Goal: Information Seeking & Learning: Learn about a topic

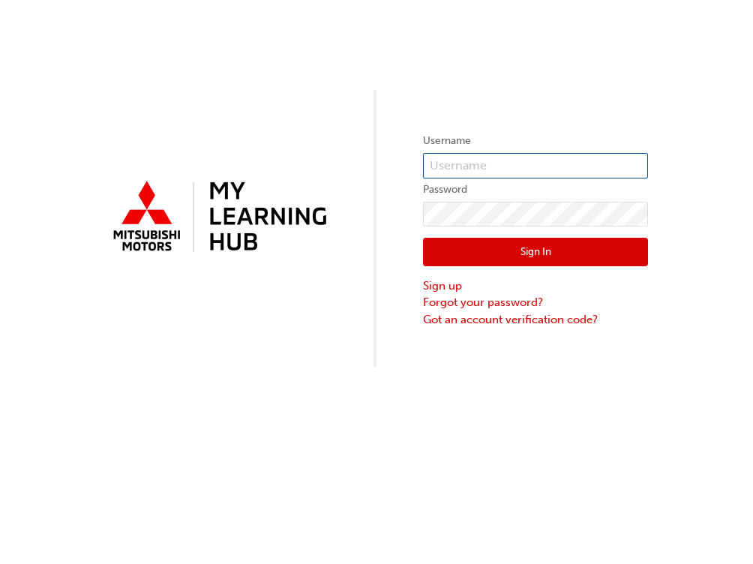
type input "[EMAIL_ADDRESS][DOMAIN_NAME]"
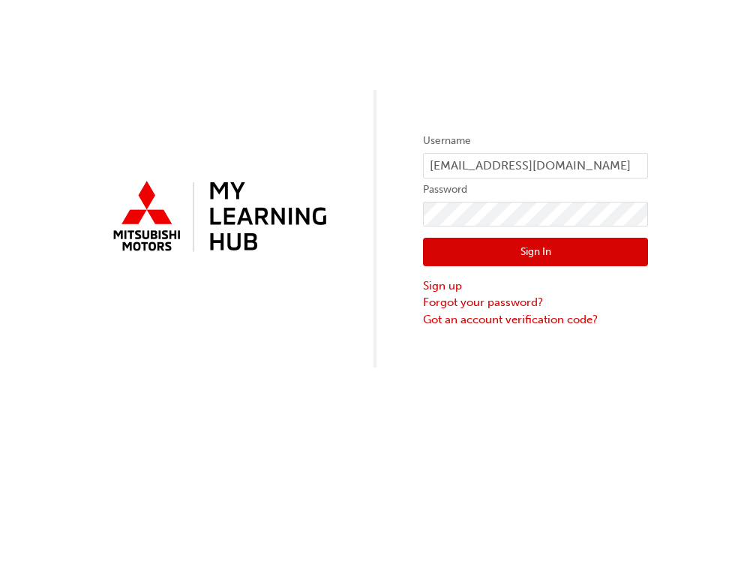
click at [459, 240] on button "Sign In" at bounding box center [535, 252] width 225 height 28
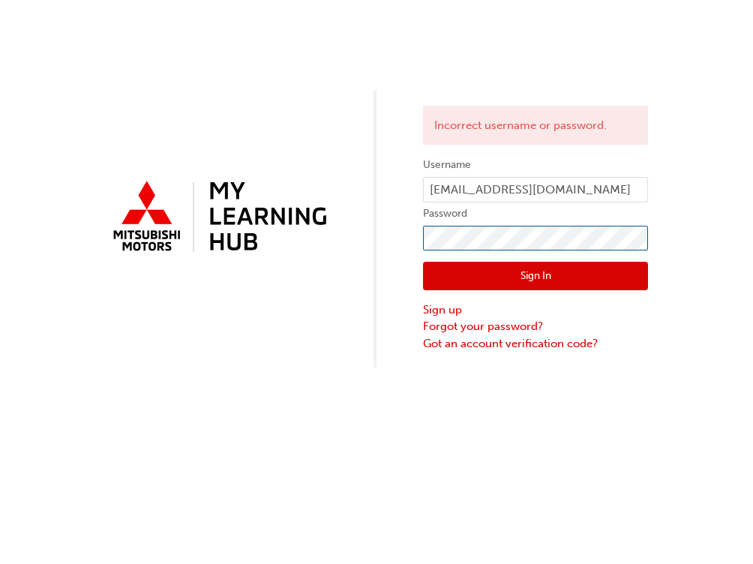
click at [322, 220] on div "Incorrect username or password. Username [EMAIL_ADDRESS][DOMAIN_NAME] Password …" at bounding box center [376, 183] width 753 height 367
click button "Sign In" at bounding box center [535, 276] width 225 height 28
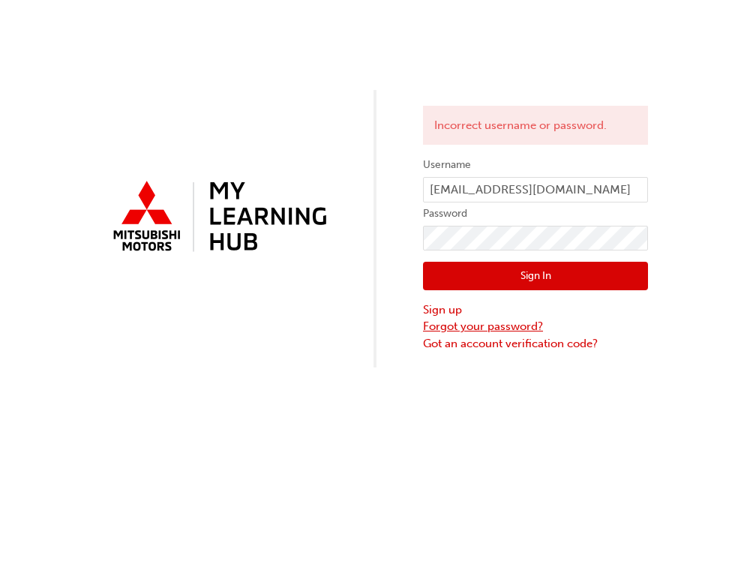
click at [501, 329] on link "Forgot your password?" at bounding box center [535, 326] width 225 height 17
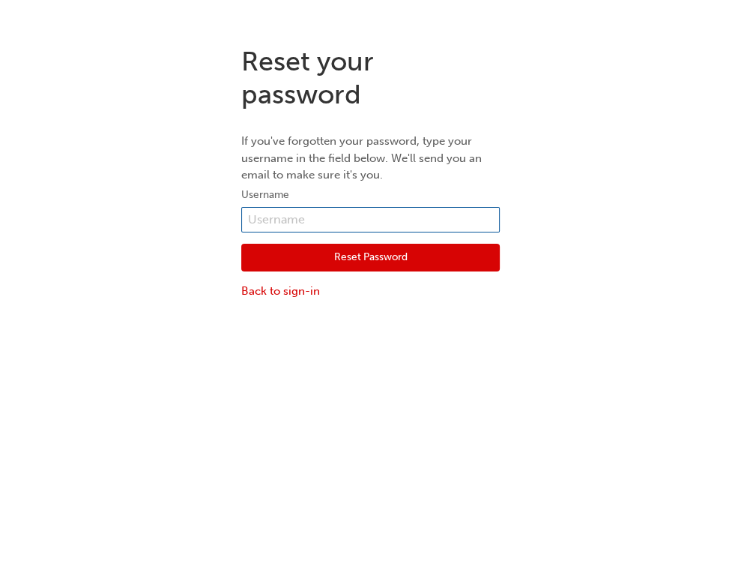
click at [384, 221] on input "text" at bounding box center [370, 219] width 259 height 25
type input "aboorman@alto.com.au"
click button "Reset Password" at bounding box center [370, 258] width 259 height 28
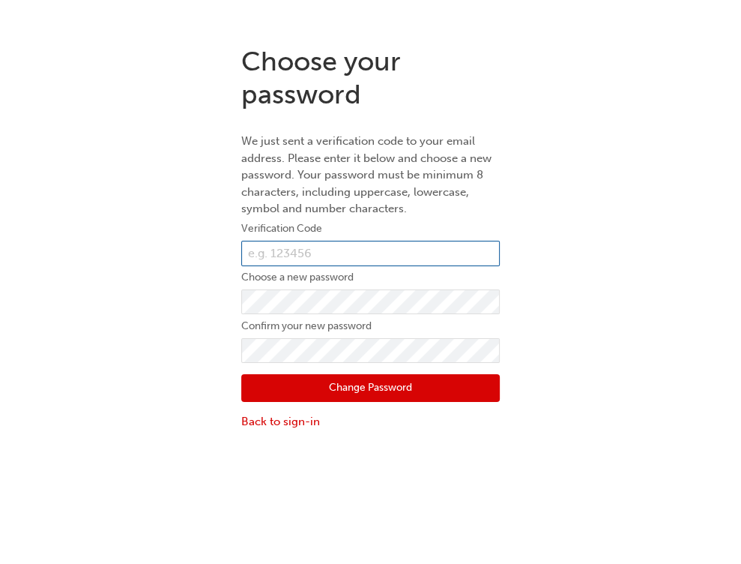
click at [298, 256] on input "text" at bounding box center [370, 253] width 259 height 25
paste input "866355"
type input "866355"
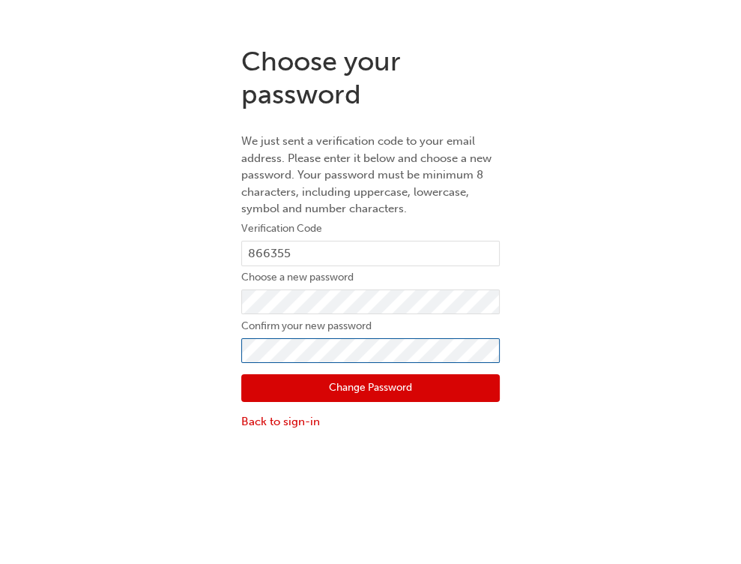
click button "Change Password" at bounding box center [370, 388] width 259 height 28
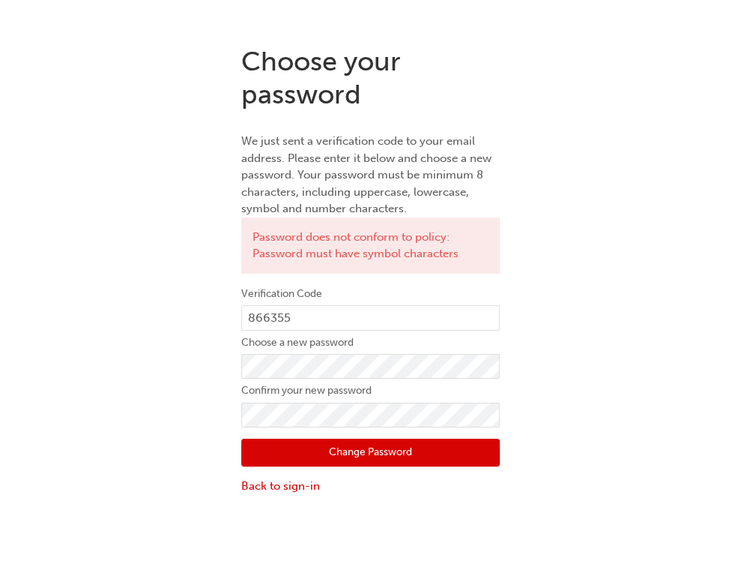
click at [293, 451] on button "Change Password" at bounding box center [370, 453] width 259 height 28
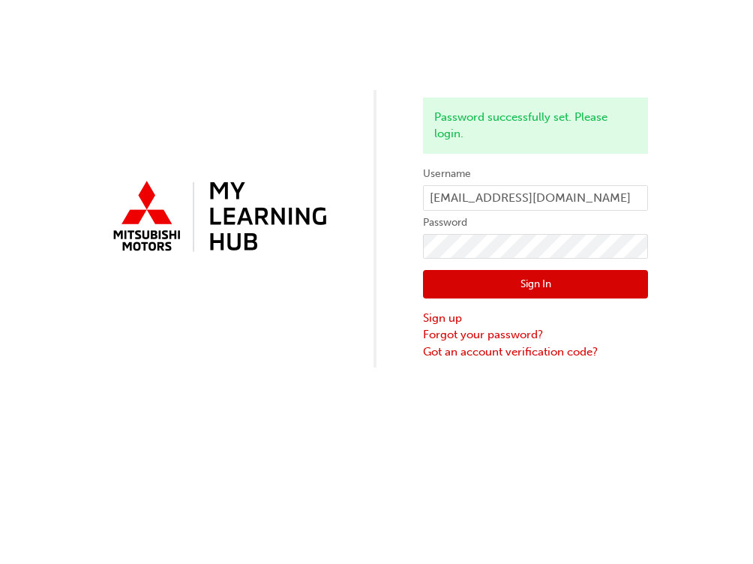
click at [510, 283] on button "Sign In" at bounding box center [535, 284] width 225 height 28
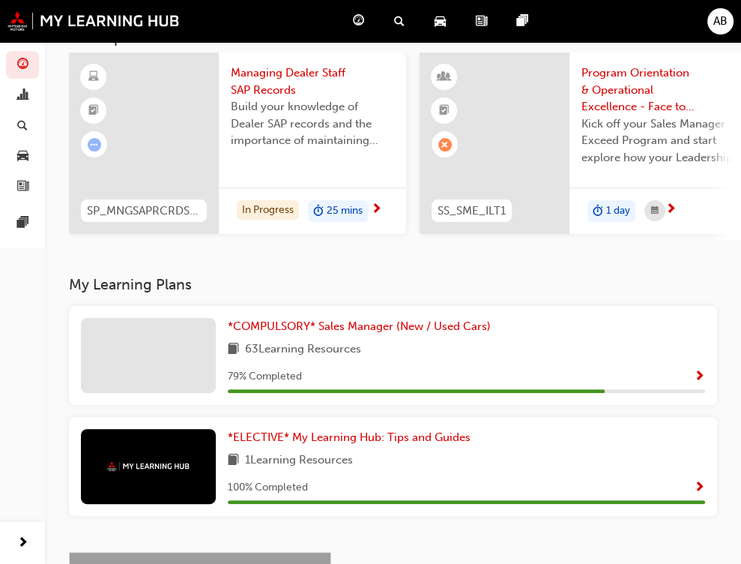
scroll to position [181, 0]
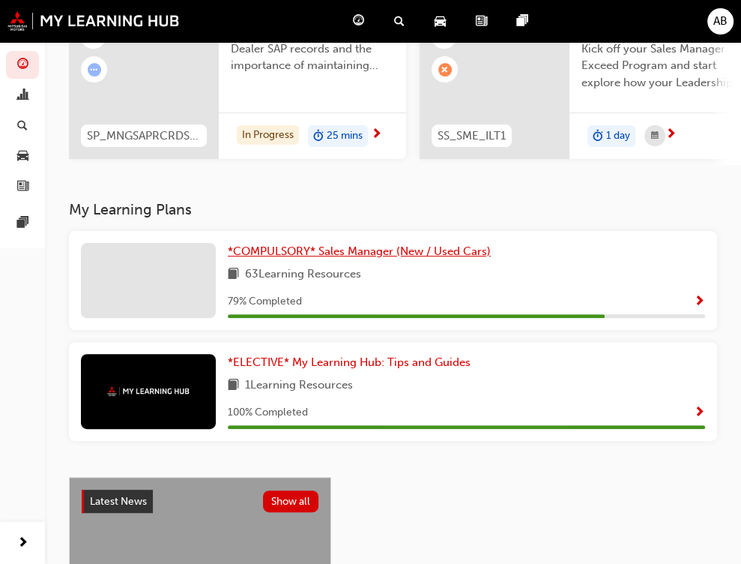
click at [265, 257] on span "*COMPULSORY* Sales Manager (New / Used Cars)" at bounding box center [359, 250] width 263 height 13
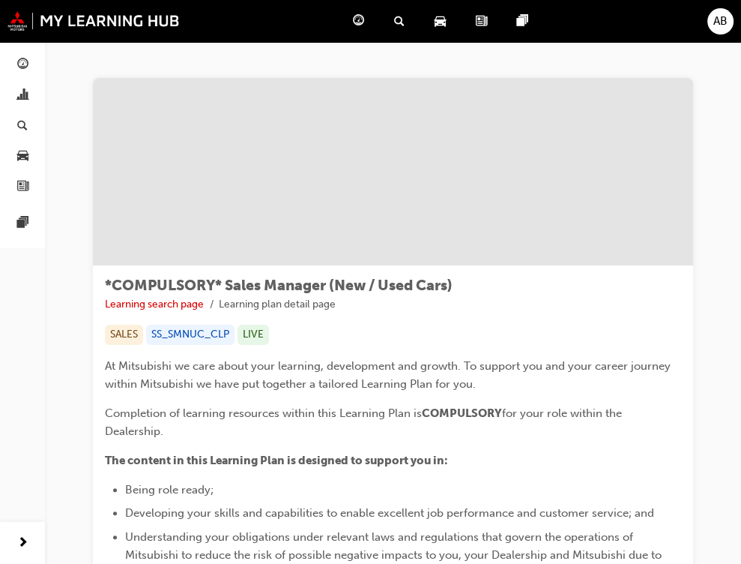
click at [0, 0] on span "Search Learning" at bounding box center [0, 0] width 0 height 0
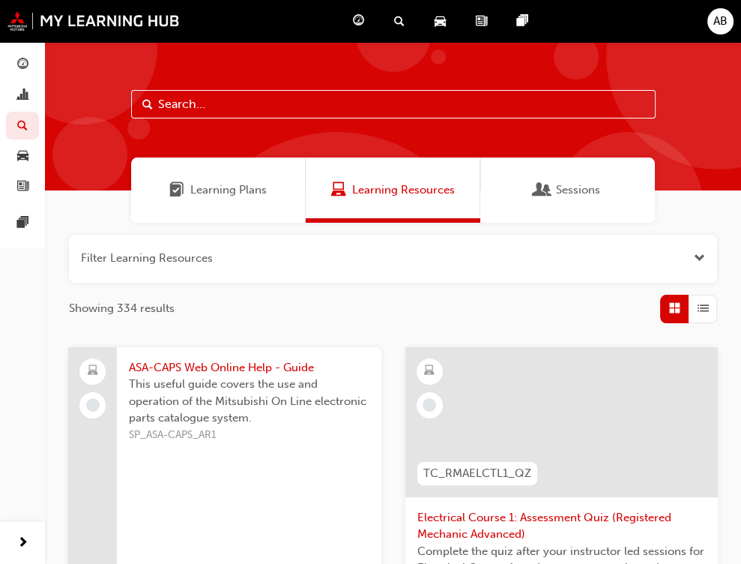
click at [195, 102] on input "text" at bounding box center [393, 104] width 525 height 28
type input "25my outlander"
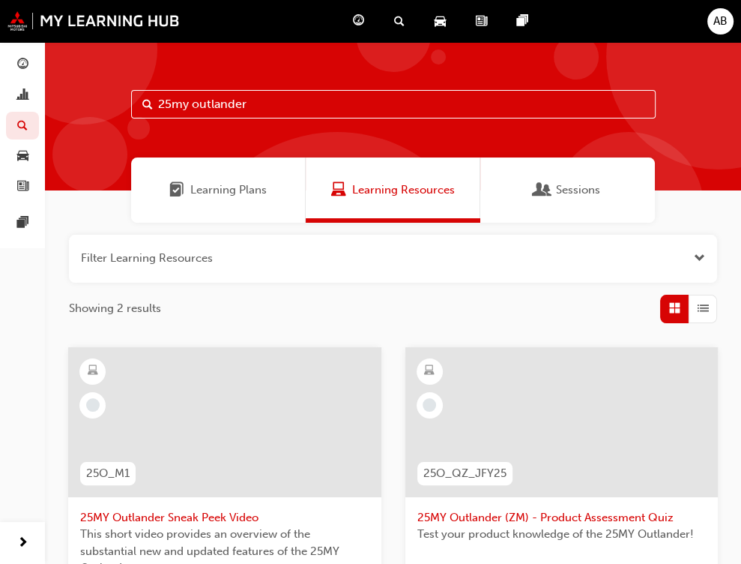
scroll to position [150, 0]
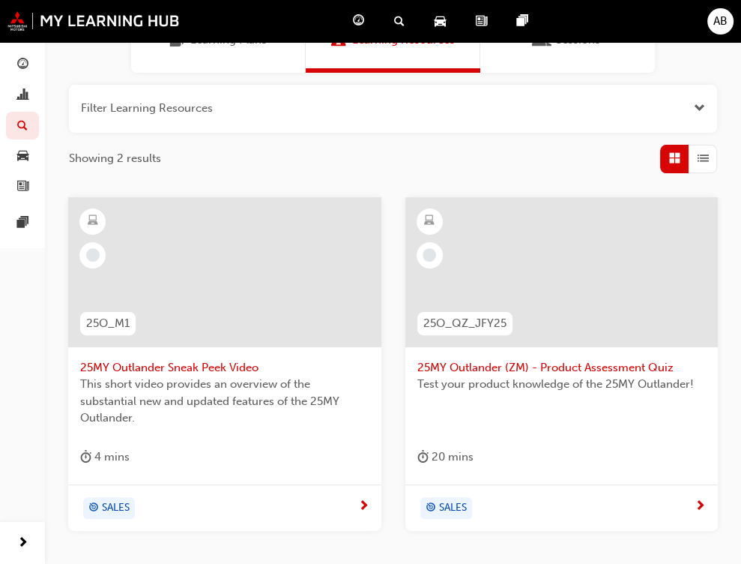
click at [528, 365] on span "25MY Outlander (ZM) - Product Assessment Quiz" at bounding box center [562, 367] width 289 height 17
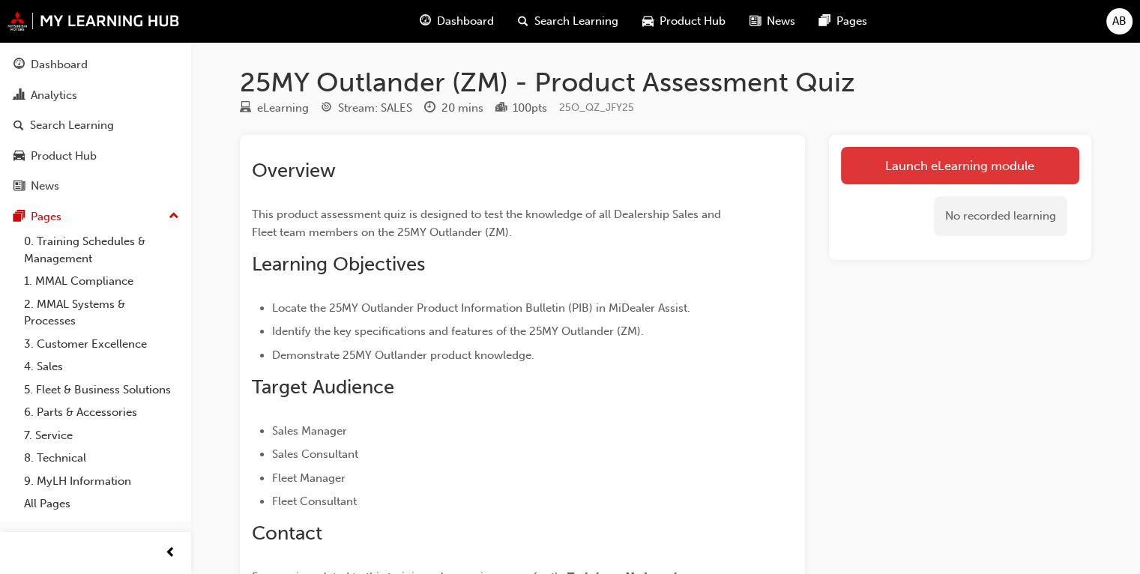
click at [752, 169] on link "Launch eLearning module" at bounding box center [960, 165] width 238 height 37
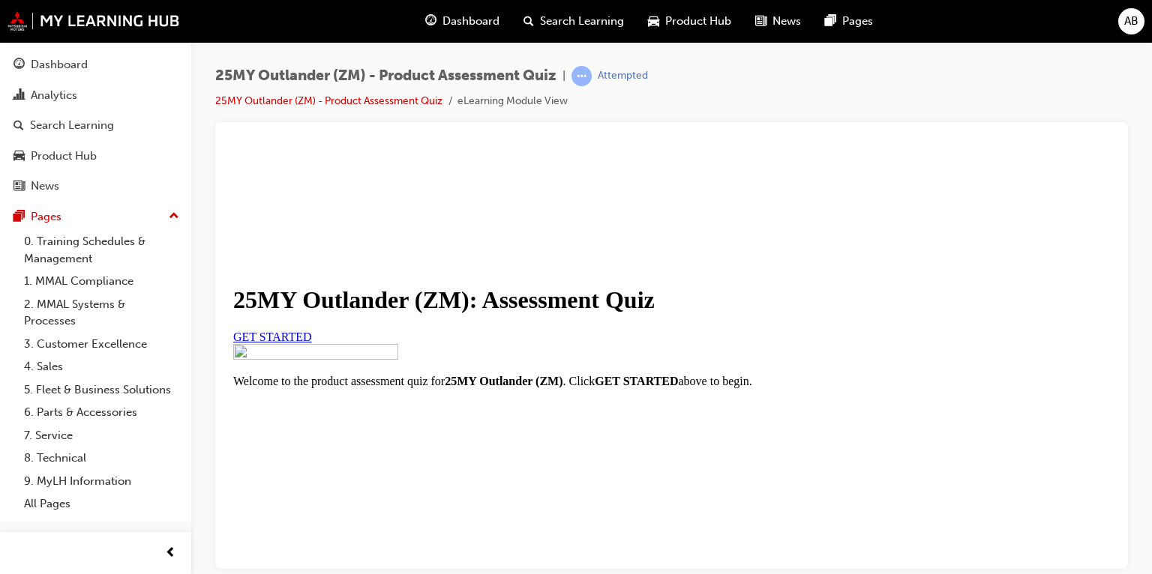
scroll to position [150, 0]
click at [312, 330] on span "GET STARTED" at bounding box center [272, 336] width 79 height 13
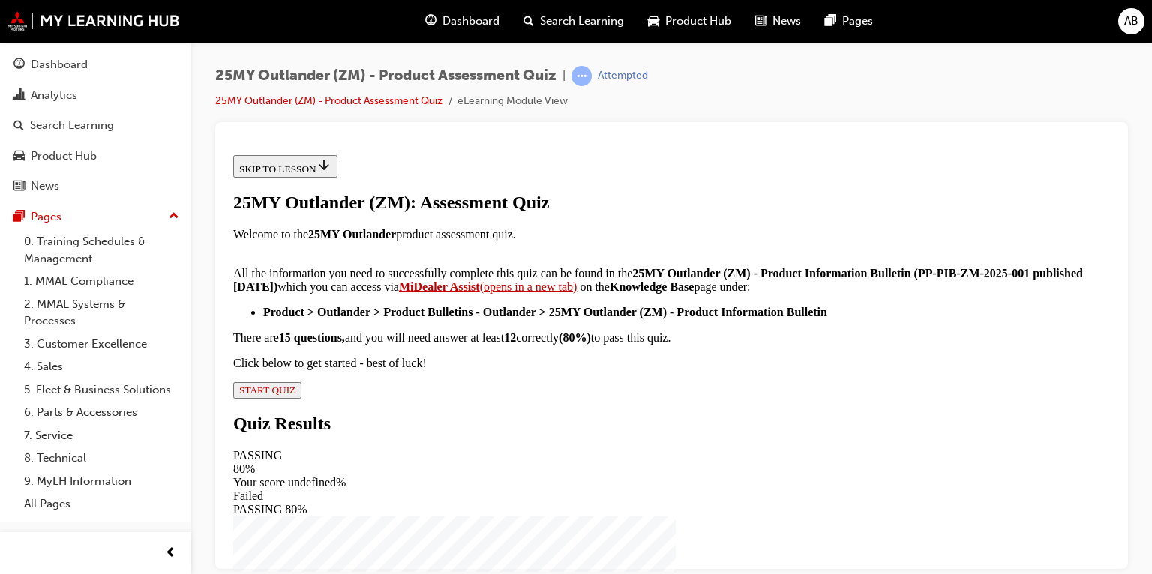
scroll to position [358, 0]
drag, startPoint x: 457, startPoint y: 487, endPoint x: 455, endPoint y: 472, distance: 15.1
click at [456, 398] on div "25MY Outlander (ZM): Assessment Quiz Welcome to the 25MY Outlander product asse…" at bounding box center [671, 295] width 876 height 206
click at [295, 395] on span "START QUIZ" at bounding box center [267, 389] width 56 height 11
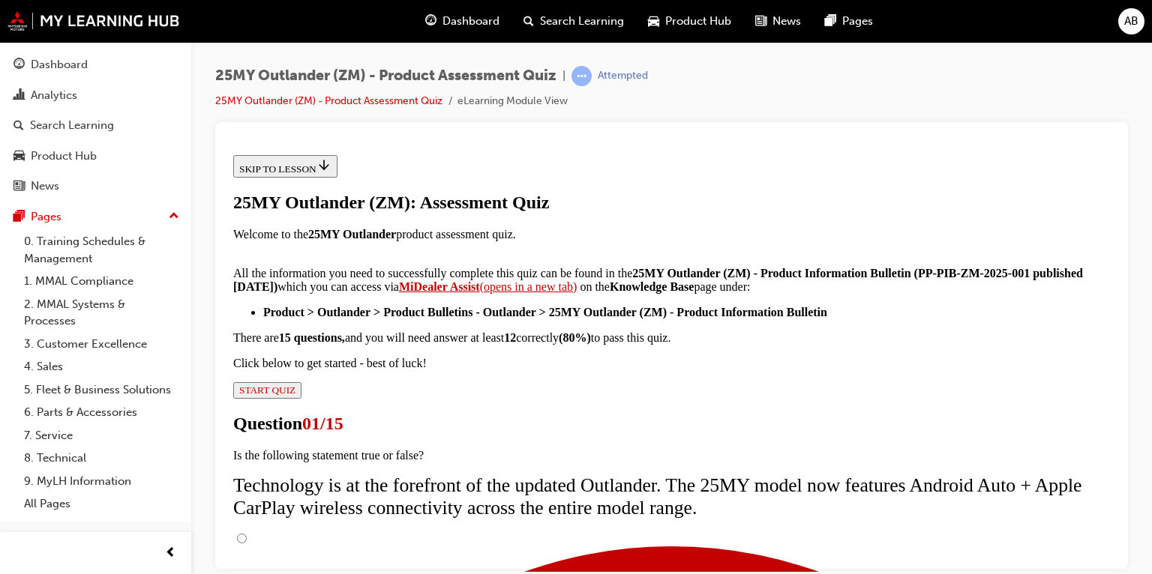
scroll to position [77, 0]
click at [247, 533] on input "True" at bounding box center [242, 538] width 10 height 10
radio input "true"
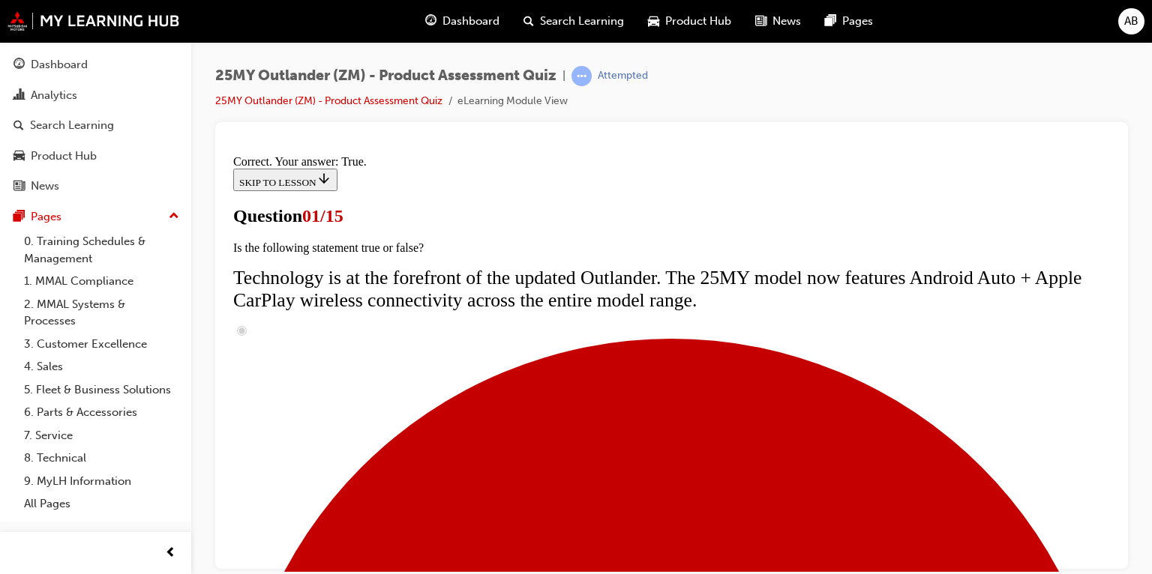
scroll to position [302, 0]
radio input "true"
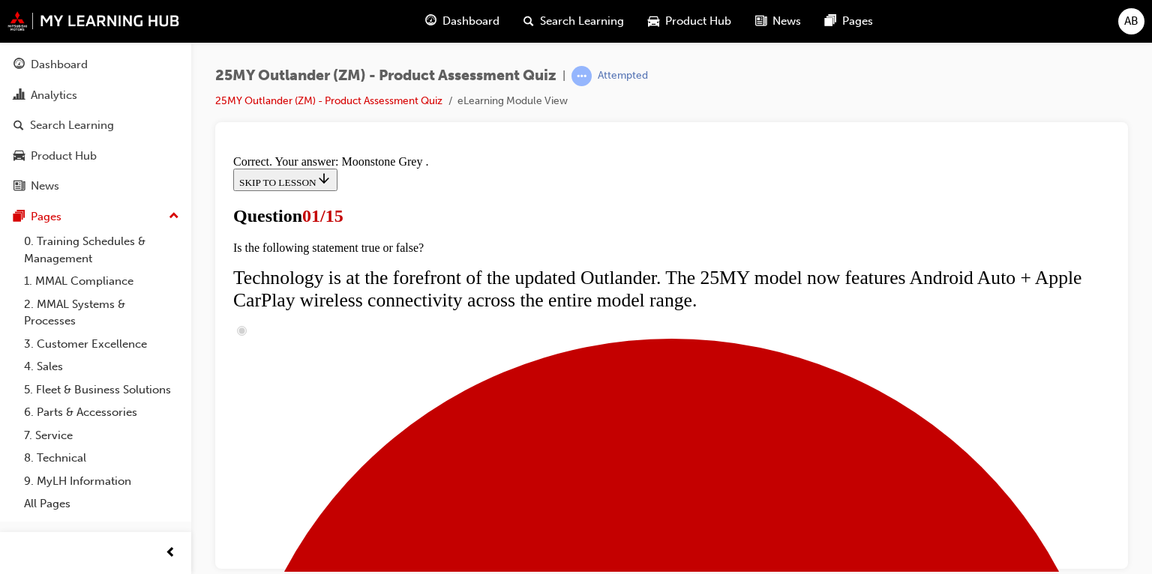
scroll to position [377, 0]
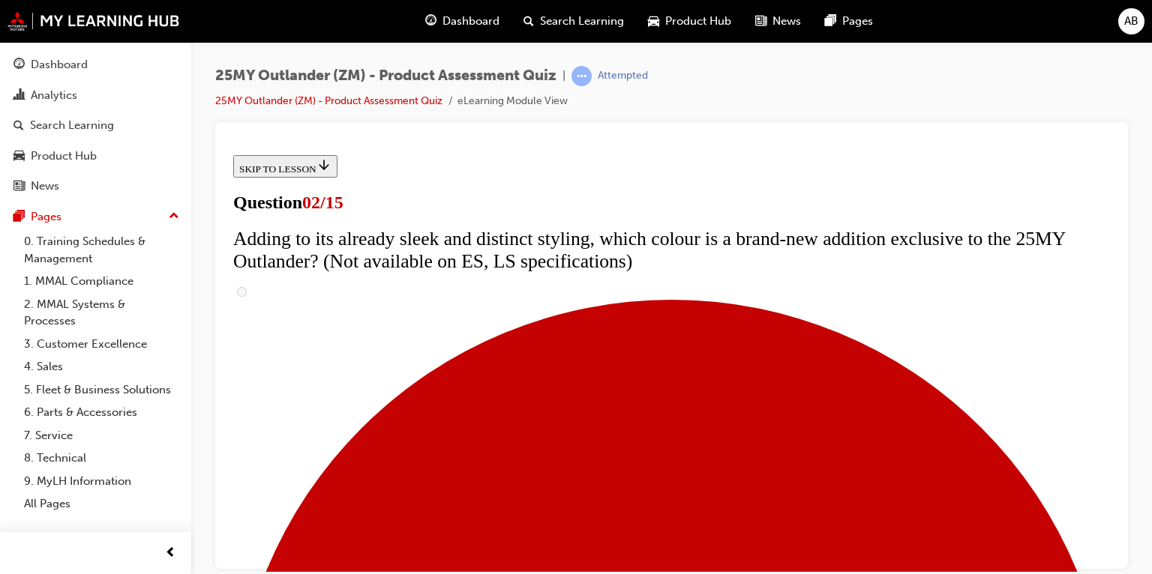
scroll to position [152, 0]
checkbox input "true"
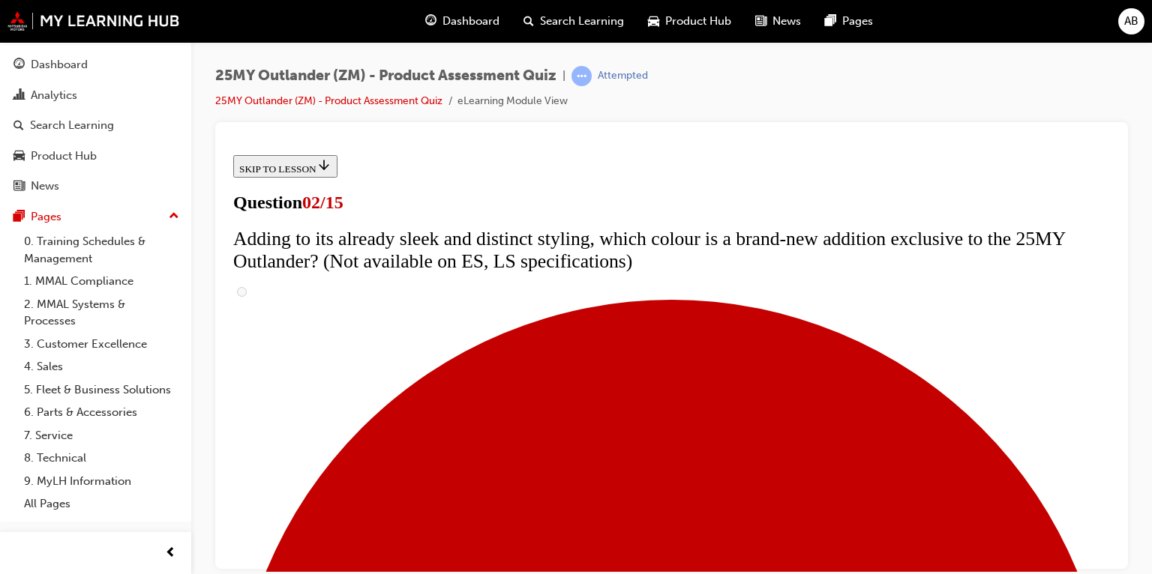
checkbox input "true"
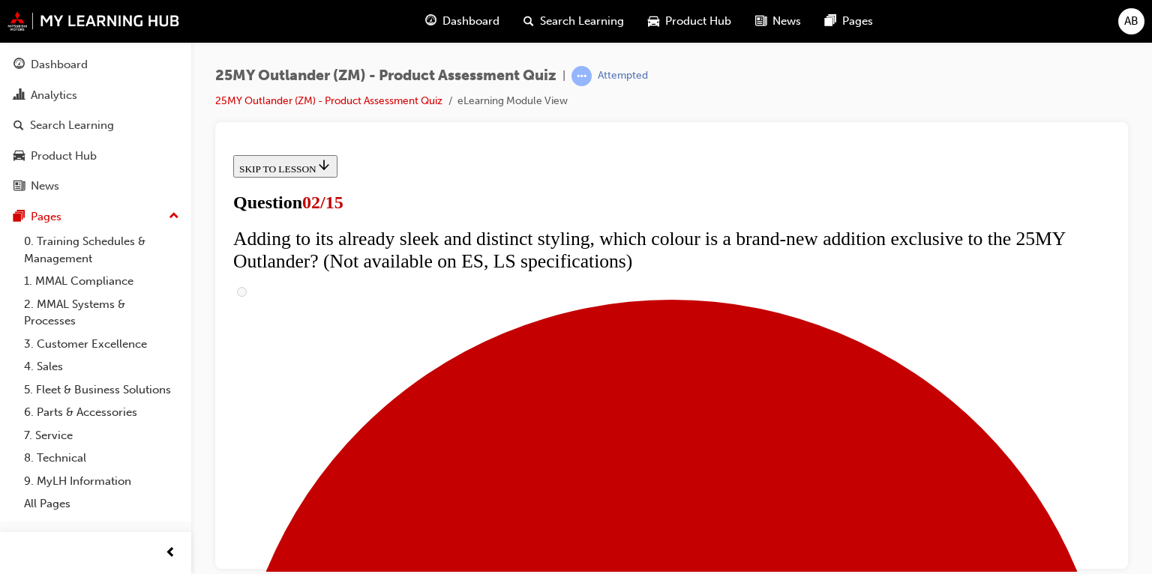
checkbox input "true"
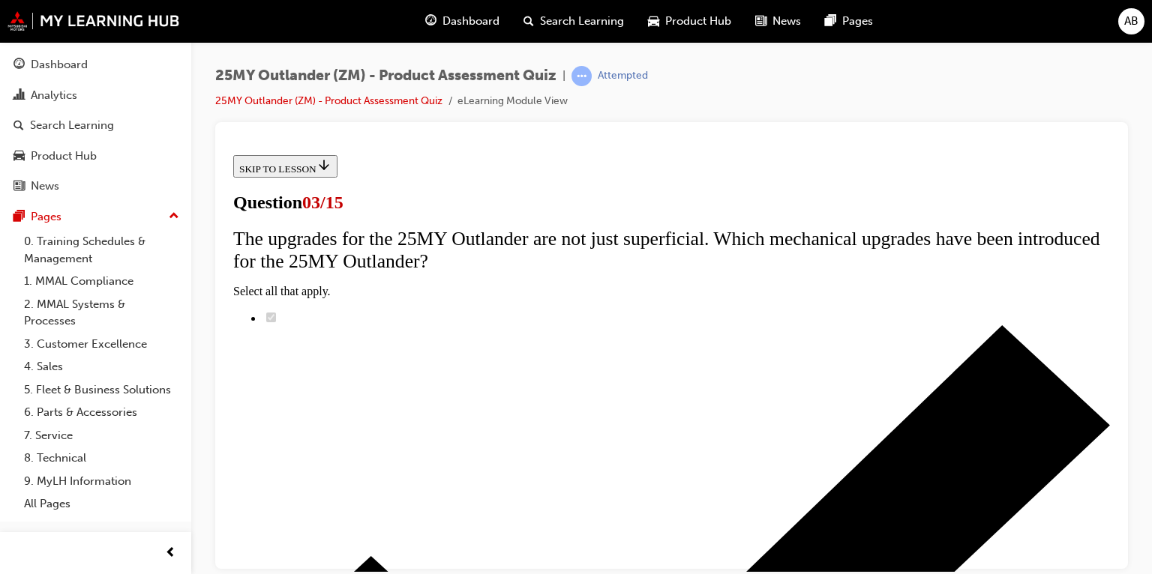
scroll to position [152, 0]
radio input "true"
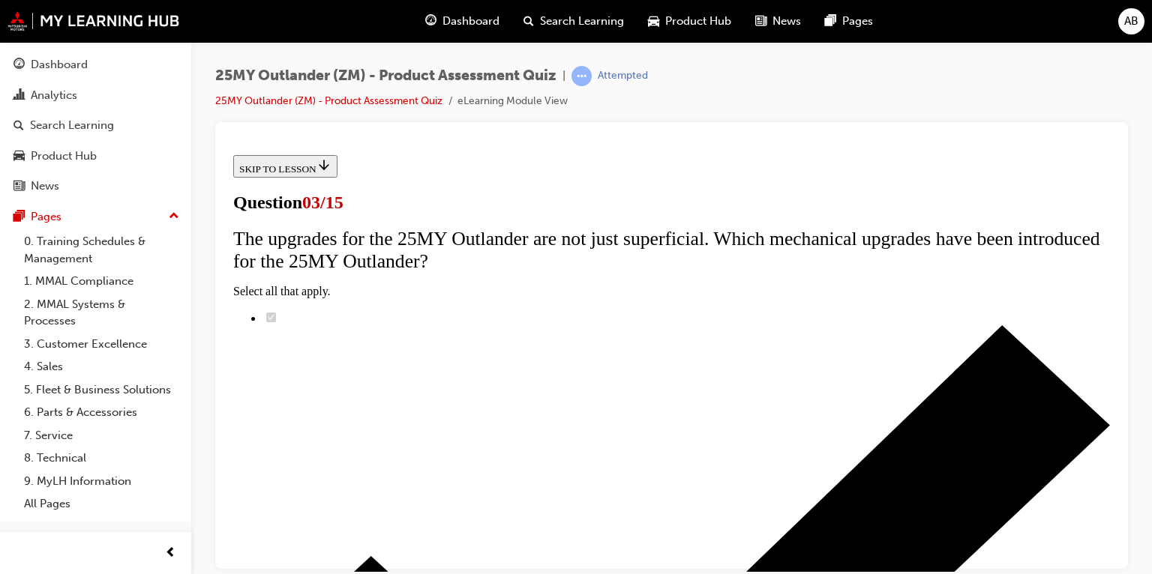
radio input "true"
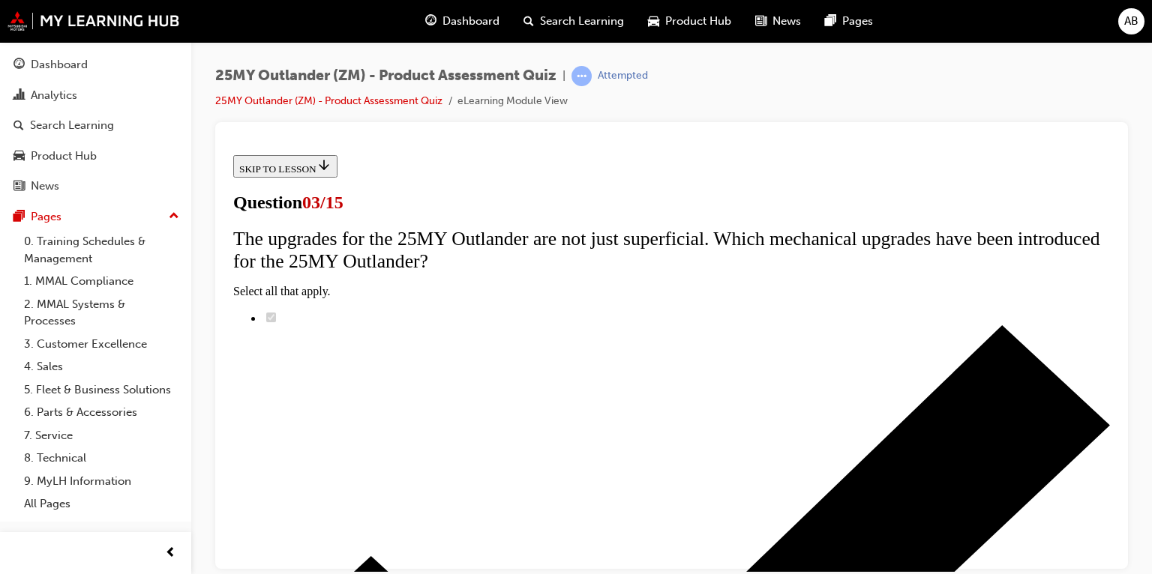
radio input "true"
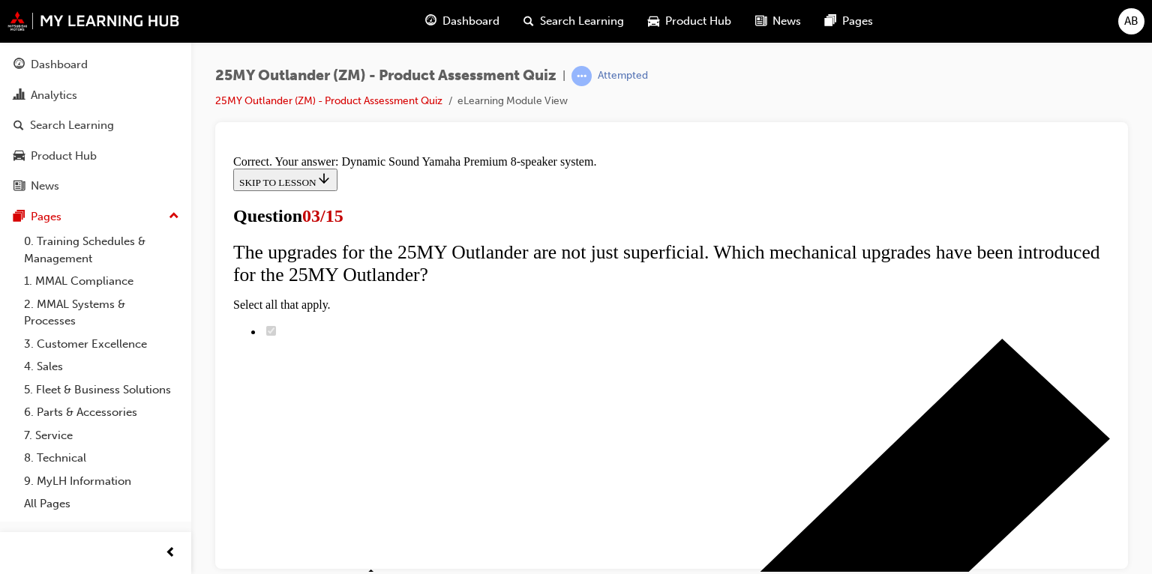
scroll to position [358, 0]
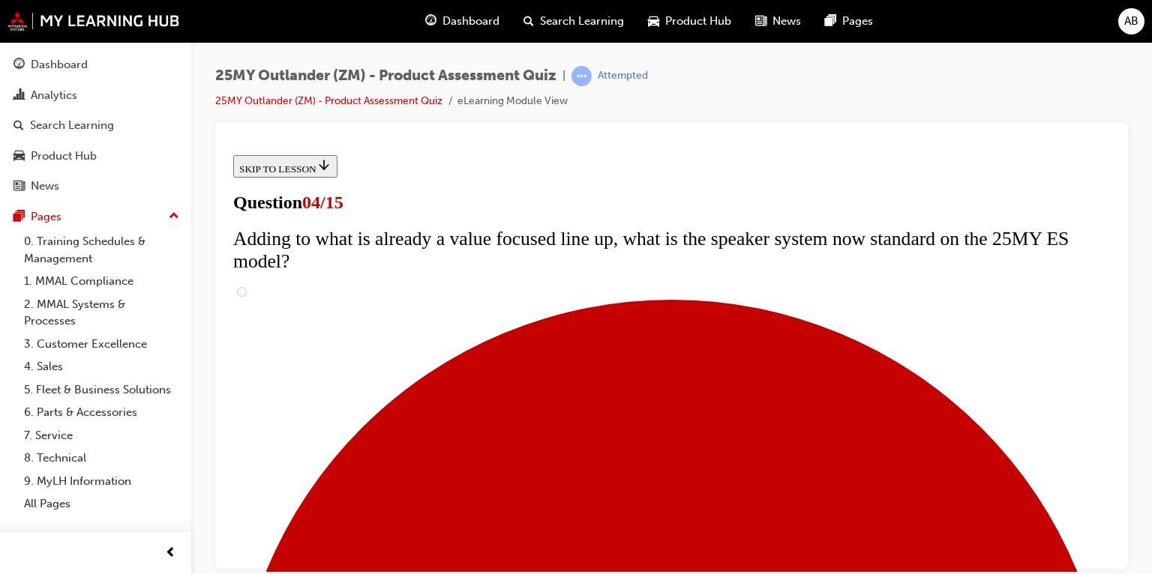
scroll to position [152, 0]
checkbox input "true"
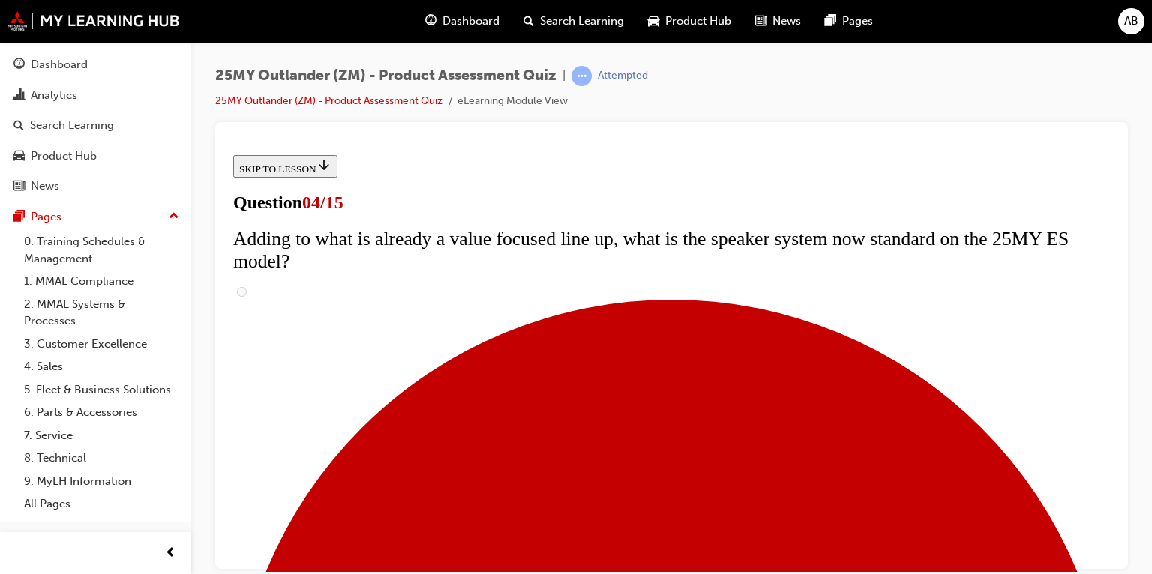
checkbox input "true"
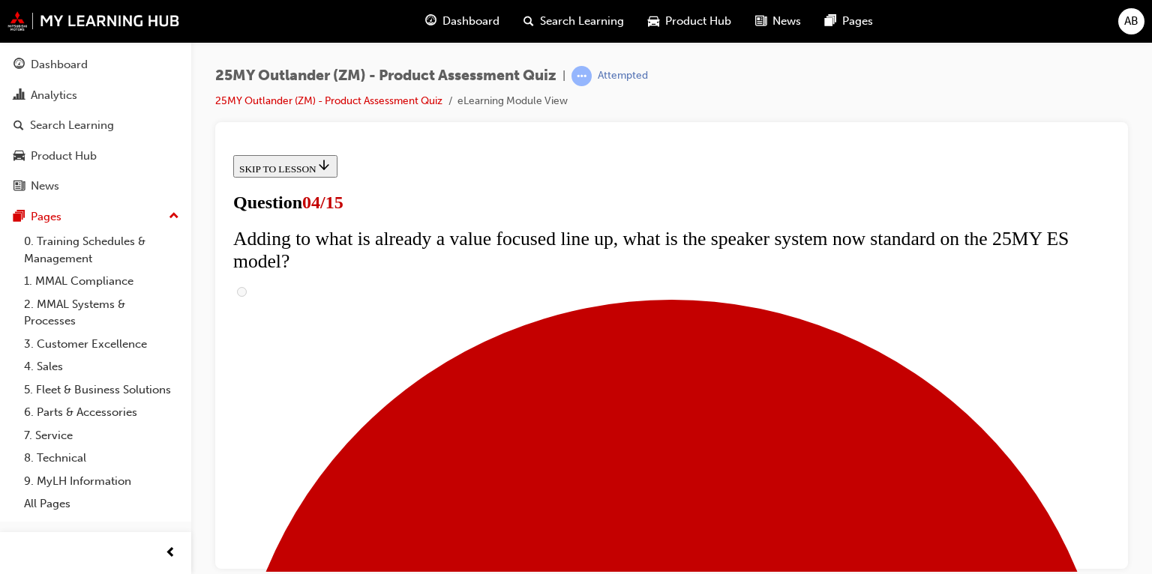
checkbox input "true"
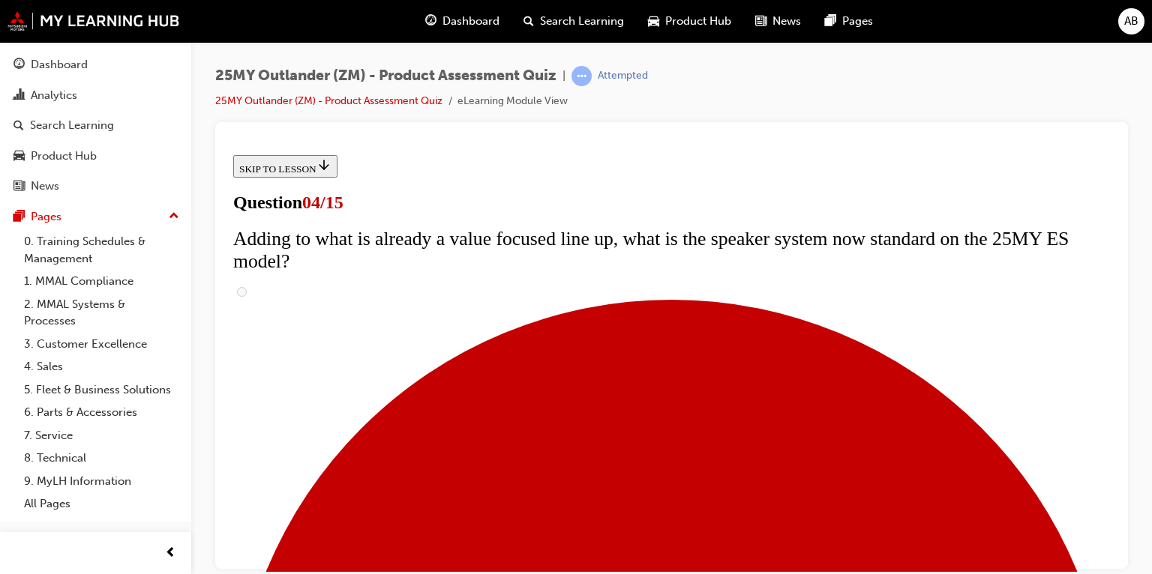
scroll to position [452, 0]
checkbox input "true"
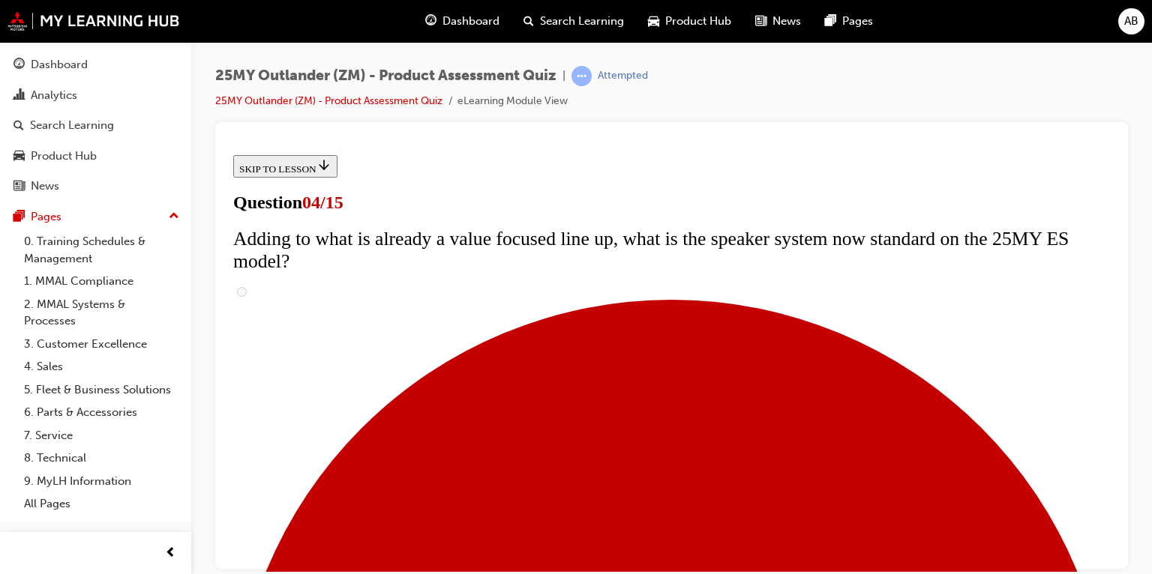
checkbox input "true"
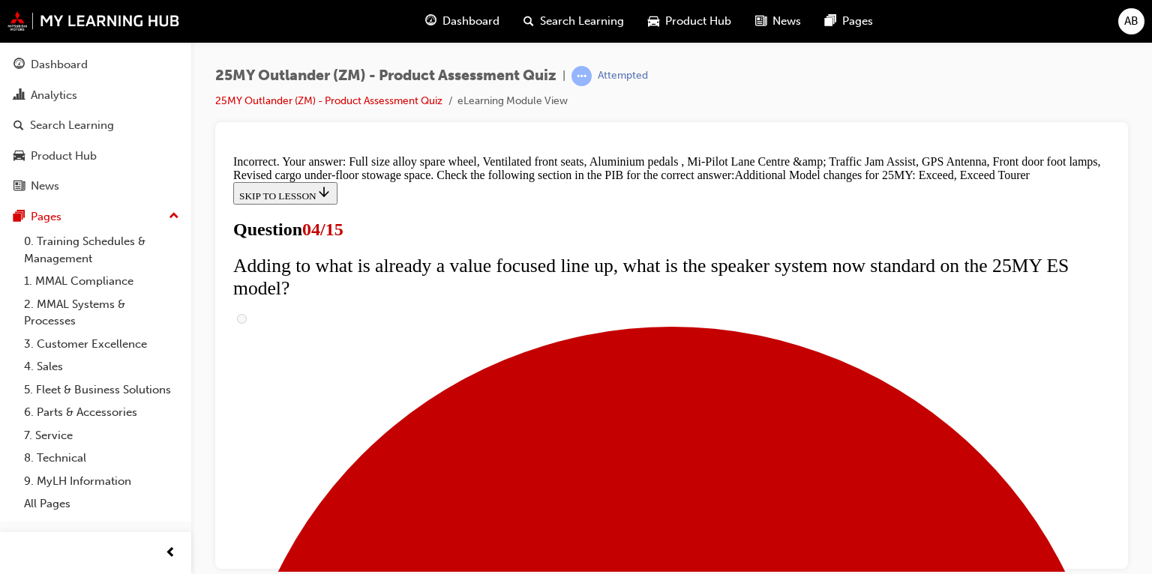
scroll to position [377, 0]
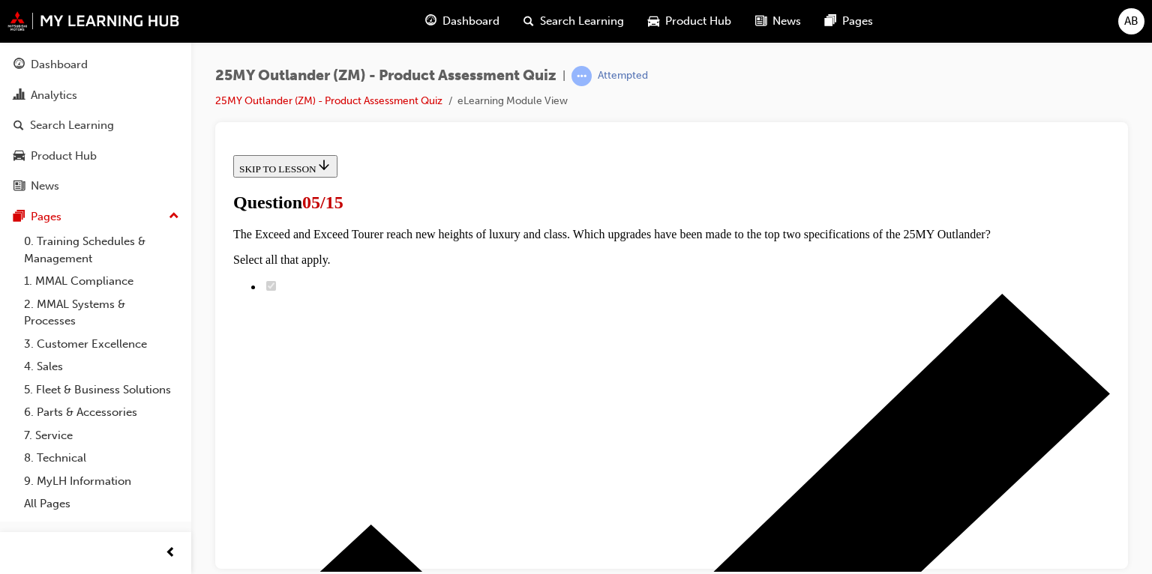
scroll to position [152, 0]
radio input "true"
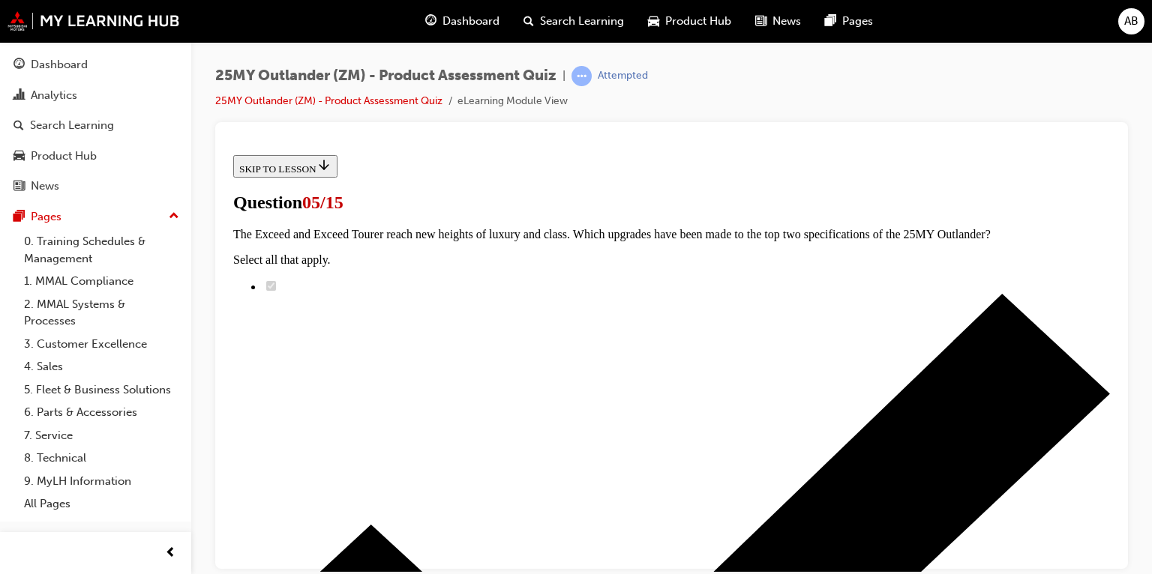
radio input "true"
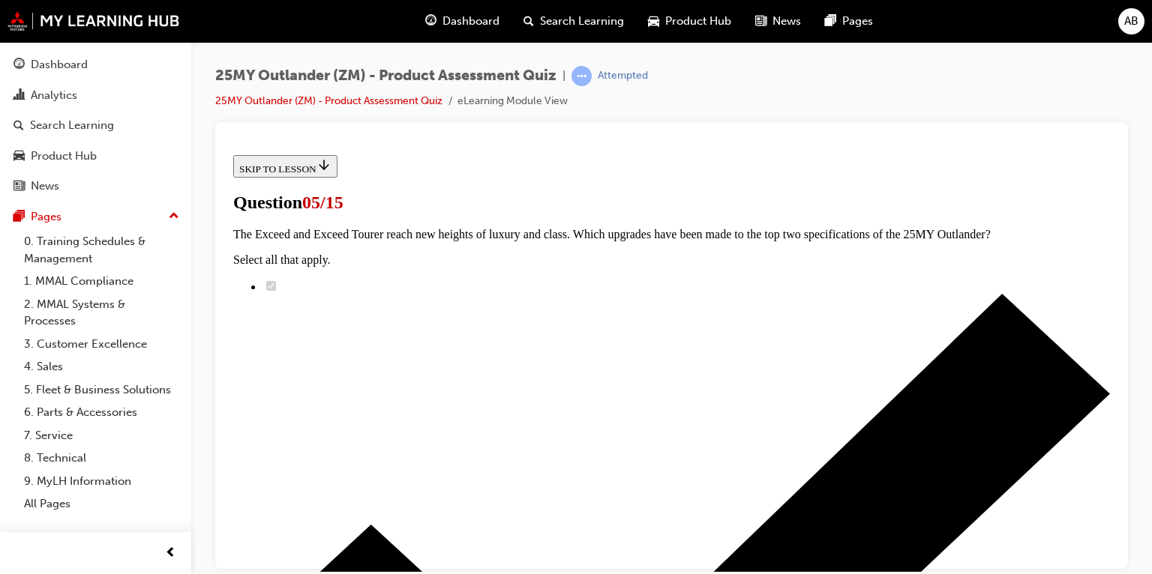
radio input "true"
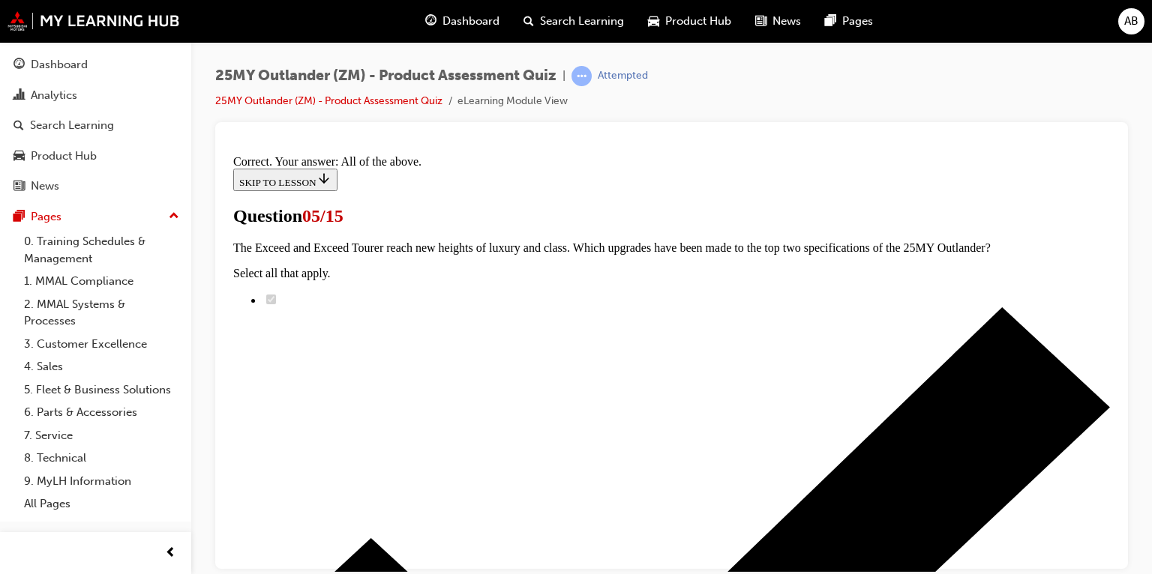
scroll to position [478, 0]
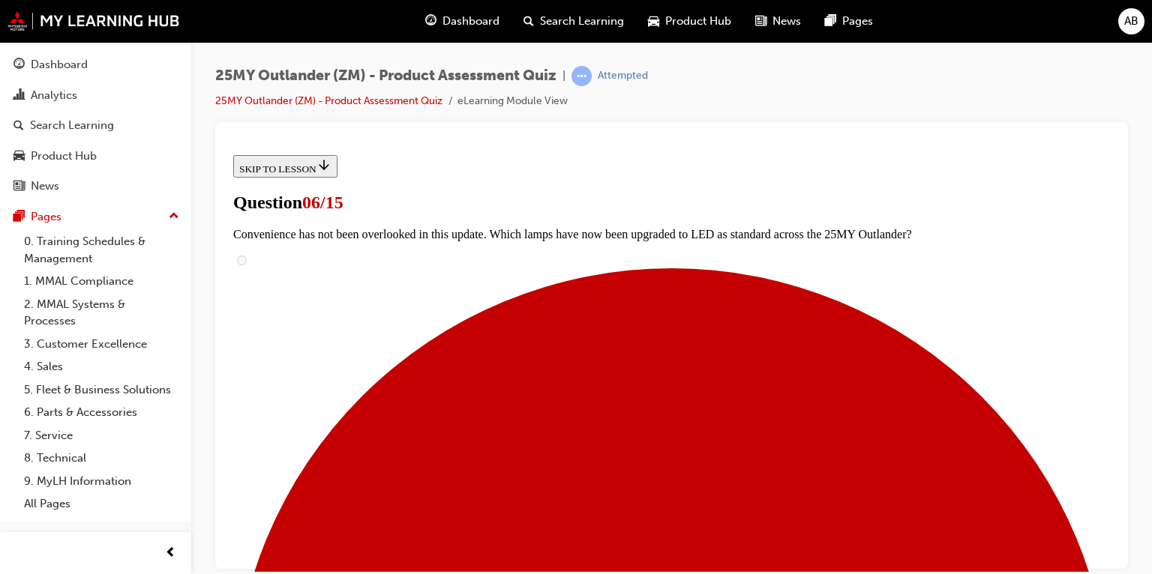
scroll to position [302, 0]
radio input "true"
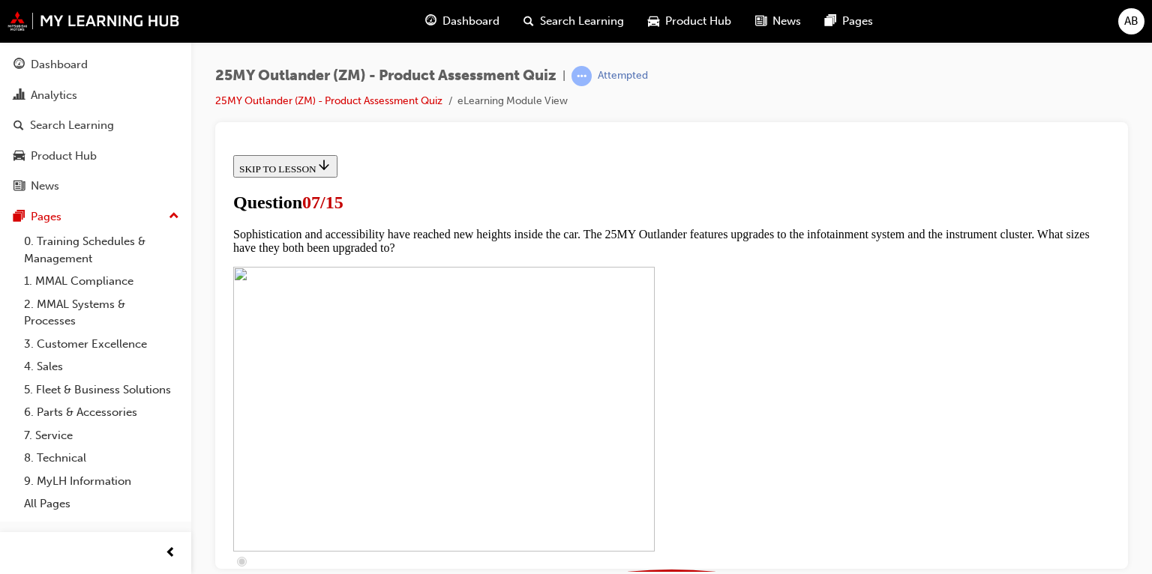
scroll to position [600, 0]
checkbox input "true"
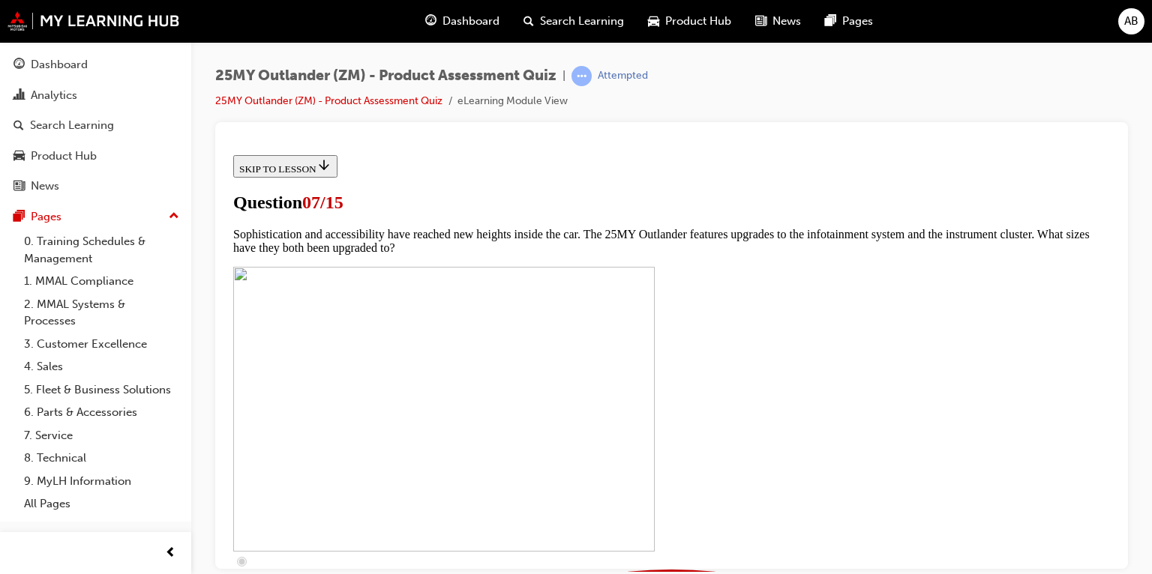
checkbox input "true"
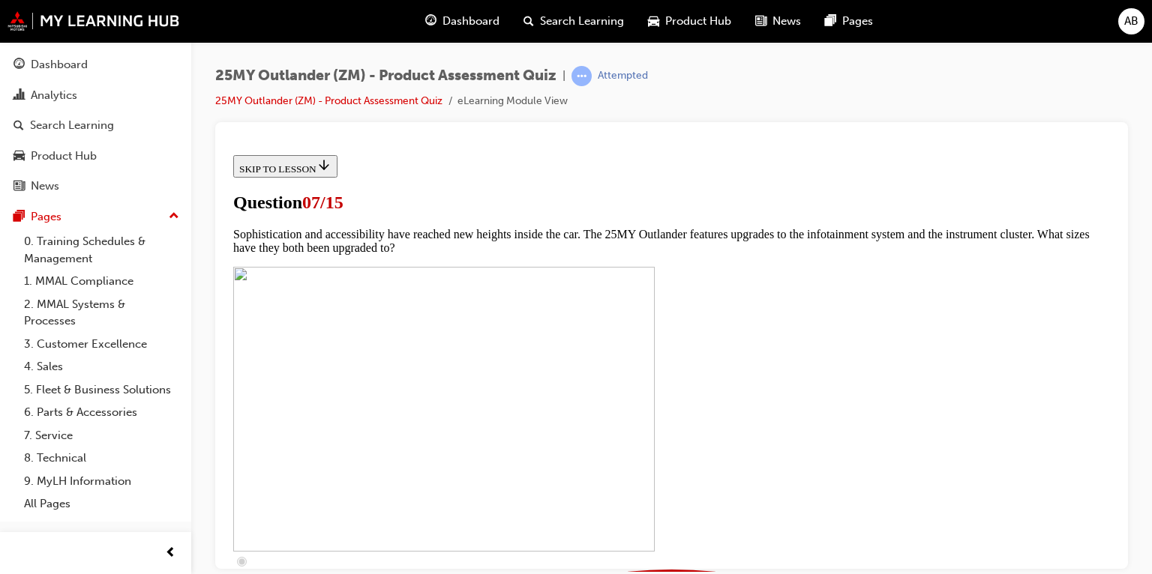
checkbox input "true"
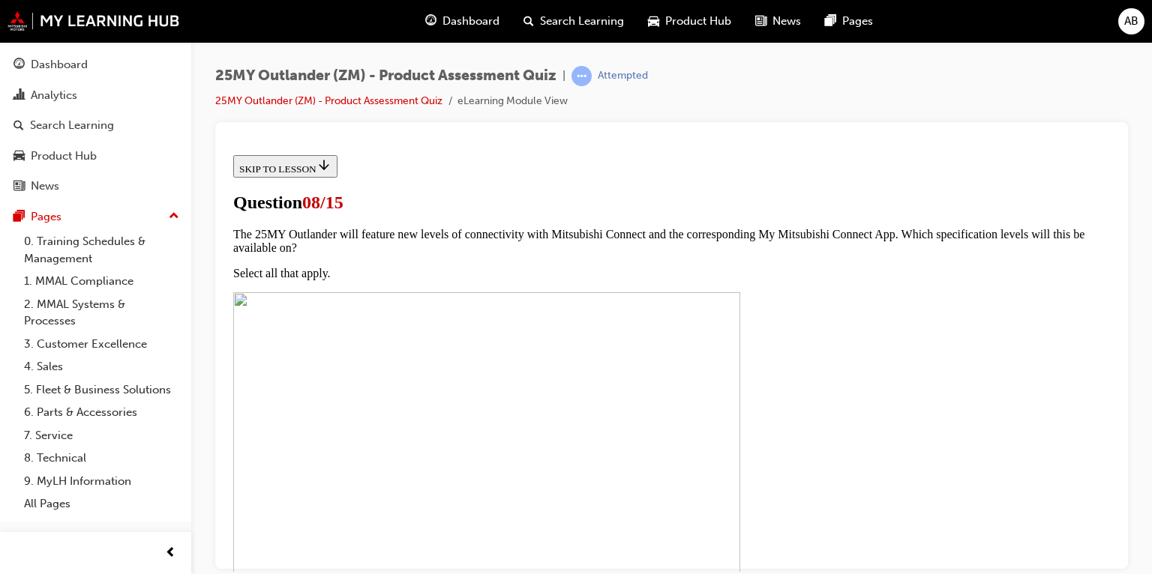
scroll to position [152, 0]
radio input "true"
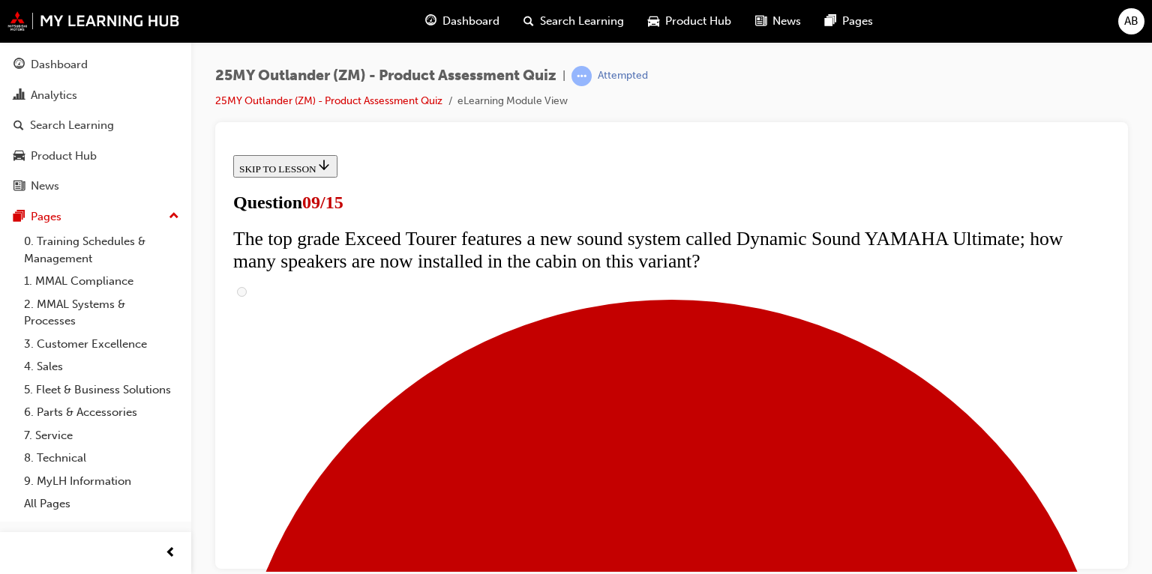
scroll to position [752, 0]
radio input "true"
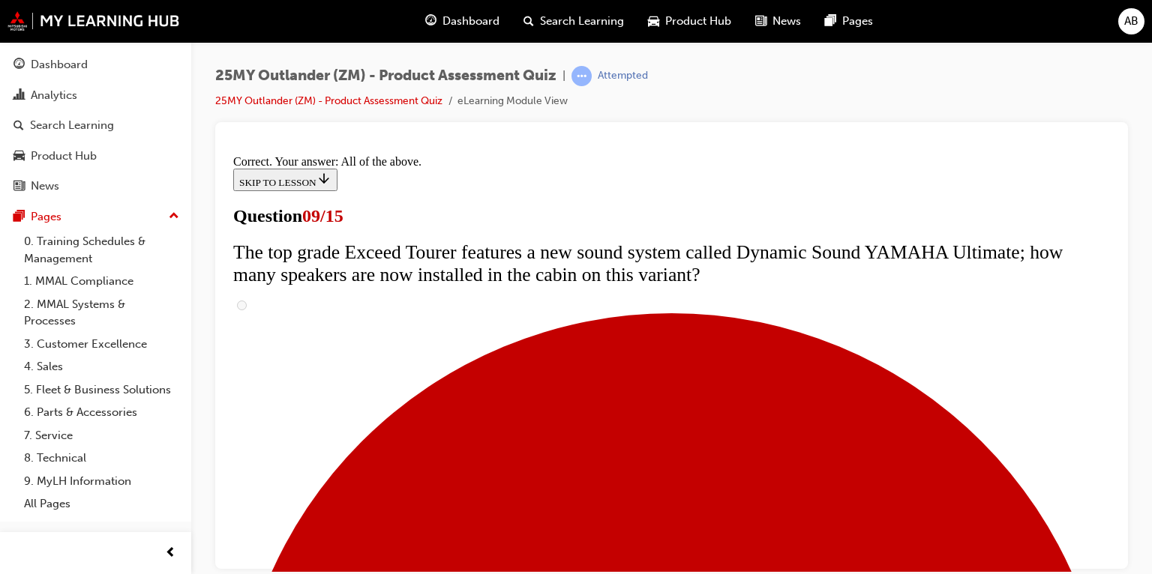
scroll to position [894, 0]
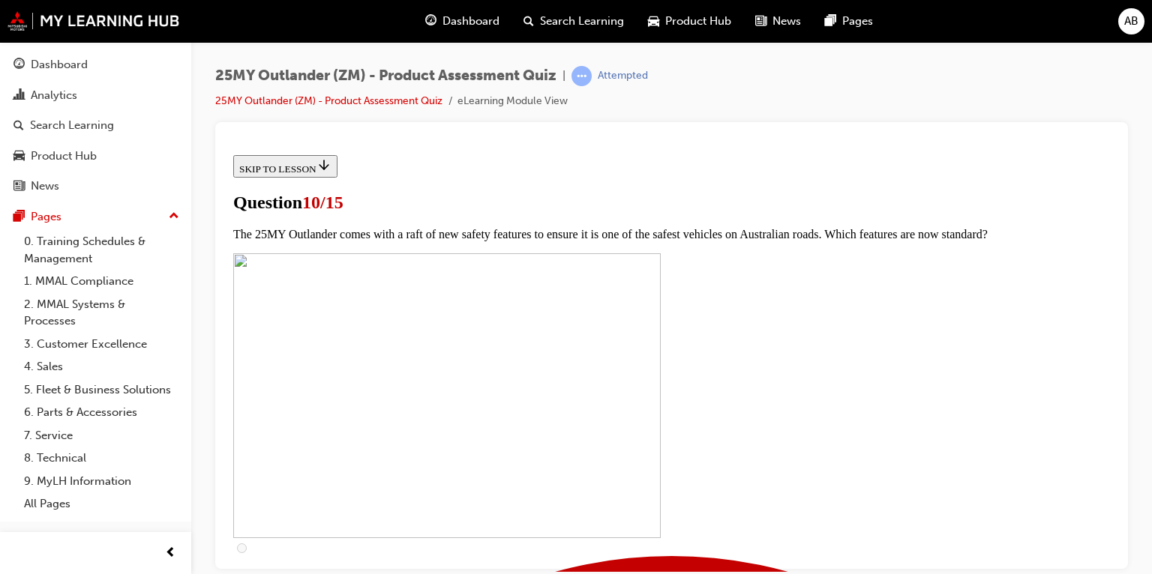
scroll to position [300, 0]
checkbox input "true"
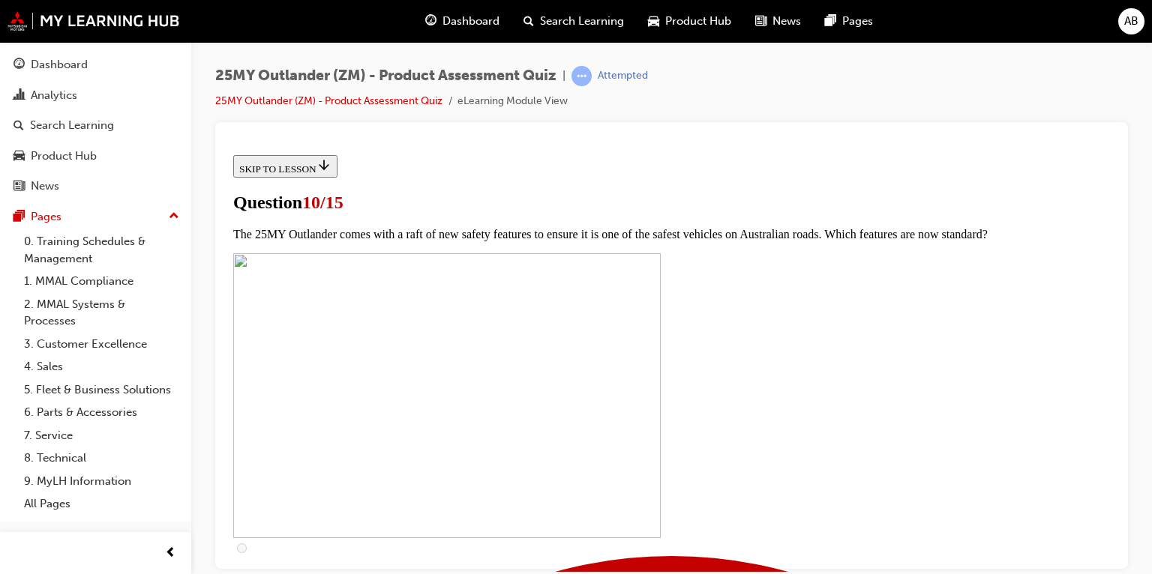
checkbox input "true"
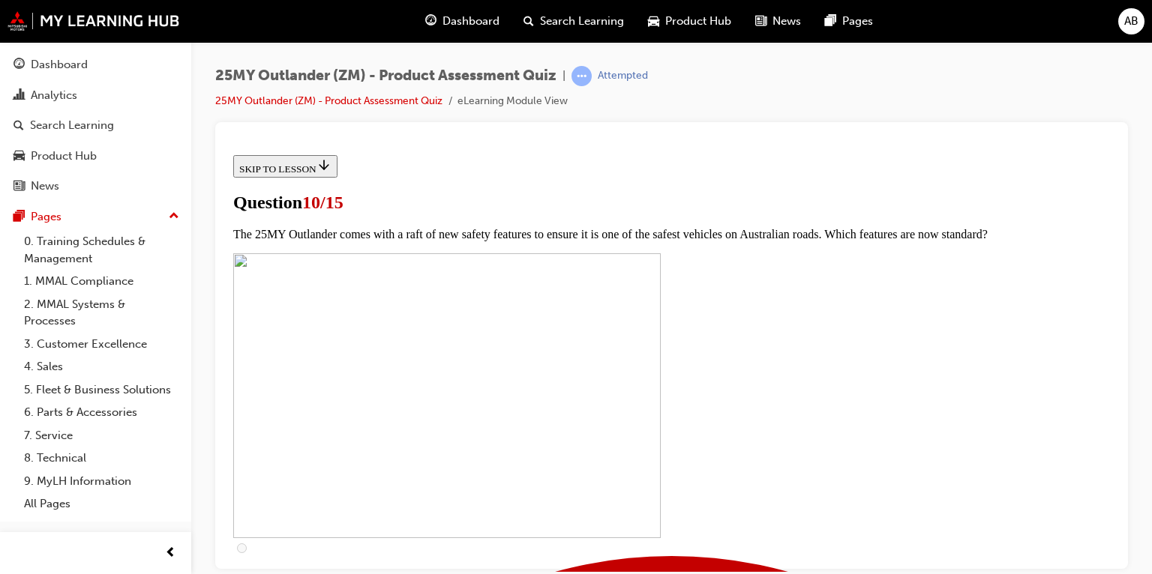
checkbox input "true"
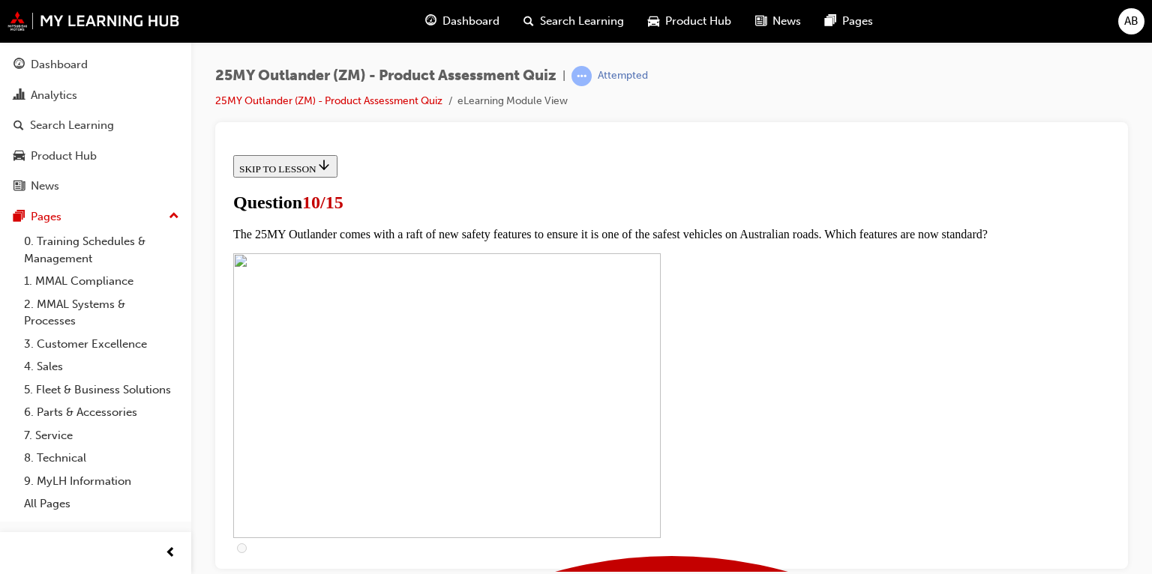
checkbox input "true"
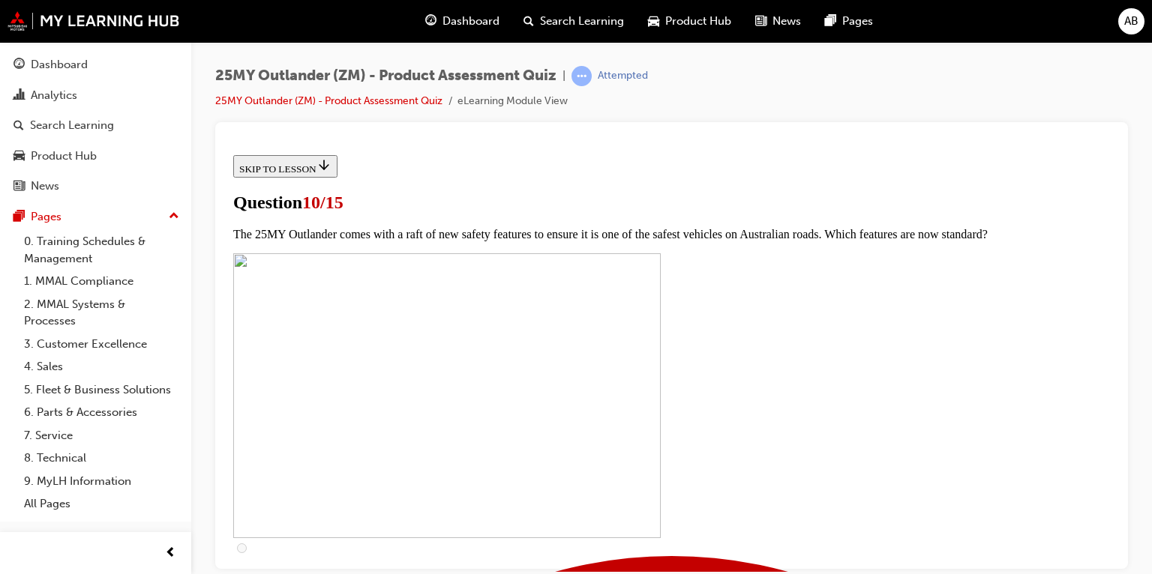
scroll to position [662, 0]
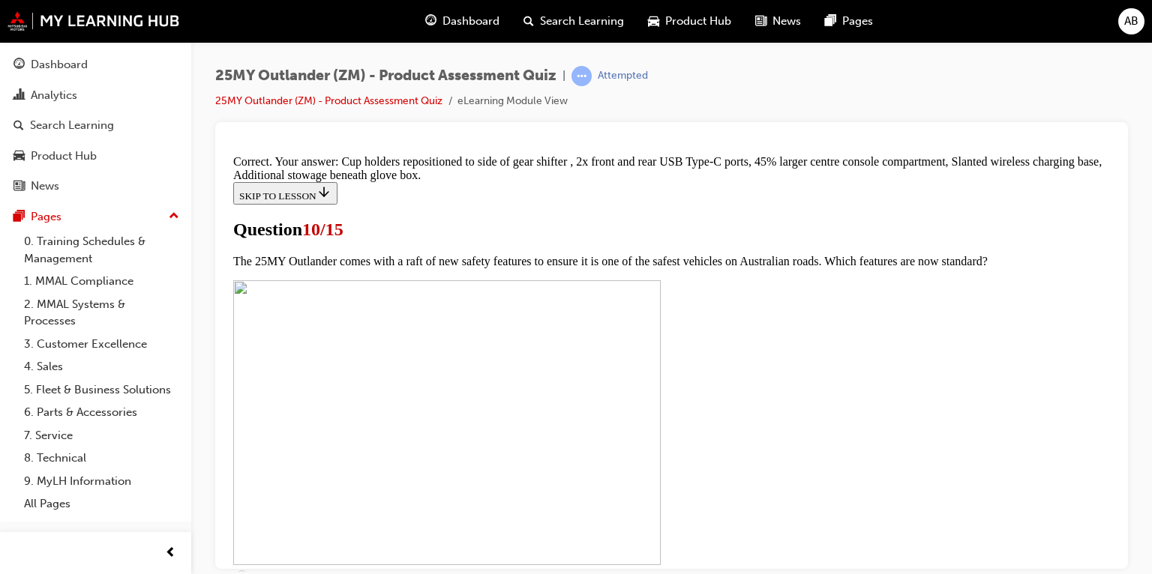
scroll to position [754, 0]
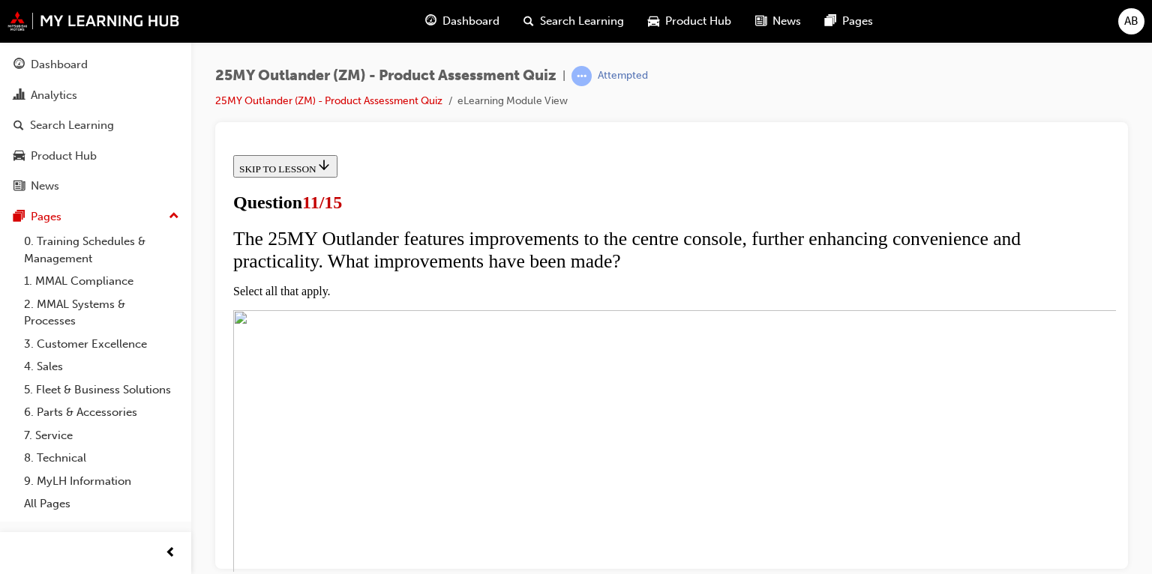
scroll to position [152, 0]
checkbox input "true"
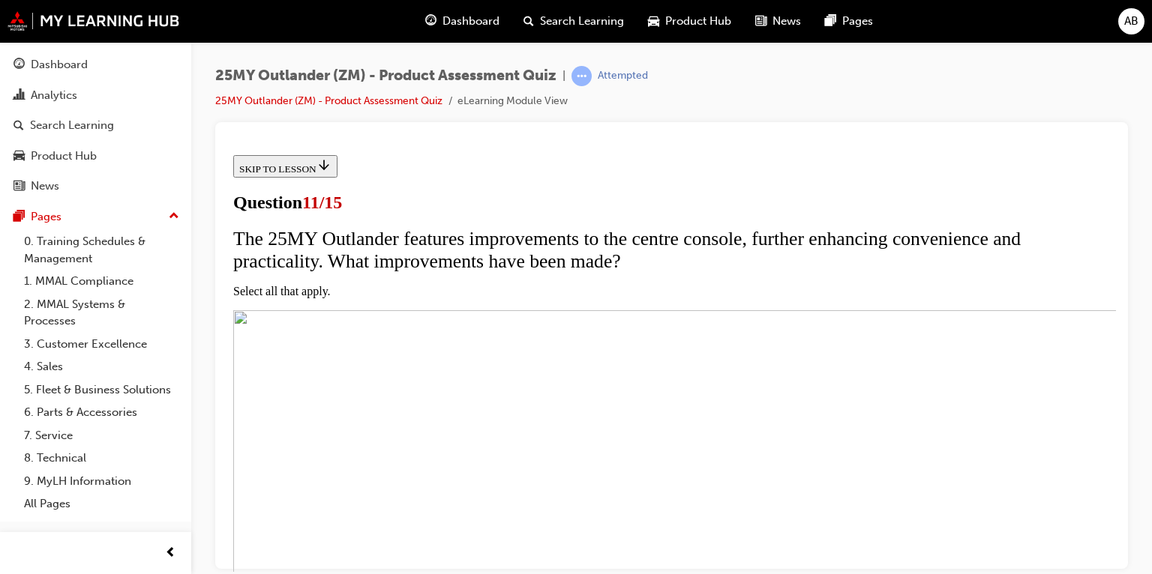
checkbox input "true"
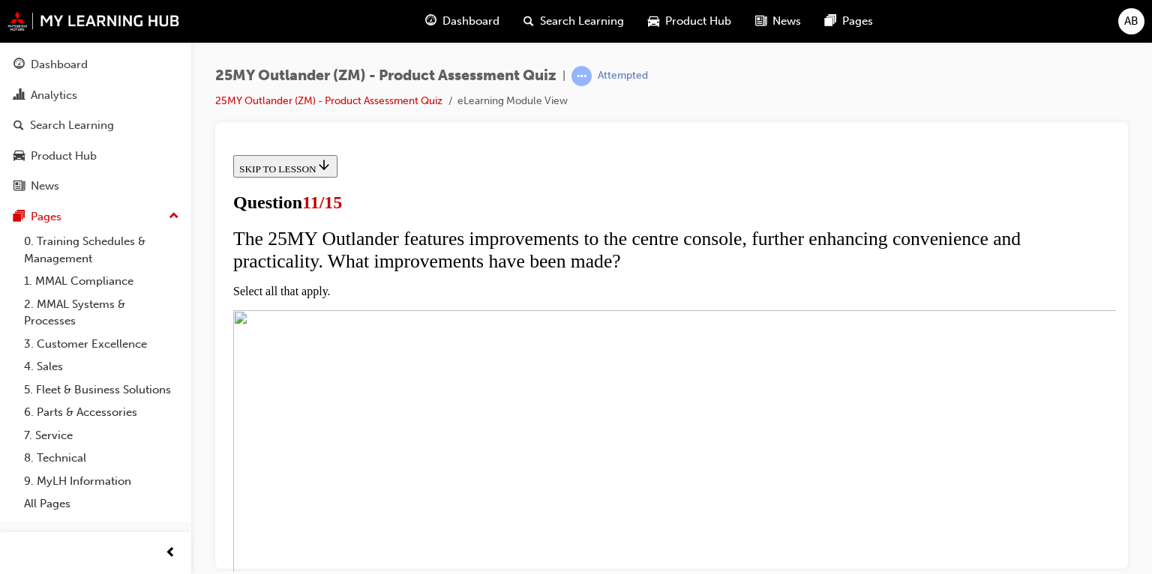
scroll to position [377, 0]
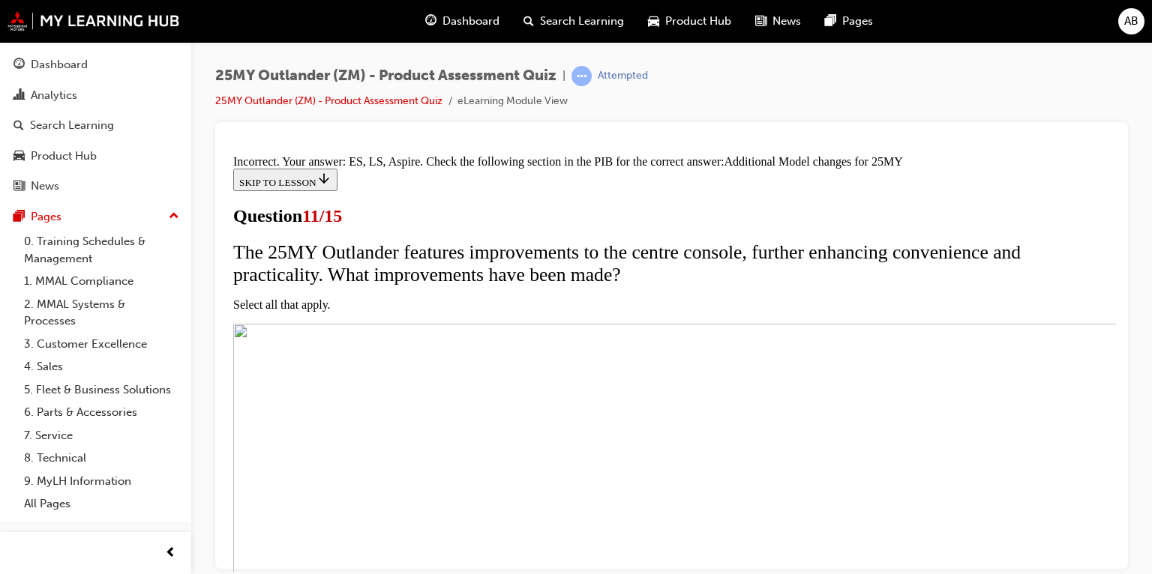
scroll to position [336, 0]
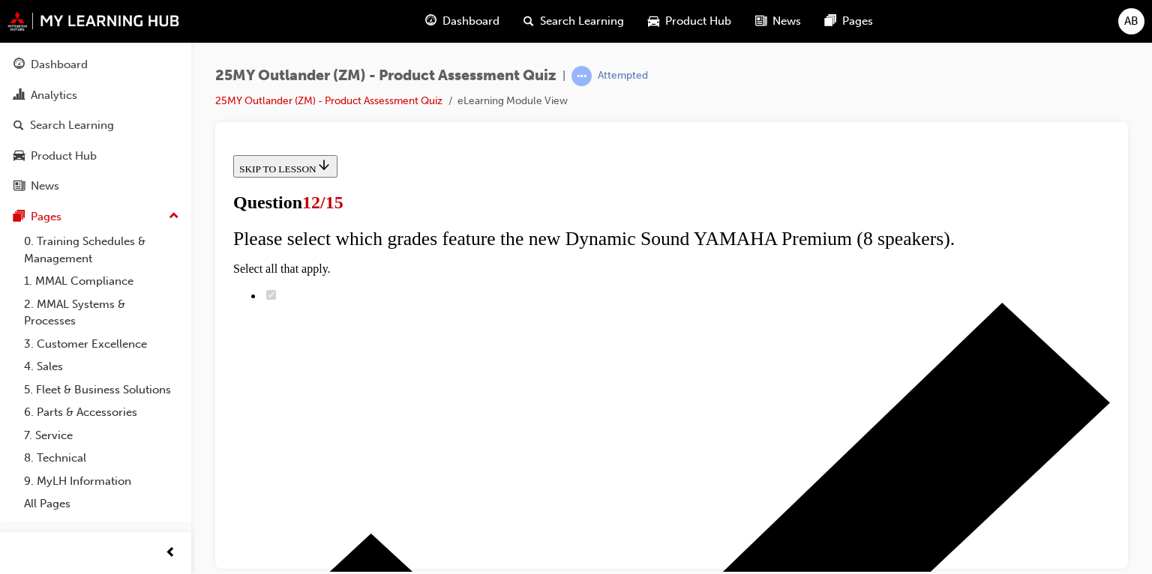
scroll to position [77, 0]
radio input "true"
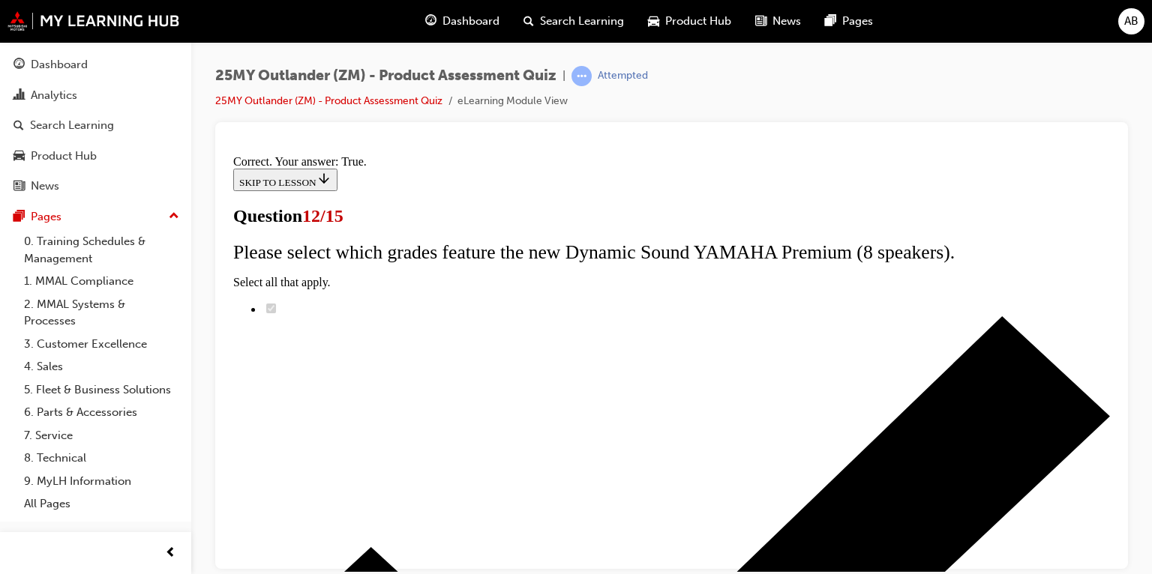
scroll to position [289, 0]
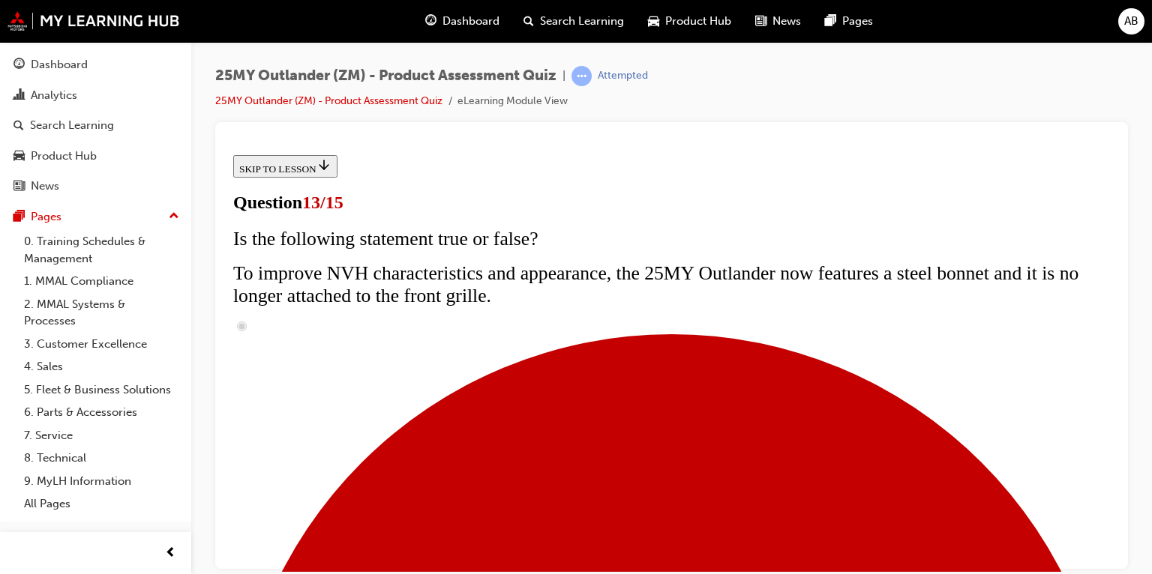
scroll to position [300, 0]
radio input "true"
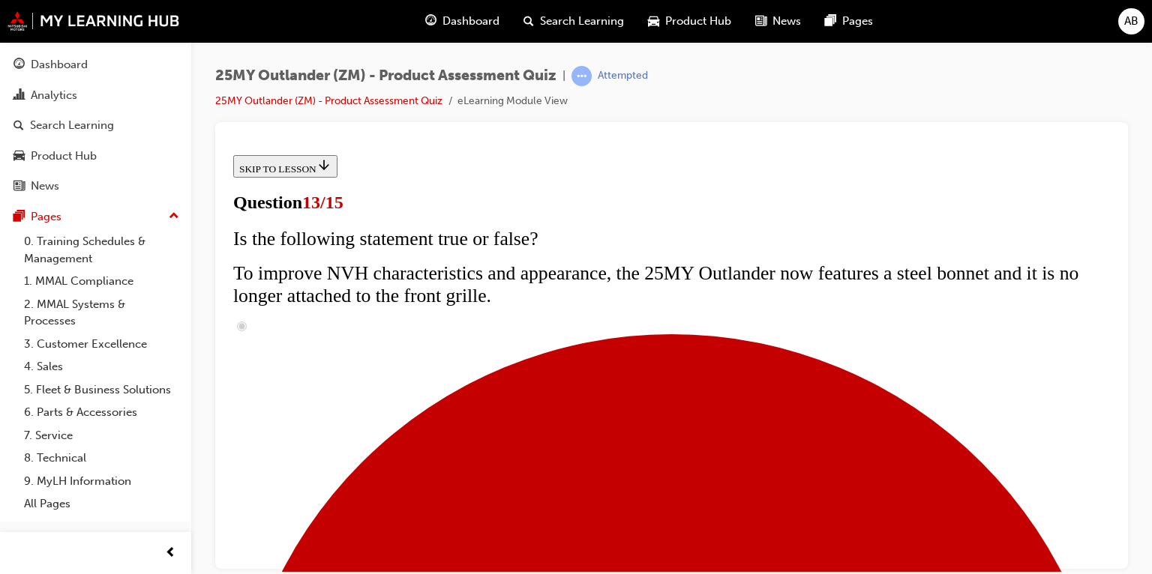
radio input "true"
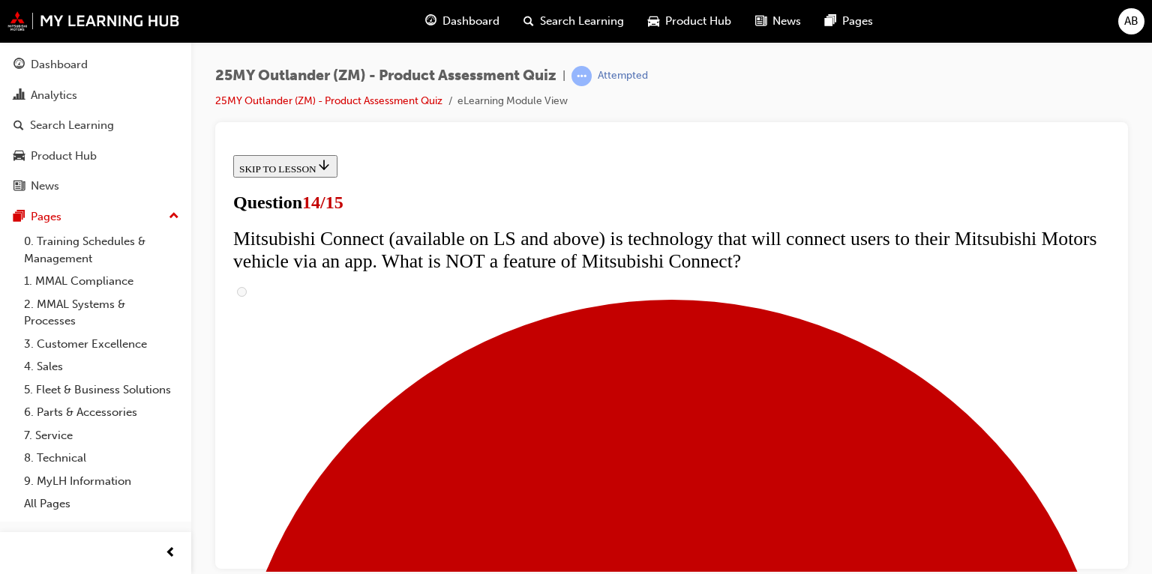
scroll to position [648, 0]
radio input "true"
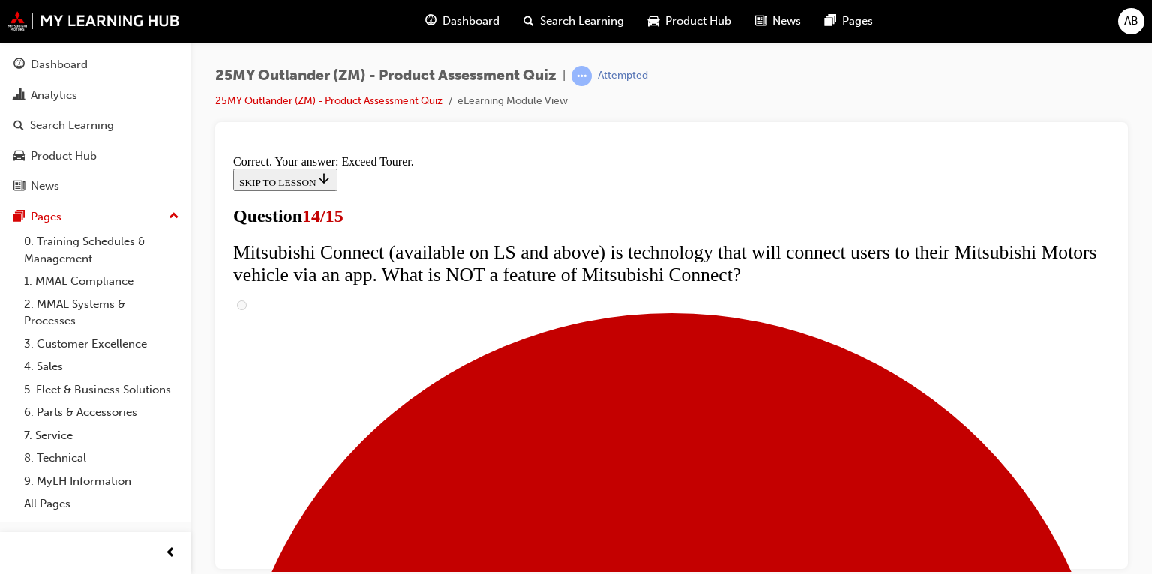
scroll to position [740, 0]
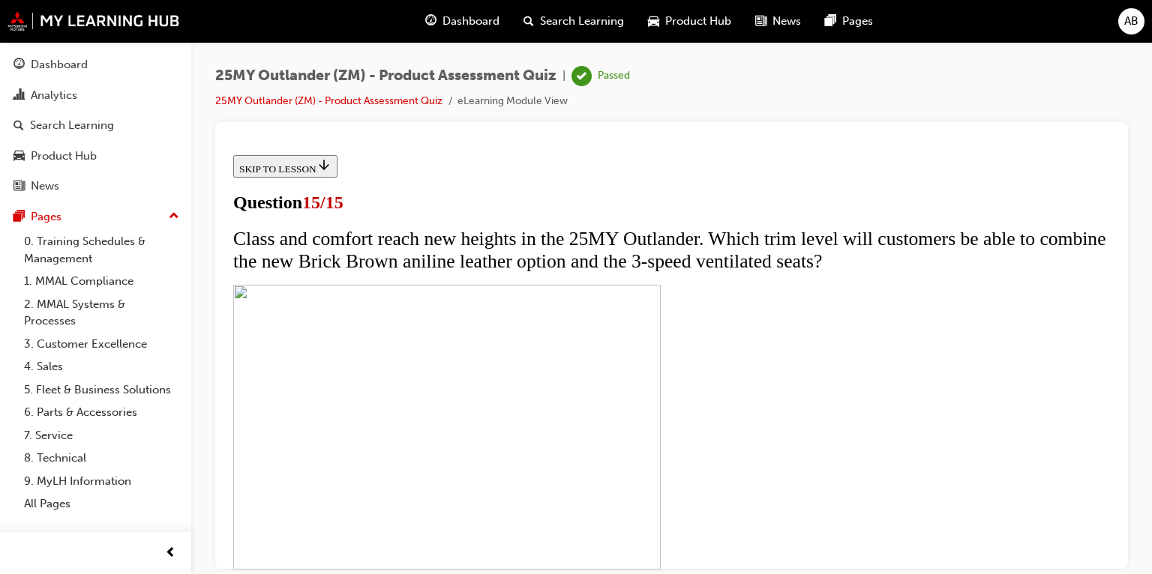
scroll to position [340, 0]
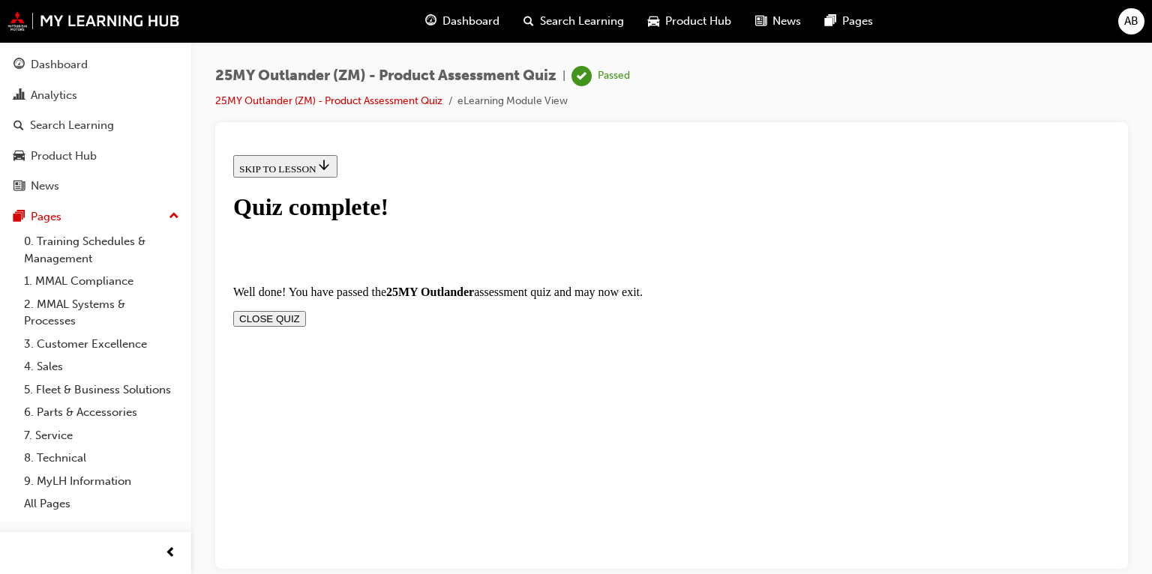
click at [306, 310] on button "CLOSE QUIZ" at bounding box center [269, 318] width 73 height 16
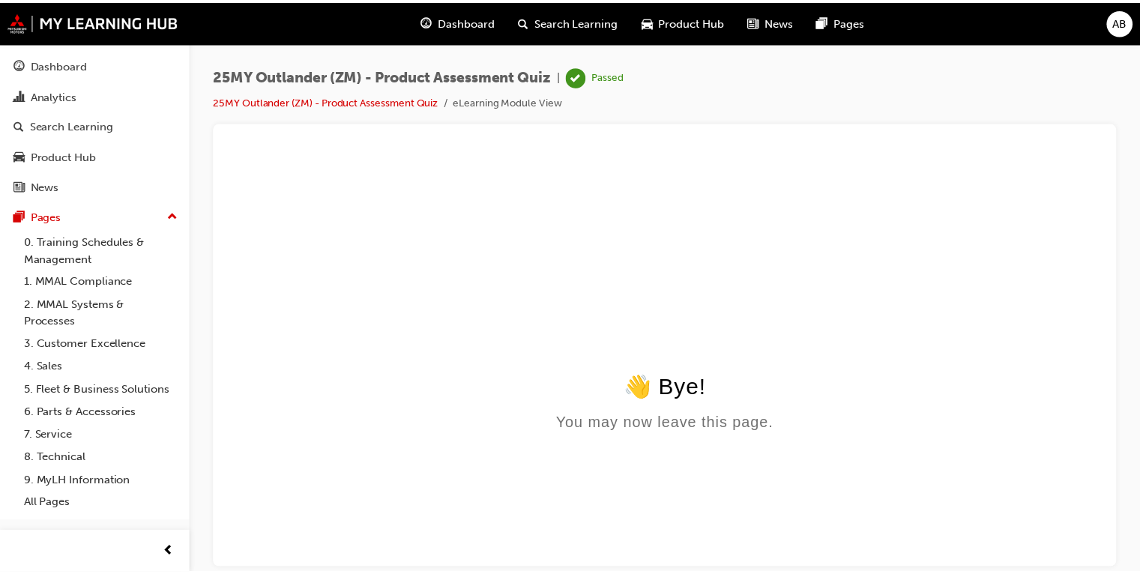
scroll to position [0, 0]
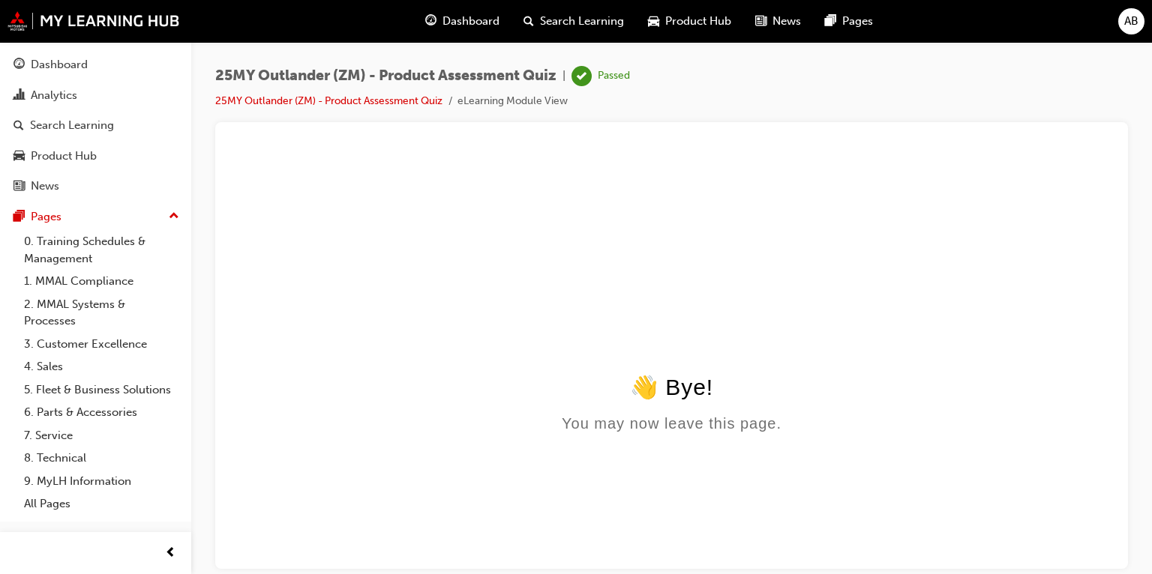
click at [576, 18] on span "Search Learning" at bounding box center [582, 21] width 84 height 17
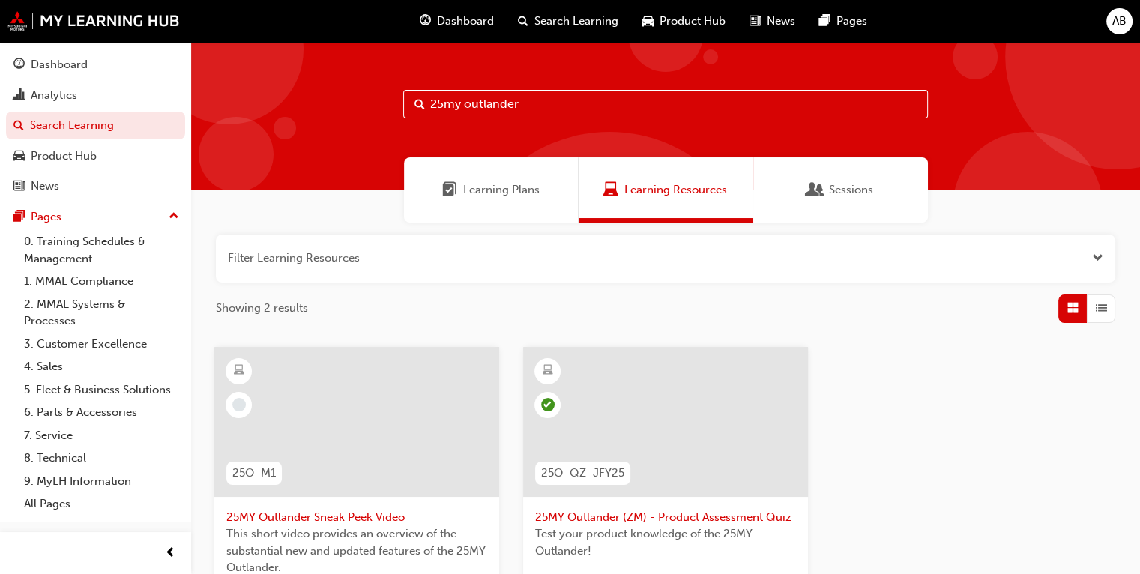
drag, startPoint x: 549, startPoint y: 111, endPoint x: 365, endPoint y: 86, distance: 185.3
click at [380, 91] on div "25my outlander" at bounding box center [665, 116] width 949 height 148
type input "]"
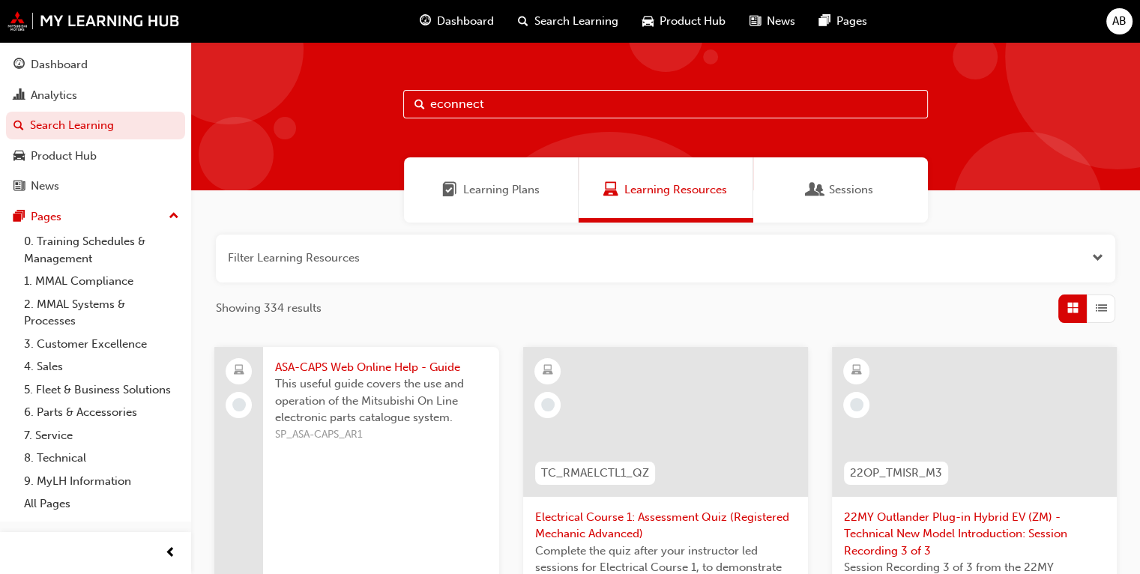
type input "econnect"
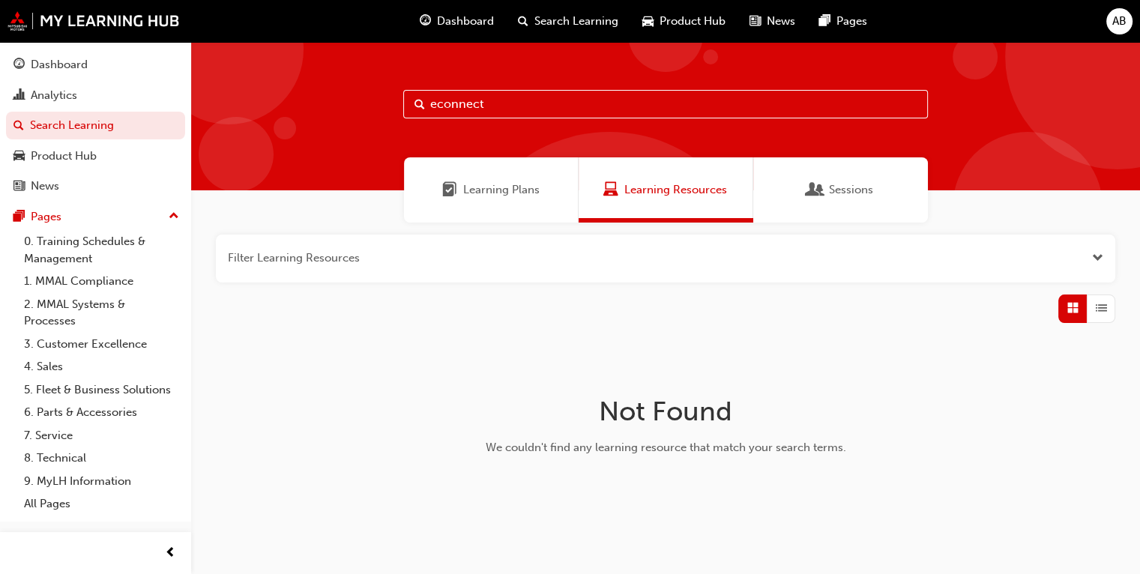
click at [487, 182] on span "Learning Plans" at bounding box center [501, 189] width 76 height 17
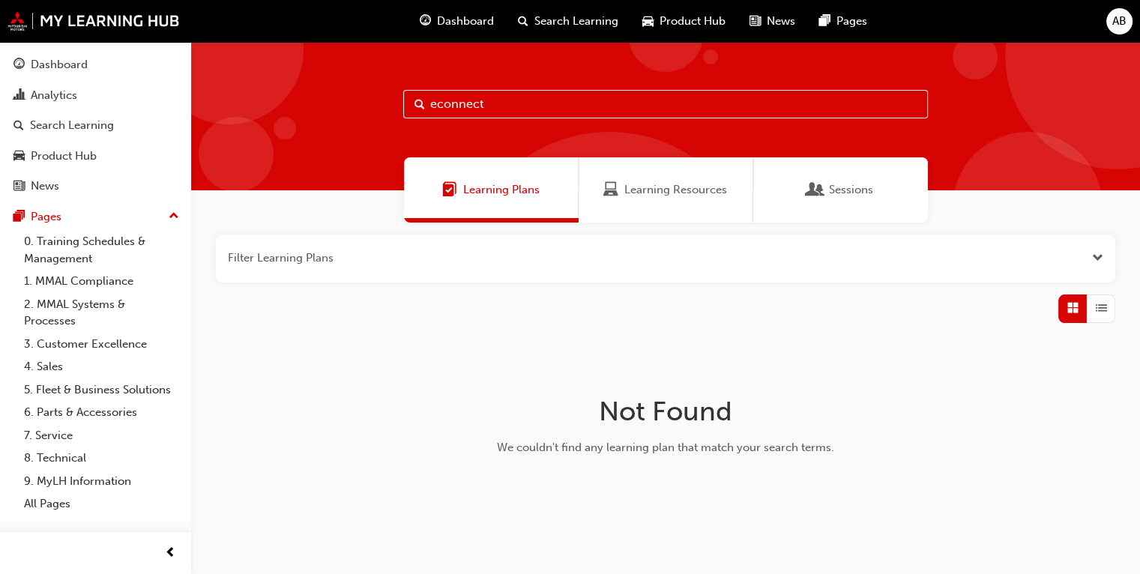
click at [445, 22] on span "Dashboard" at bounding box center [465, 21] width 57 height 17
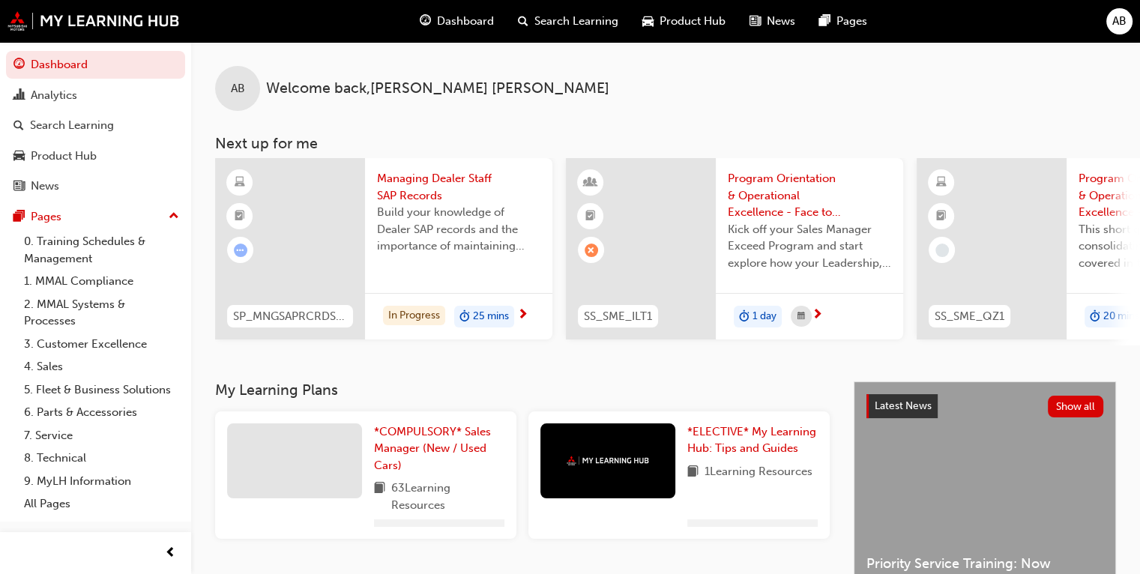
scroll to position [150, 0]
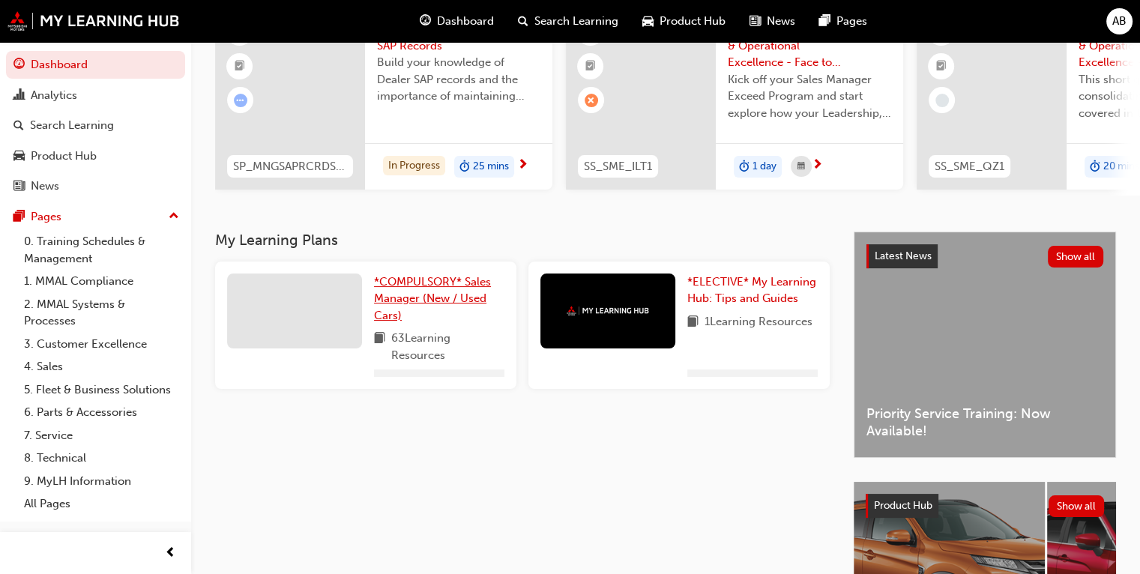
click at [450, 292] on span "*COMPULSORY* Sales Manager (New / Used Cars)" at bounding box center [432, 298] width 117 height 47
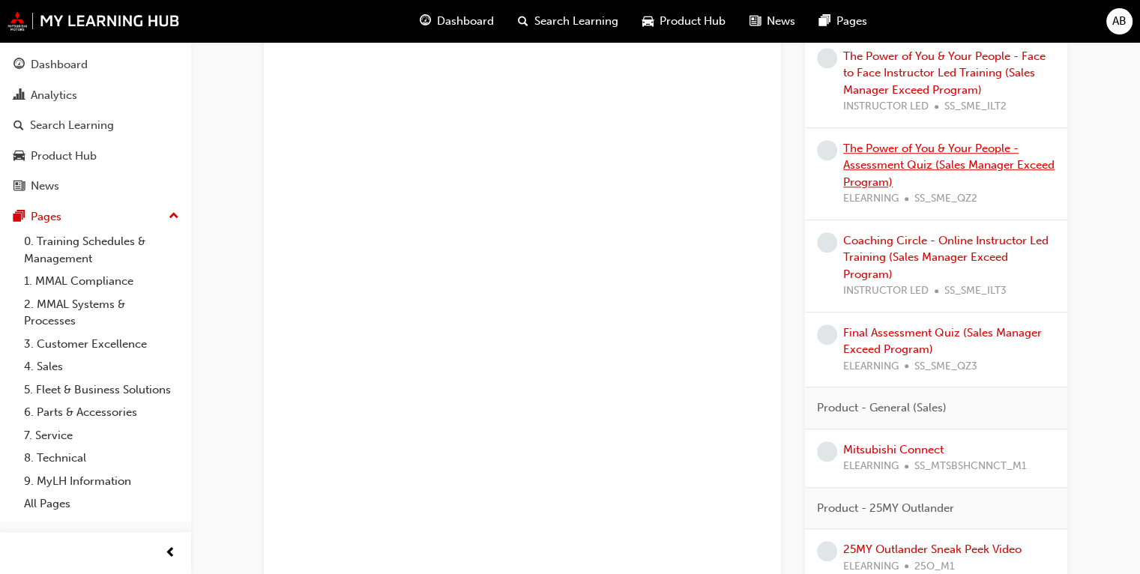
scroll to position [1275, 0]
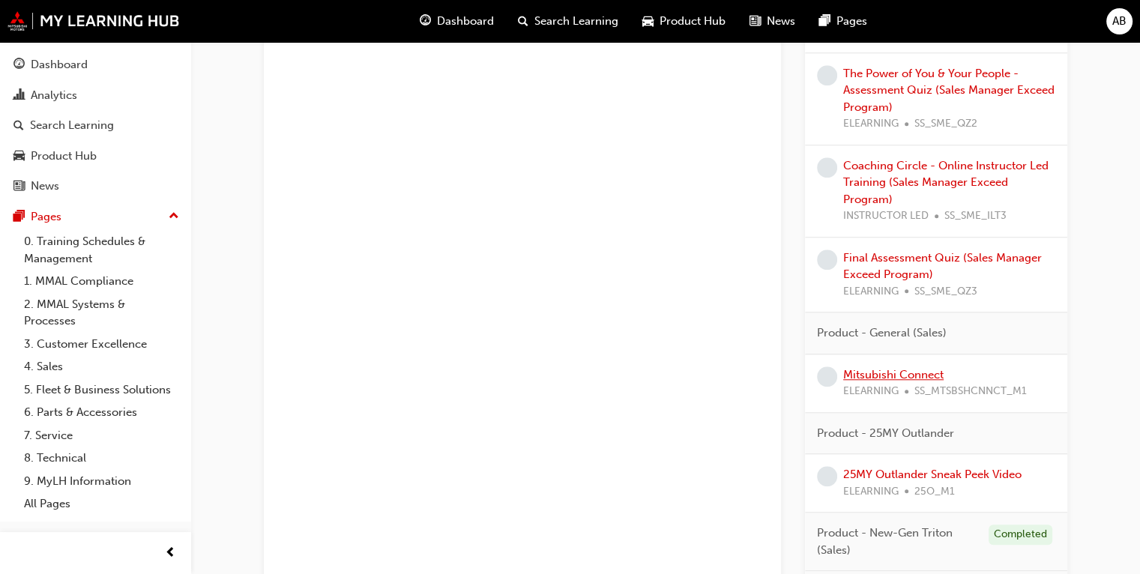
click at [752, 373] on link "Mitsubishi Connect" at bounding box center [893, 374] width 100 height 13
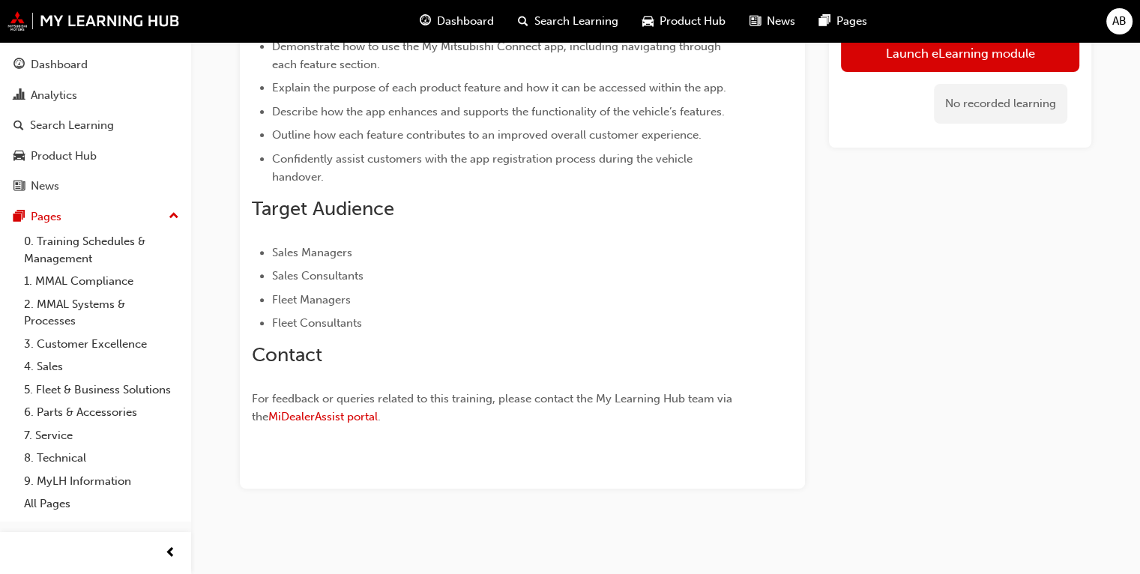
scroll to position [237, 0]
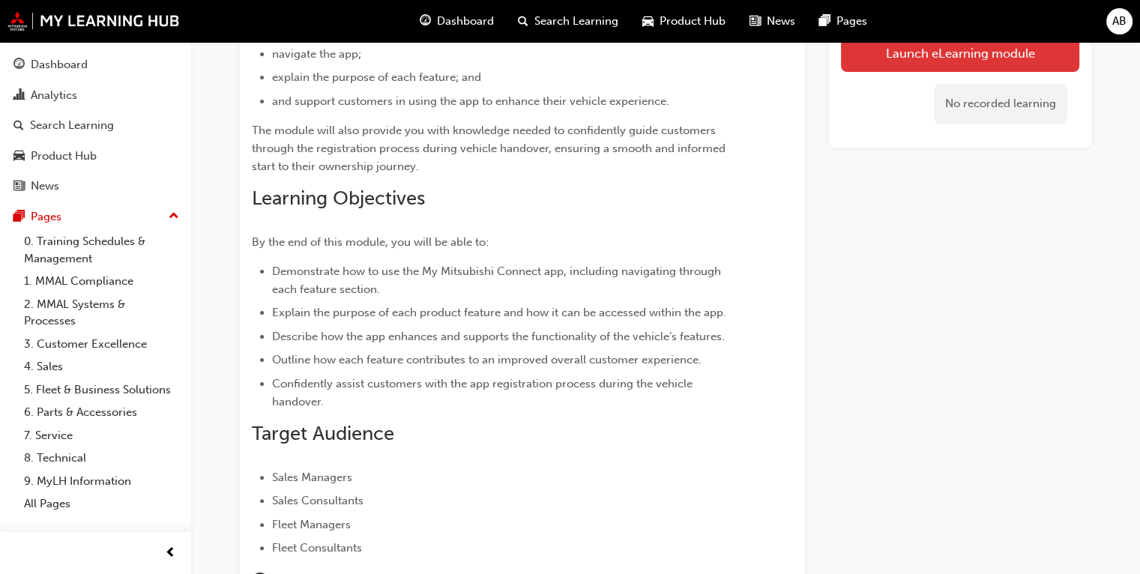
click at [752, 58] on link "Launch eLearning module" at bounding box center [960, 52] width 238 height 37
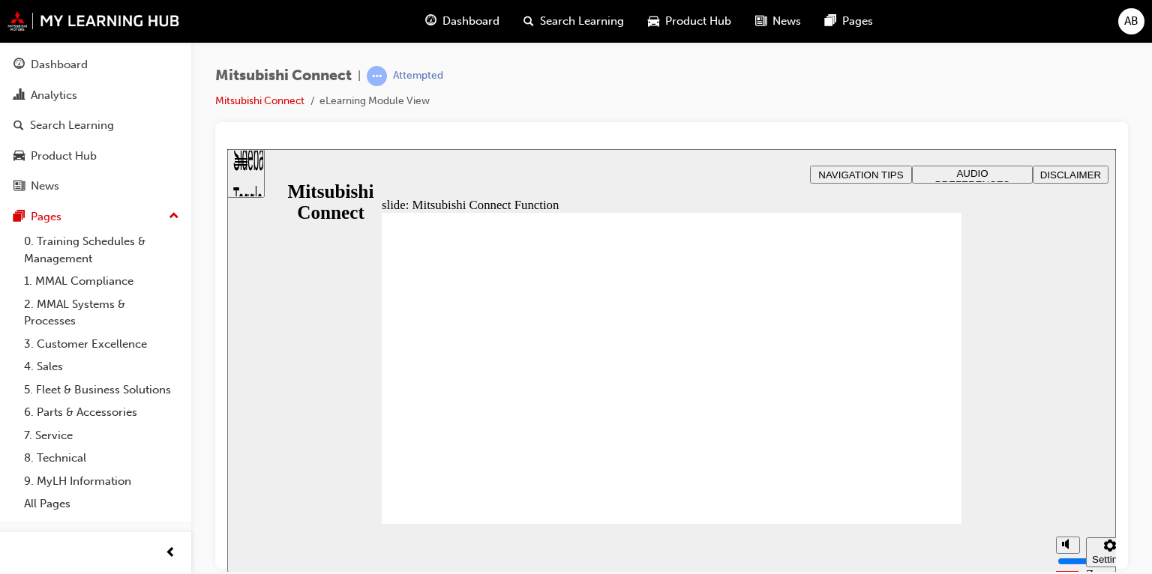
drag, startPoint x: 834, startPoint y: 401, endPoint x: 840, endPoint y: 406, distance: 8.0
drag, startPoint x: 810, startPoint y: 282, endPoint x: 807, endPoint y: 291, distance: 9.7
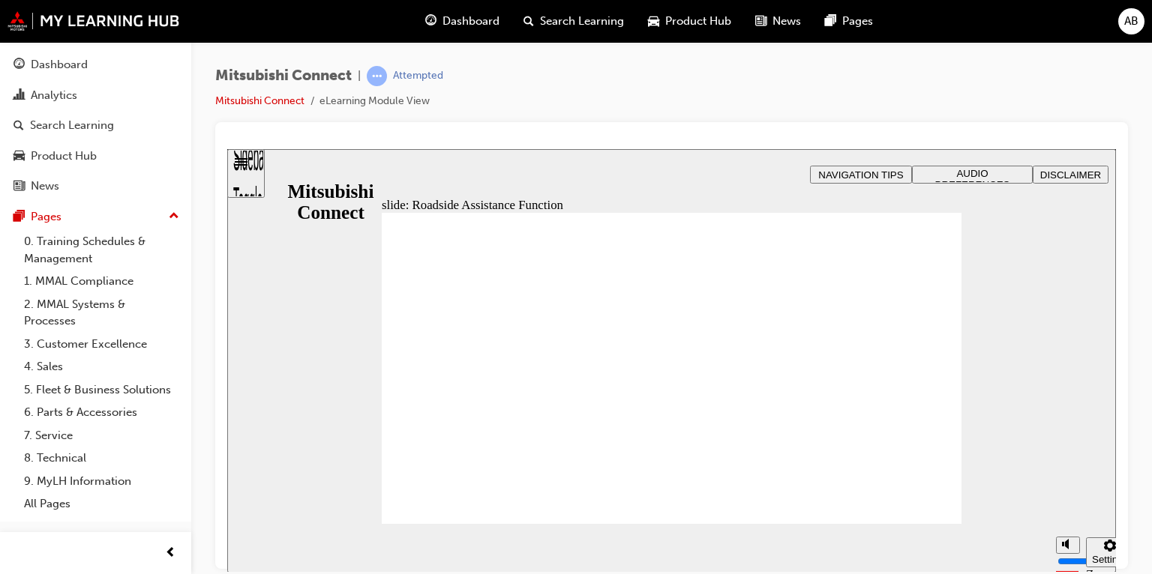
drag, startPoint x: 853, startPoint y: 391, endPoint x: 891, endPoint y: 442, distance: 62.7
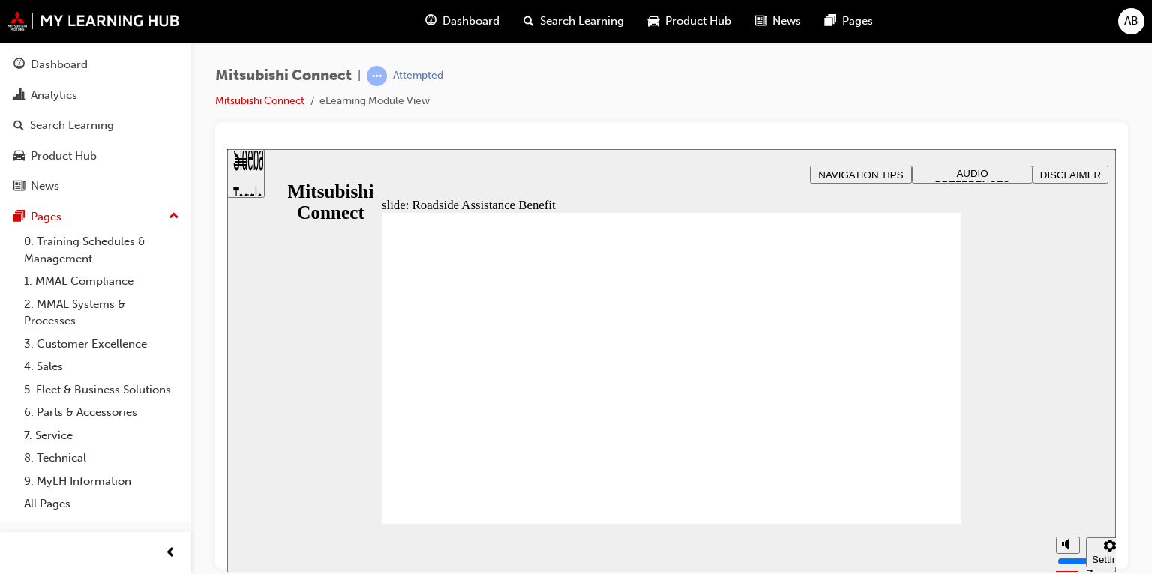
checkbox input "true"
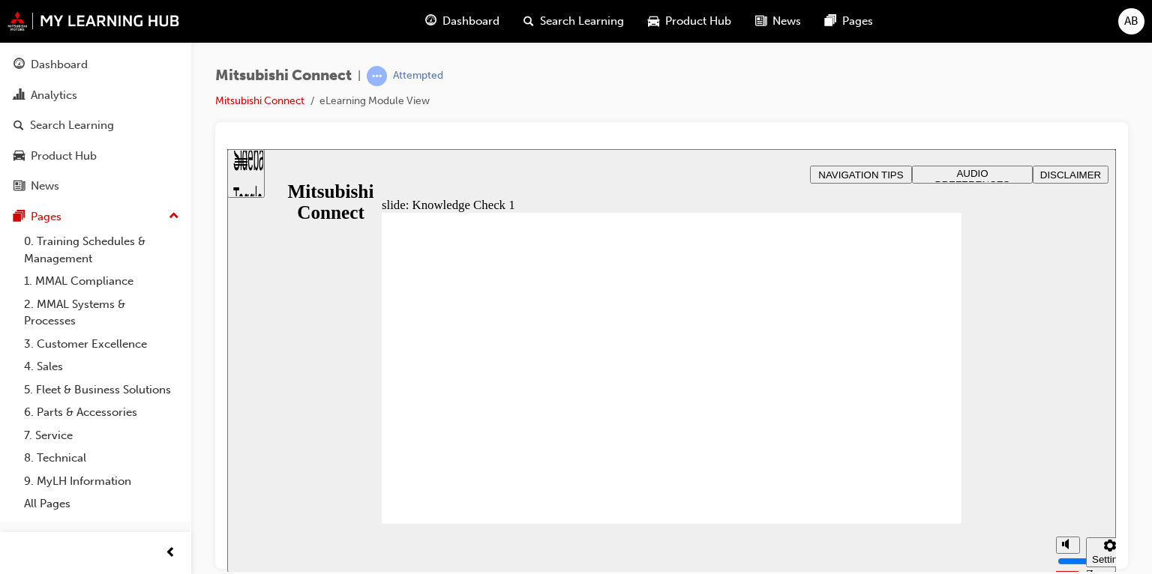
checkbox input "false"
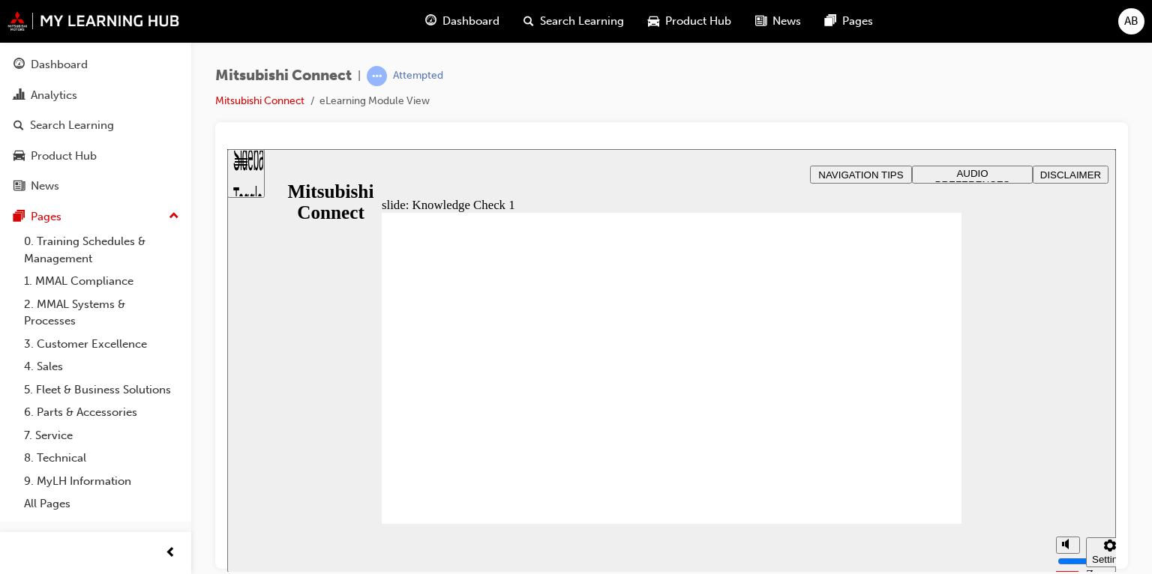
checkbox input "false"
checkbox input "true"
drag, startPoint x: 468, startPoint y: 435, endPoint x: 449, endPoint y: 514, distance: 81.7
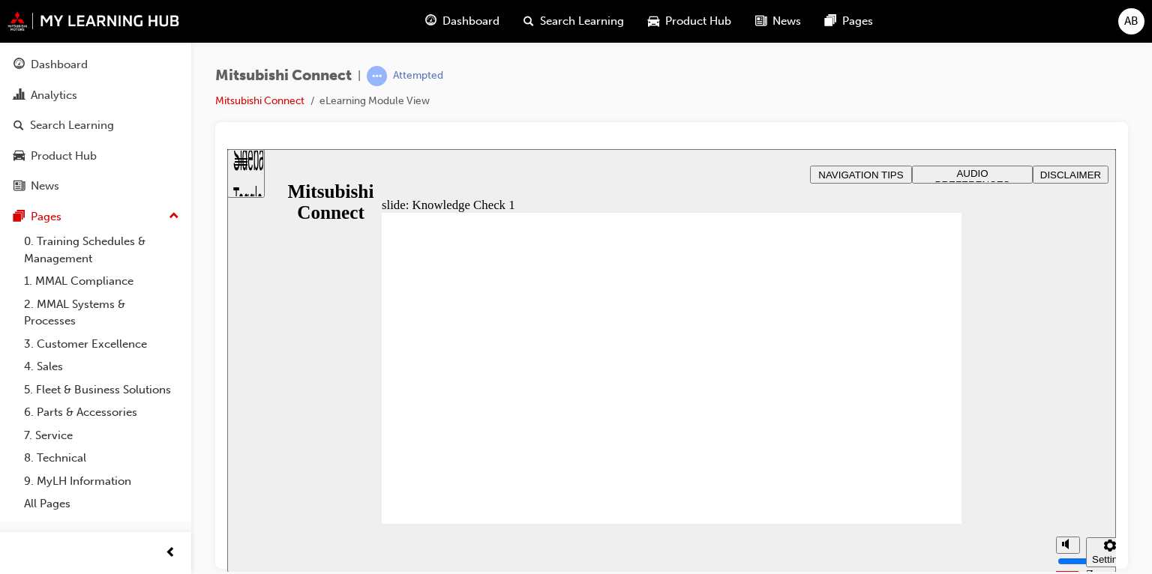
drag, startPoint x: 501, startPoint y: 498, endPoint x: 469, endPoint y: 502, distance: 32.6
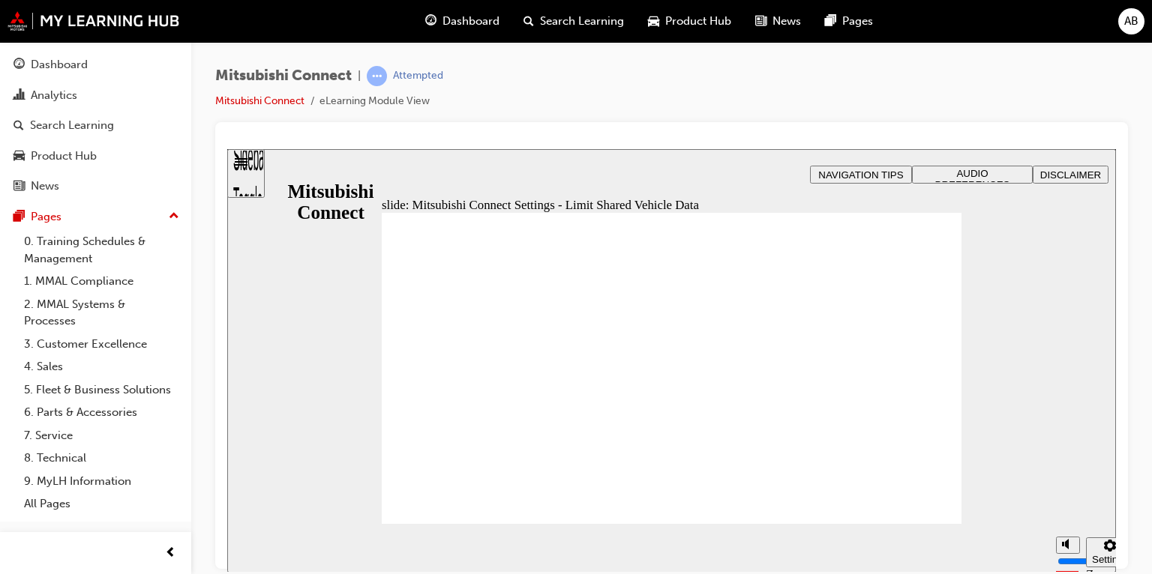
radio input "true"
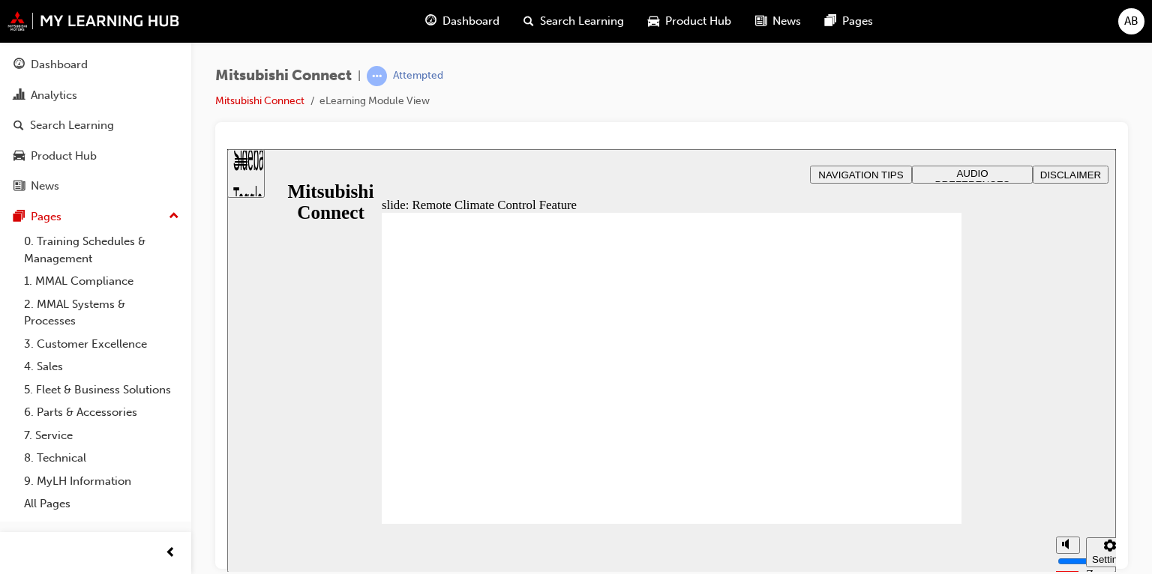
drag, startPoint x: 873, startPoint y: 353, endPoint x: 879, endPoint y: 359, distance: 8.5
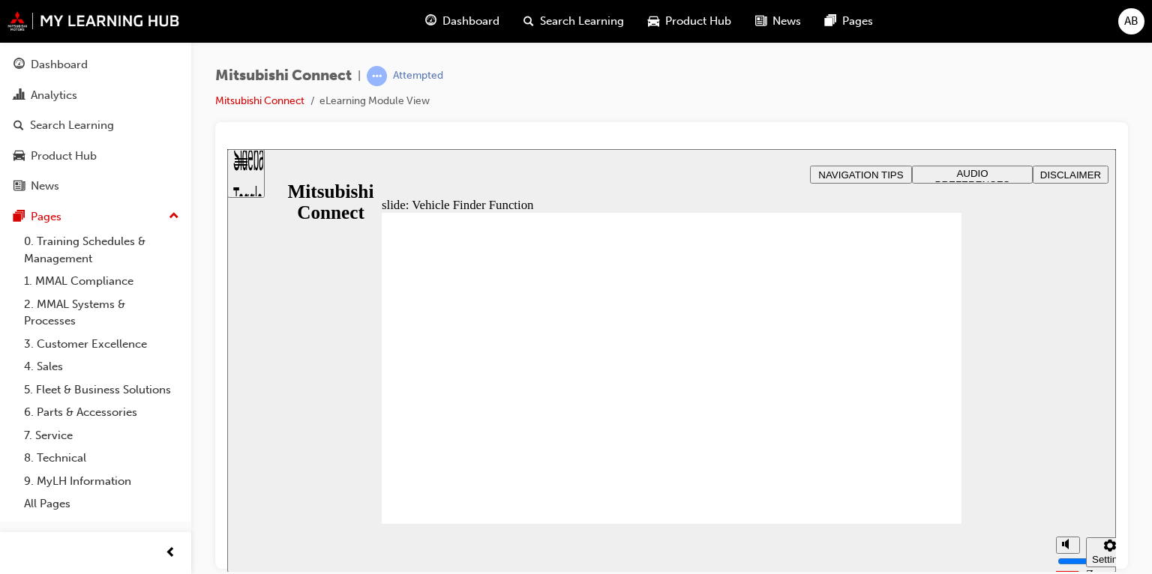
checkbox input "true"
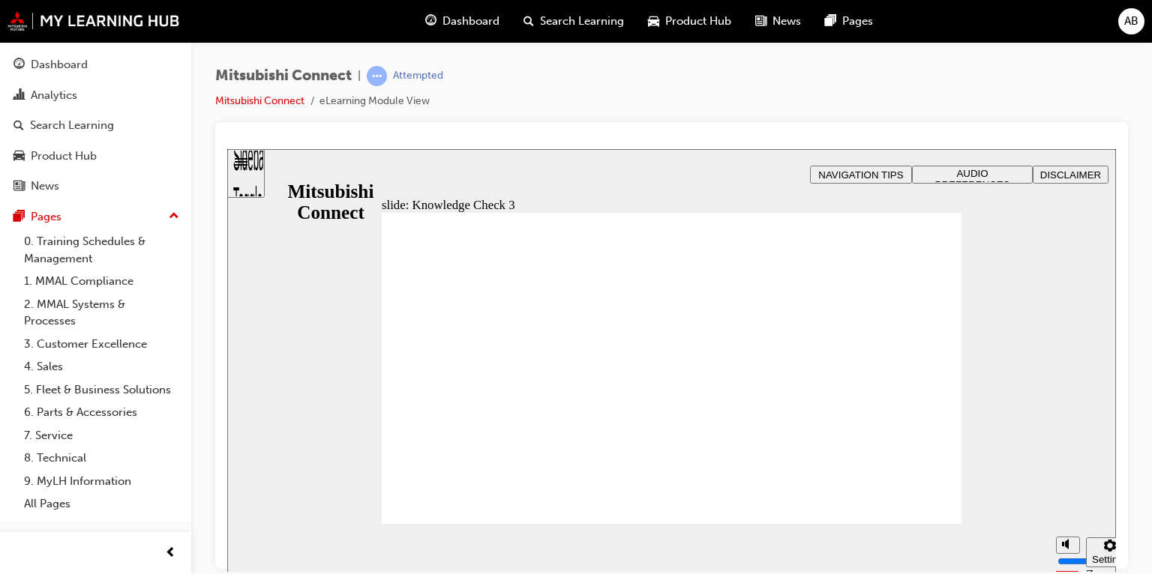
drag, startPoint x: 457, startPoint y: 429, endPoint x: 462, endPoint y: 494, distance: 65.4
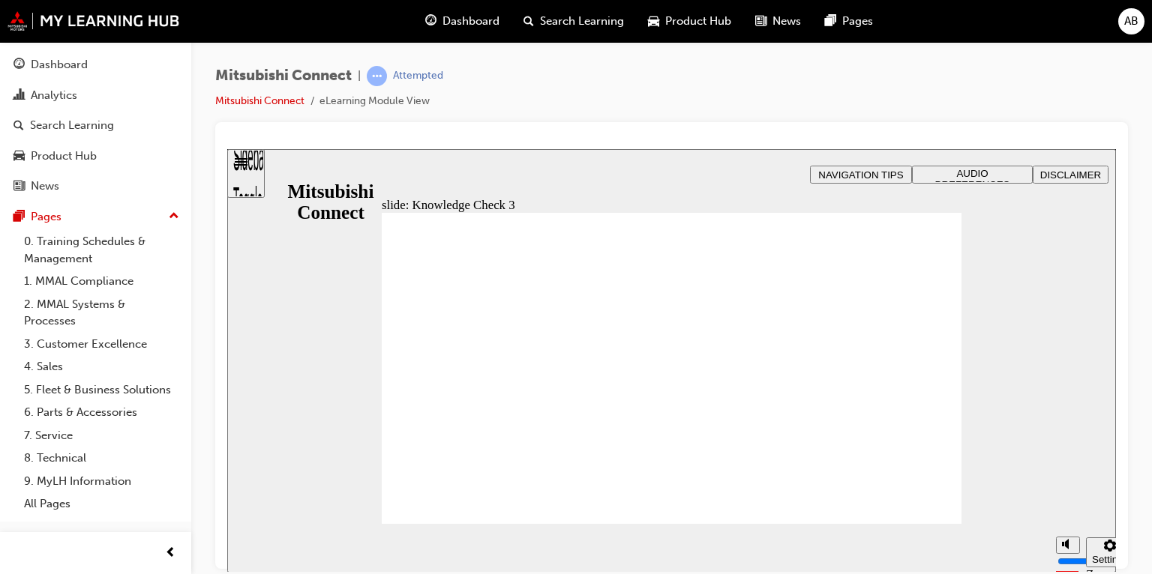
checkbox input "false"
drag, startPoint x: 444, startPoint y: 441, endPoint x: 450, endPoint y: 397, distance: 43.9
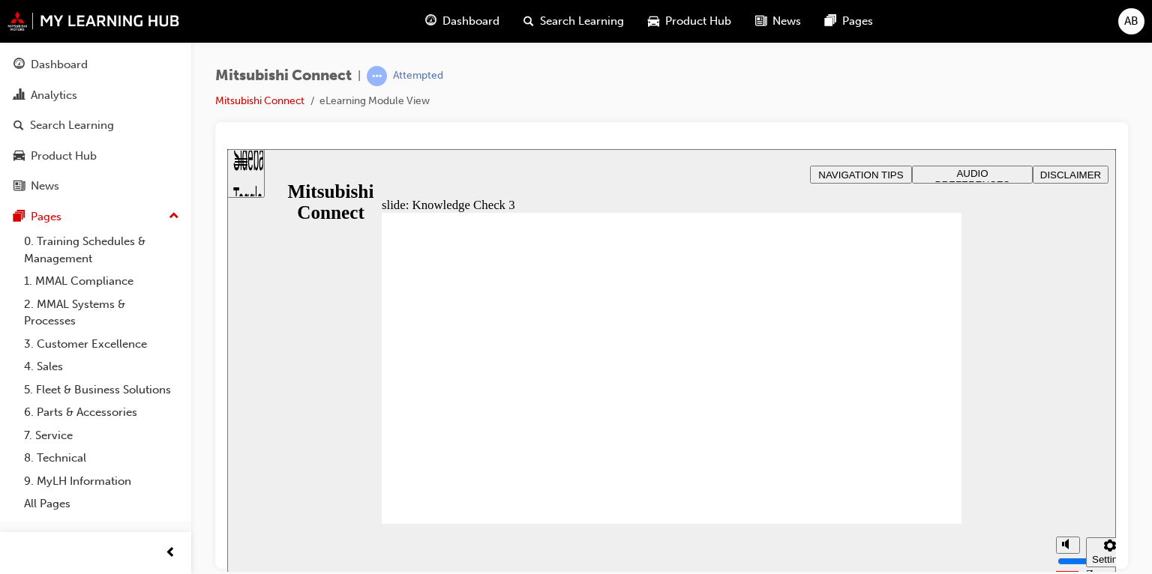
checkbox input "true"
checkbox input "false"
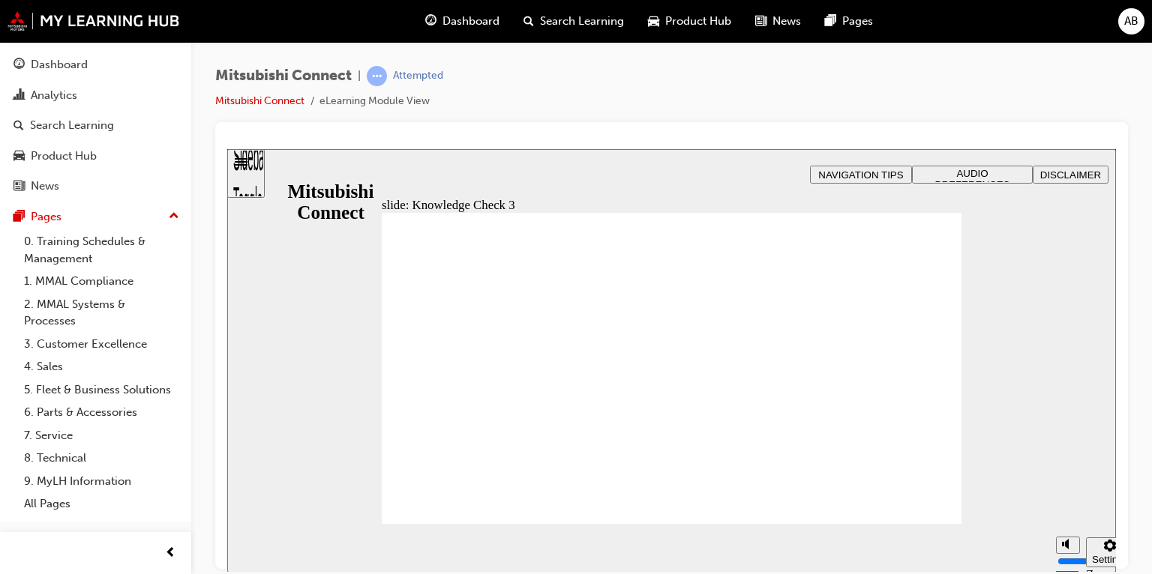
checkbox input "false"
checkbox input "true"
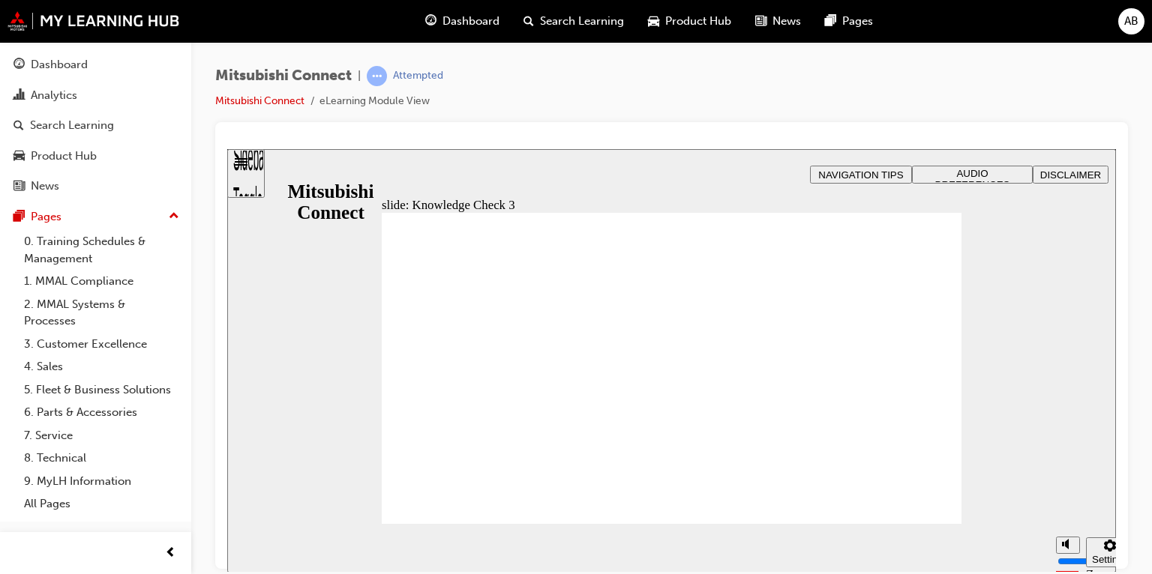
checkbox input "false"
checkbox input "true"
drag, startPoint x: 448, startPoint y: 413, endPoint x: 451, endPoint y: 462, distance: 48.8
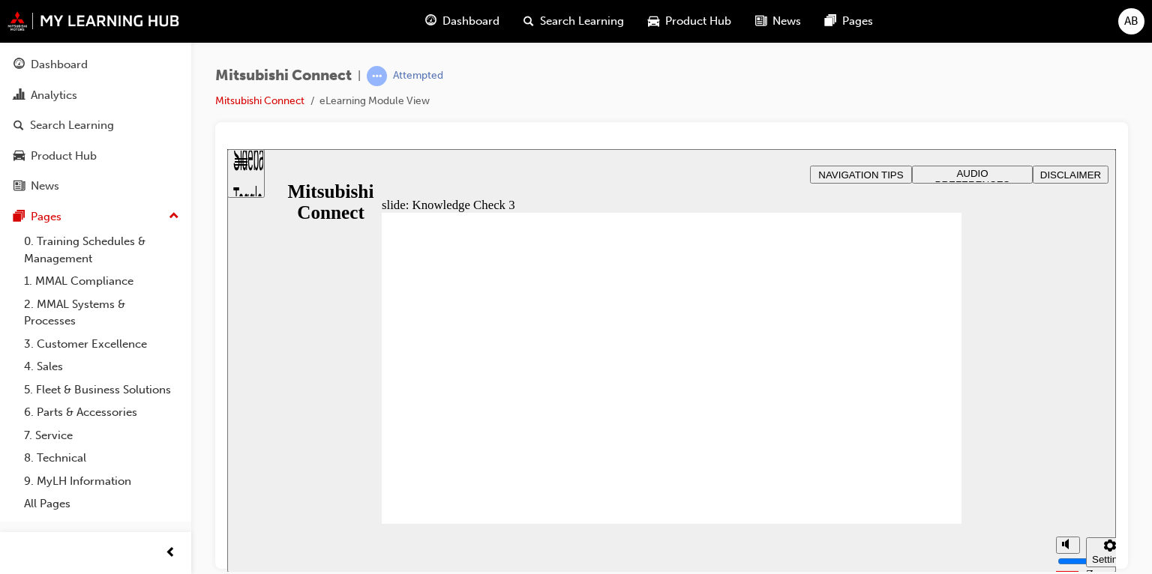
checkbox input "true"
checkbox input "false"
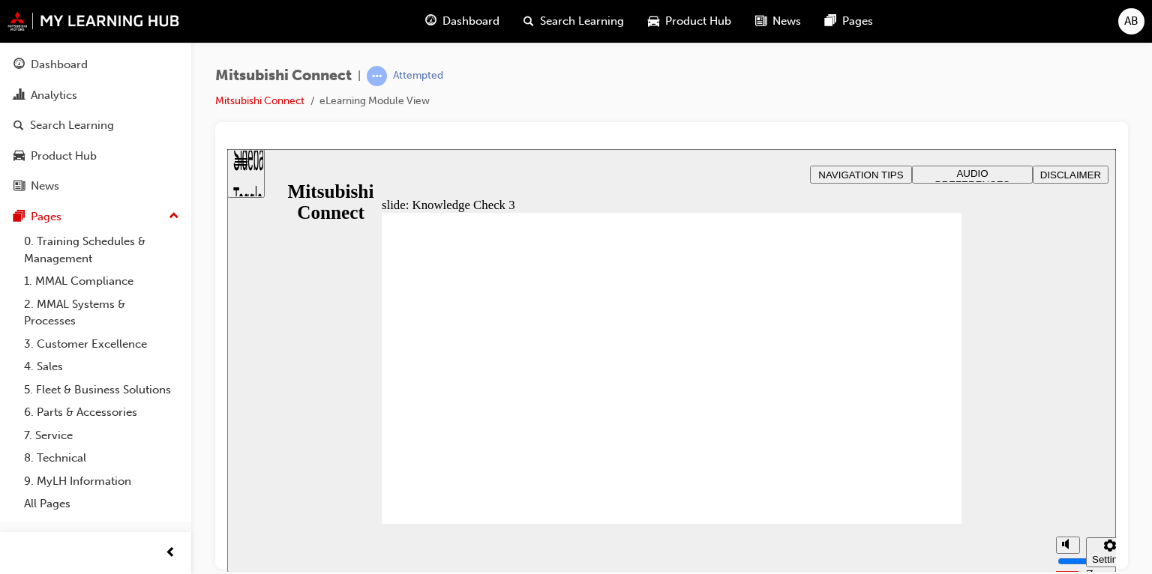
checkbox input "false"
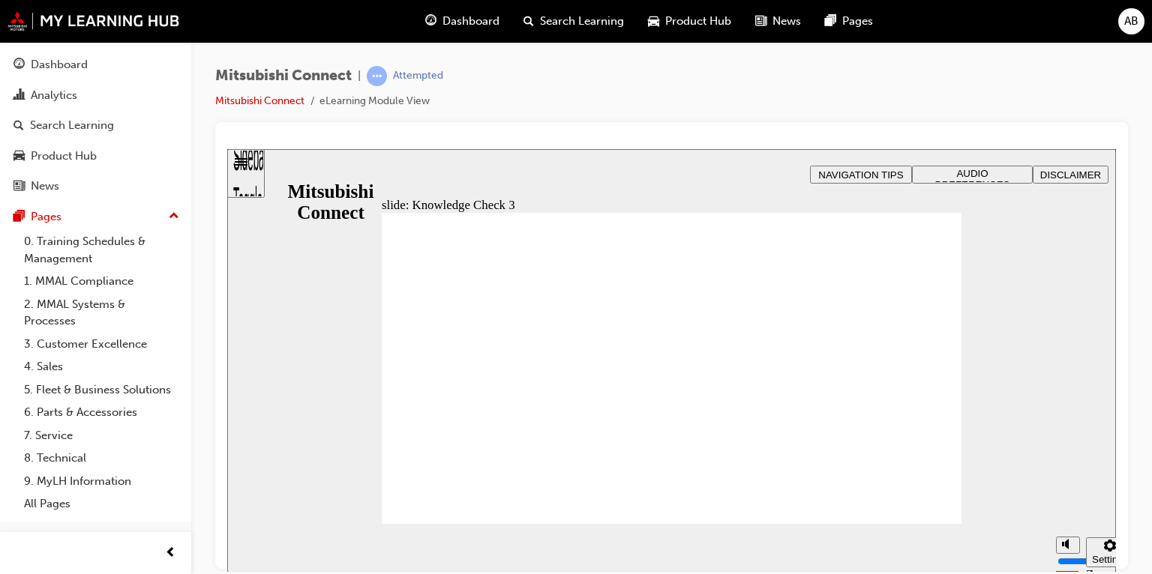
checkbox input "true"
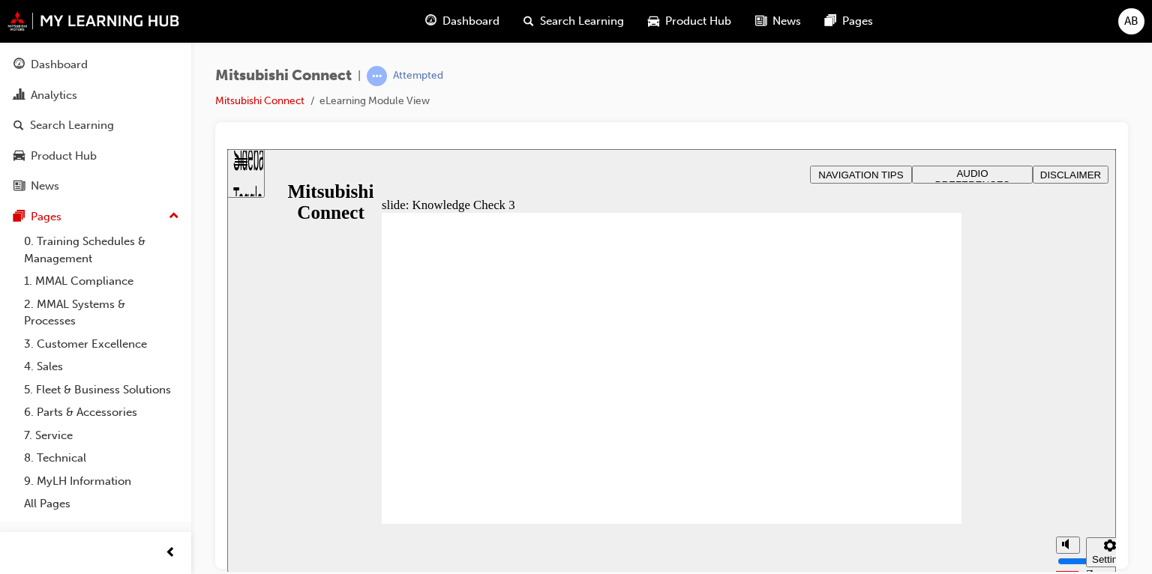
checkbox input "false"
checkbox input "true"
drag, startPoint x: 445, startPoint y: 446, endPoint x: 472, endPoint y: 493, distance: 54.4
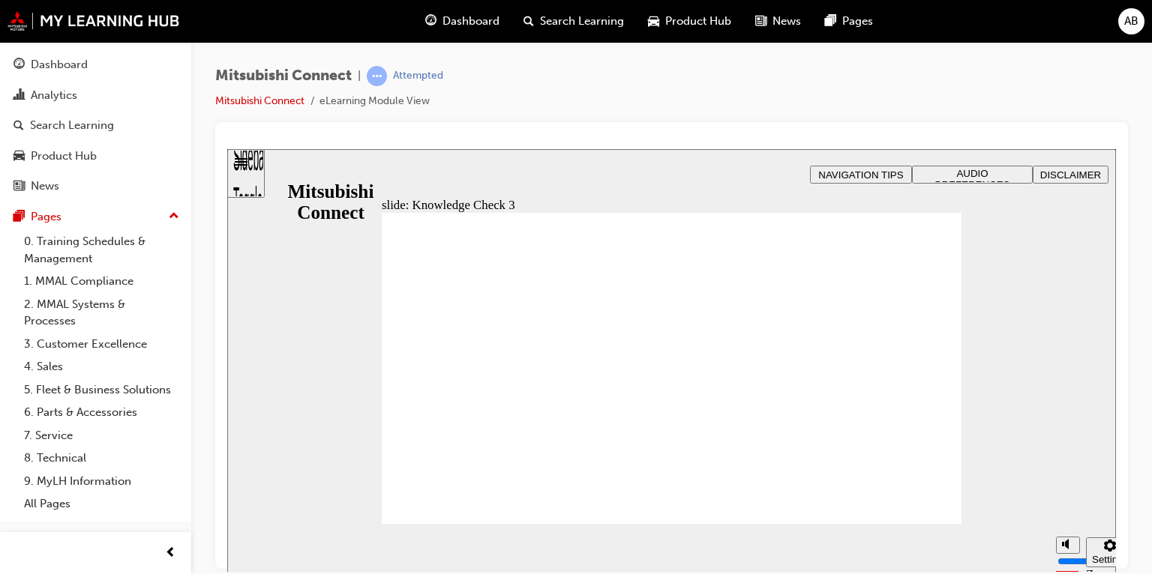
checkbox input "false"
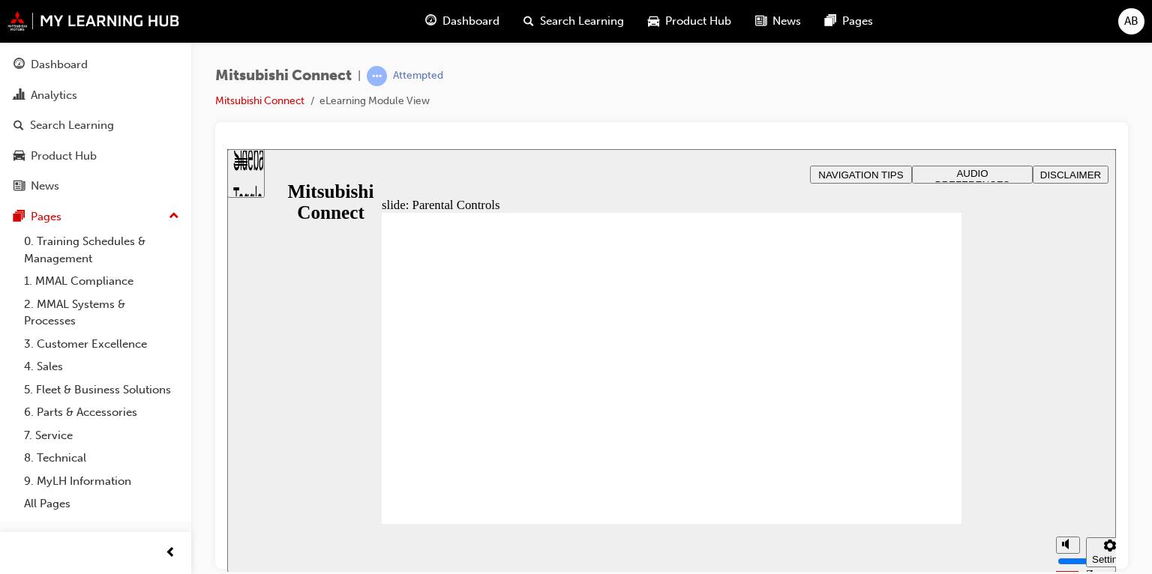
drag, startPoint x: 487, startPoint y: 363, endPoint x: 491, endPoint y: 392, distance: 29.5
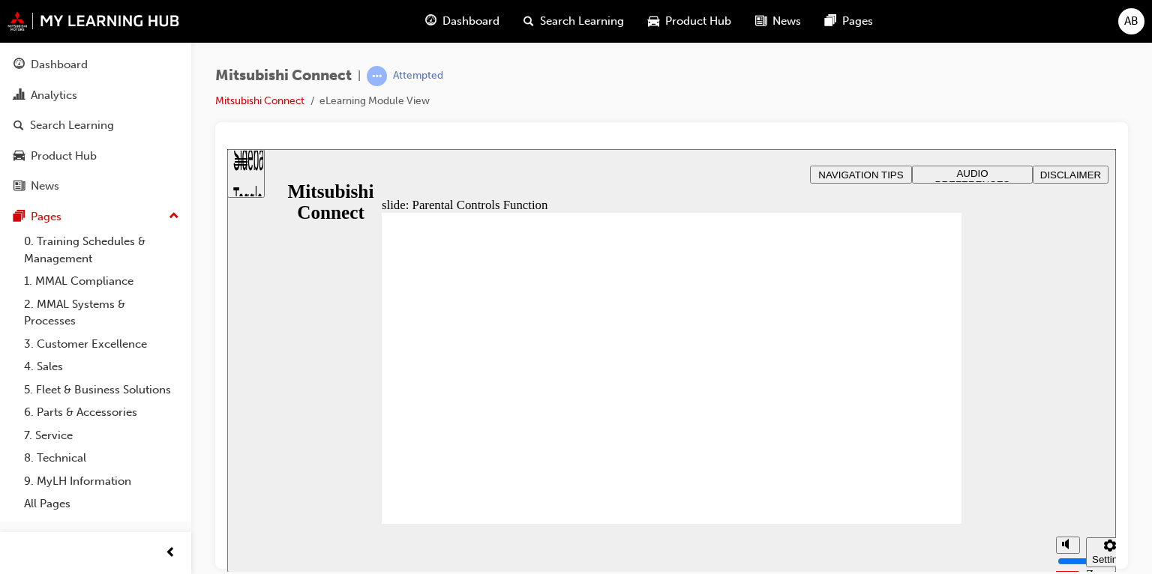
drag, startPoint x: 918, startPoint y: 504, endPoint x: 911, endPoint y: 499, distance: 8.7
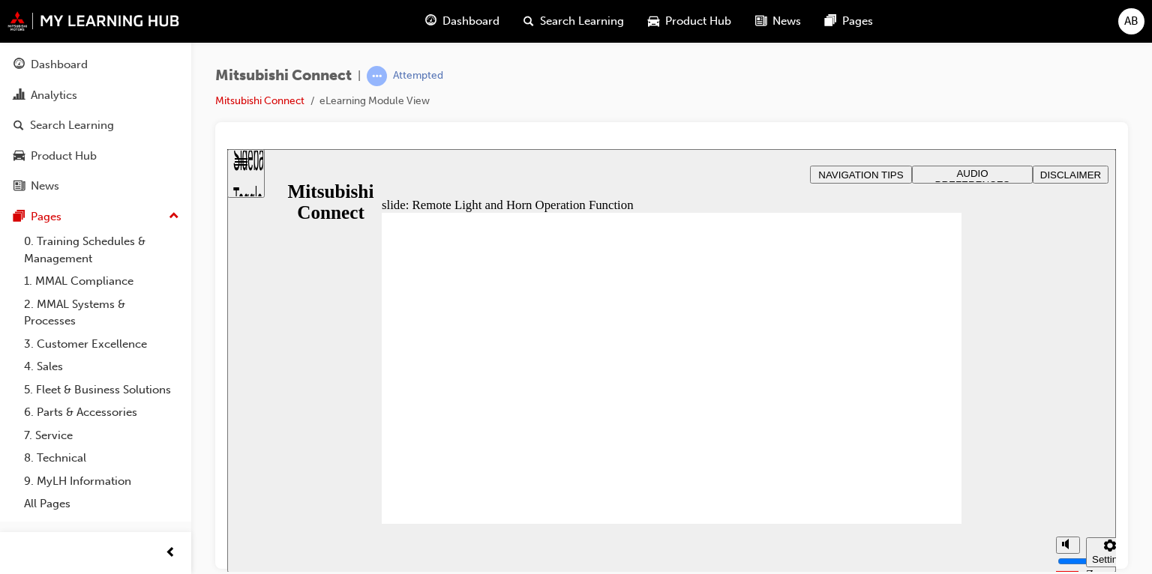
radio input "true"
radio input "false"
radio input "true"
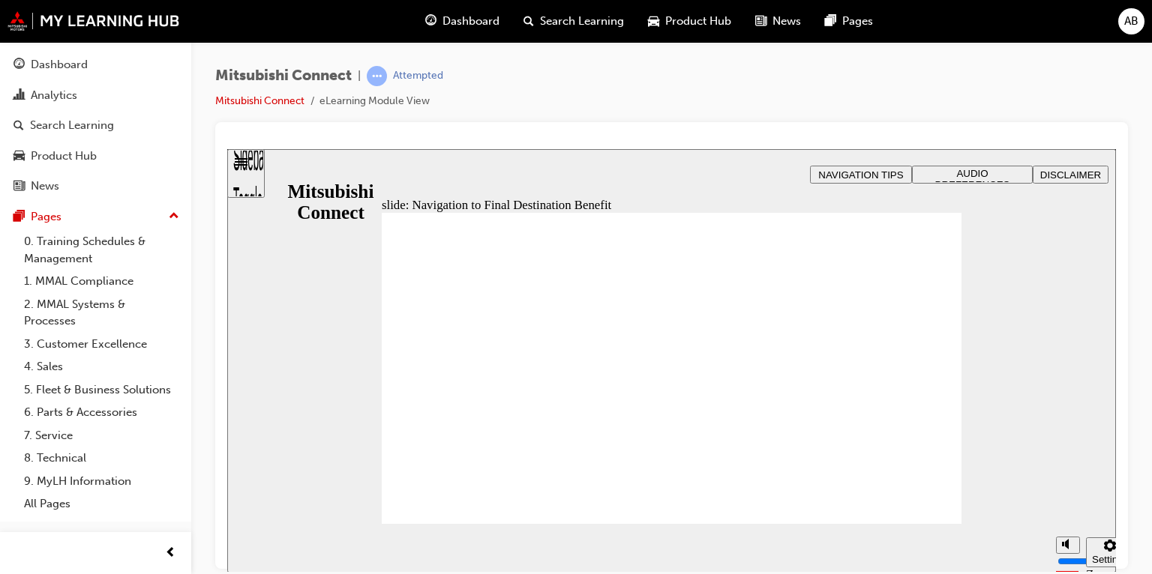
drag, startPoint x: 440, startPoint y: 433, endPoint x: 552, endPoint y: 436, distance: 111.7
drag, startPoint x: 624, startPoint y: 362, endPoint x: 760, endPoint y: 411, distance: 144.9
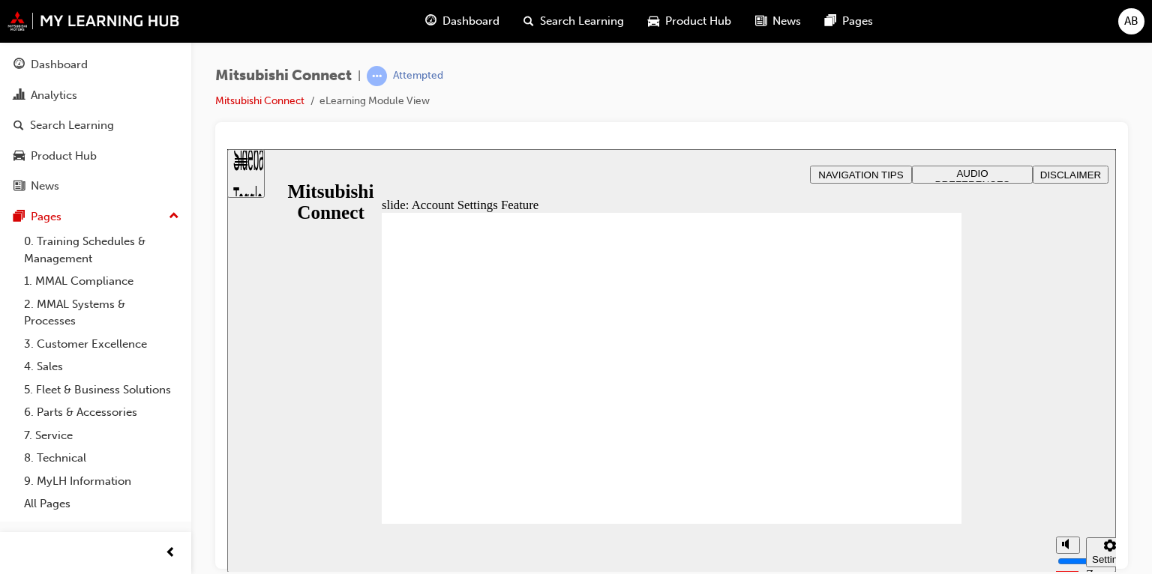
checkbox input "true"
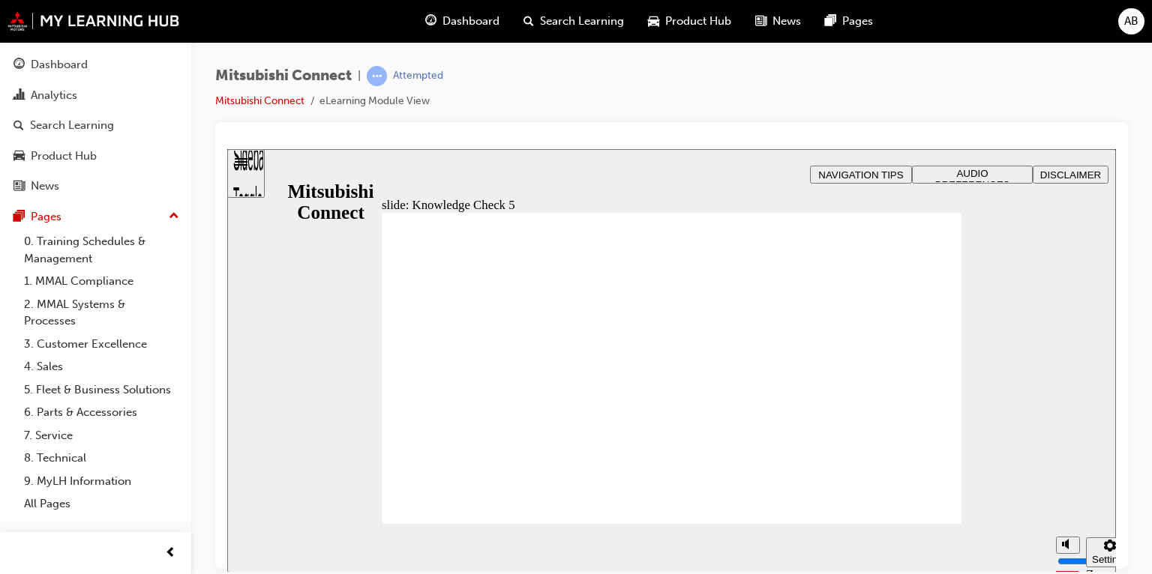
checkbox input "true"
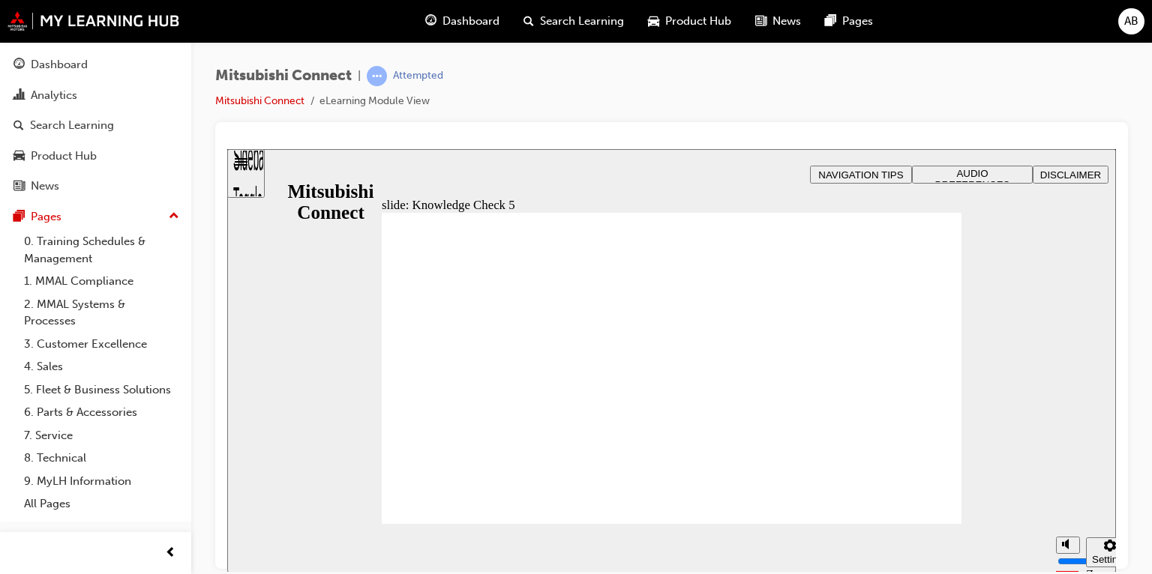
drag, startPoint x: 903, startPoint y: 481, endPoint x: 909, endPoint y: 489, distance: 10.2
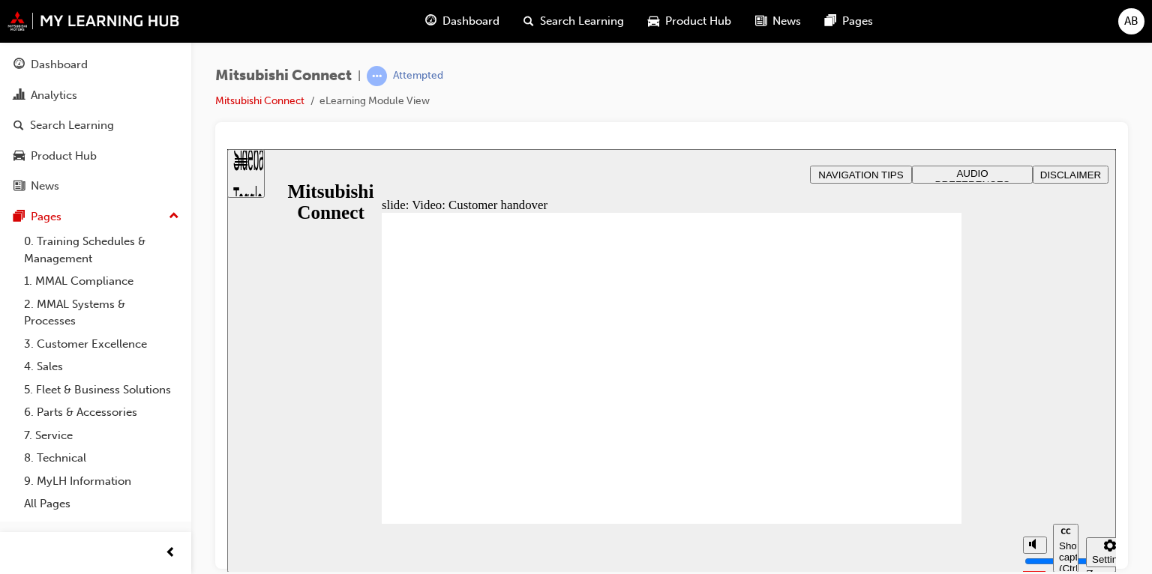
drag, startPoint x: 861, startPoint y: 441, endPoint x: 883, endPoint y: 483, distance: 47.6
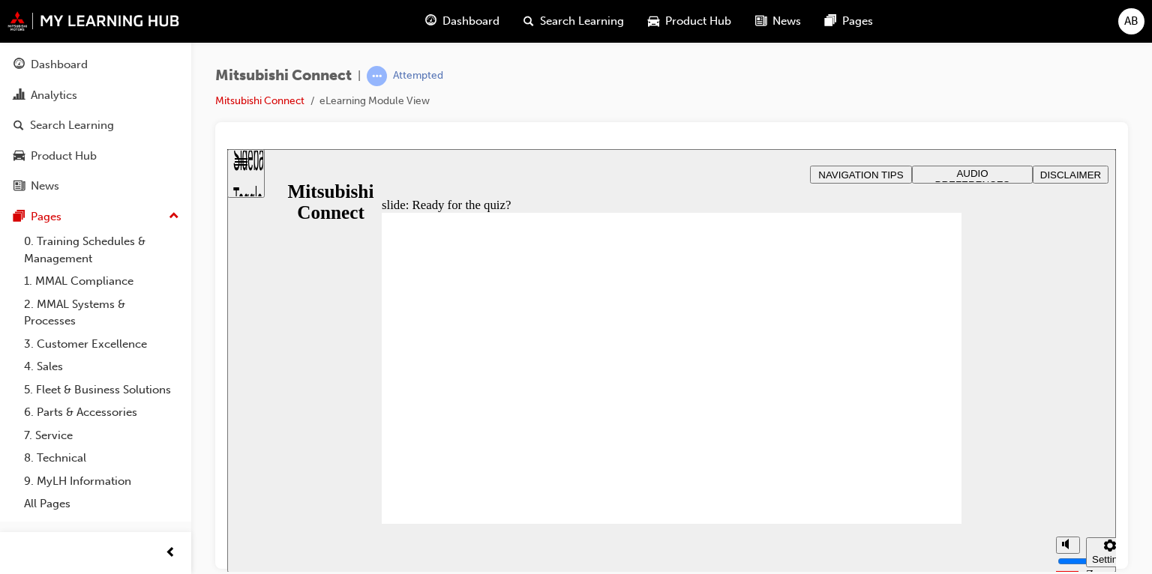
radio input "true"
drag, startPoint x: 492, startPoint y: 328, endPoint x: 468, endPoint y: 495, distance: 168.2
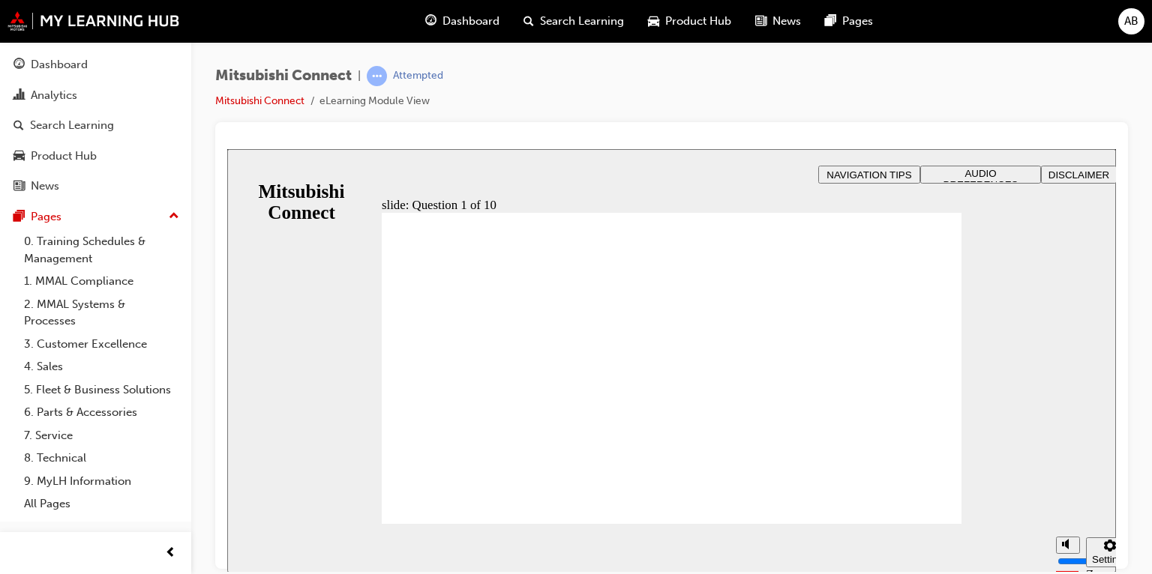
checkbox input "true"
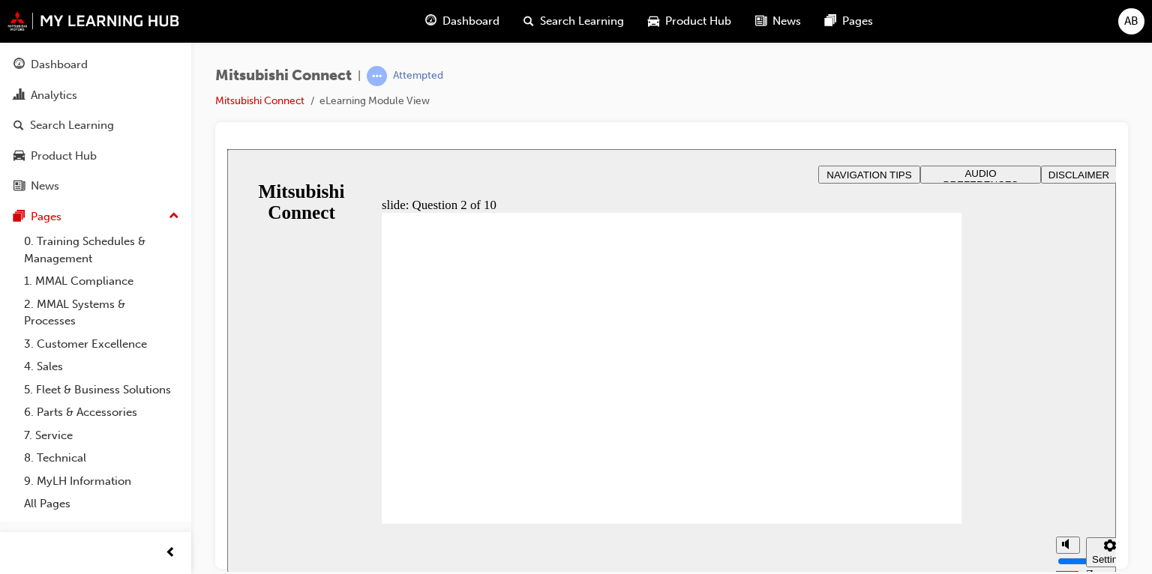
checkbox input "true"
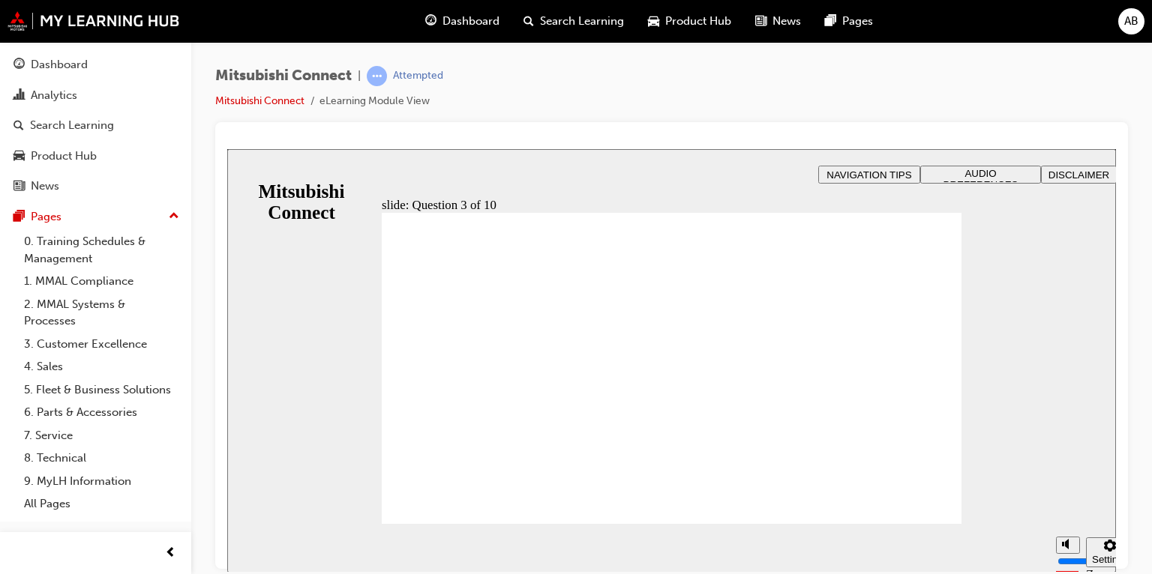
radio input "true"
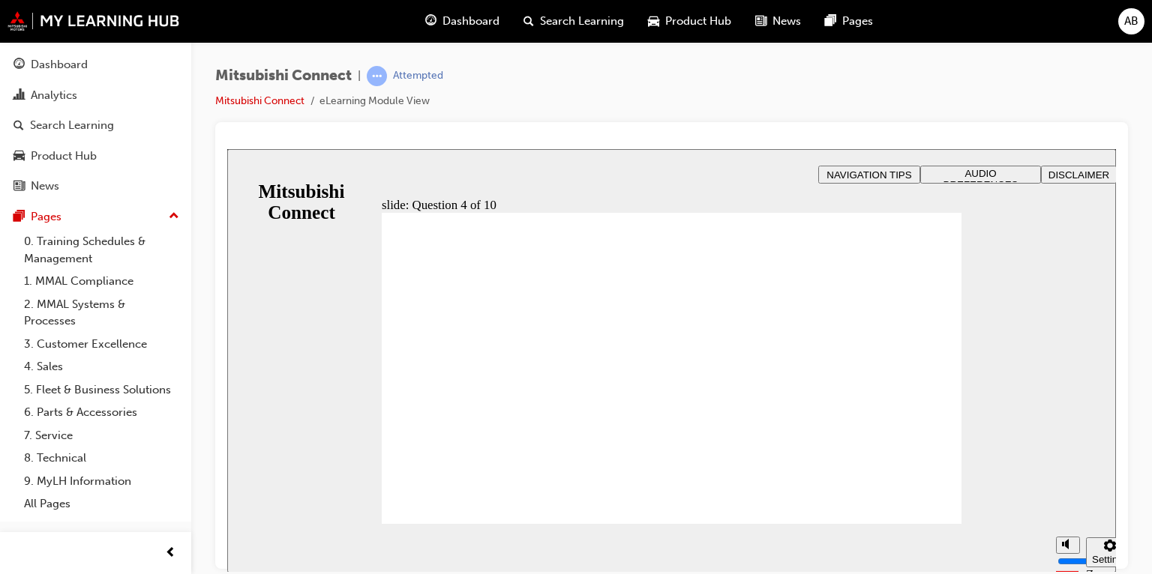
checkbox input "true"
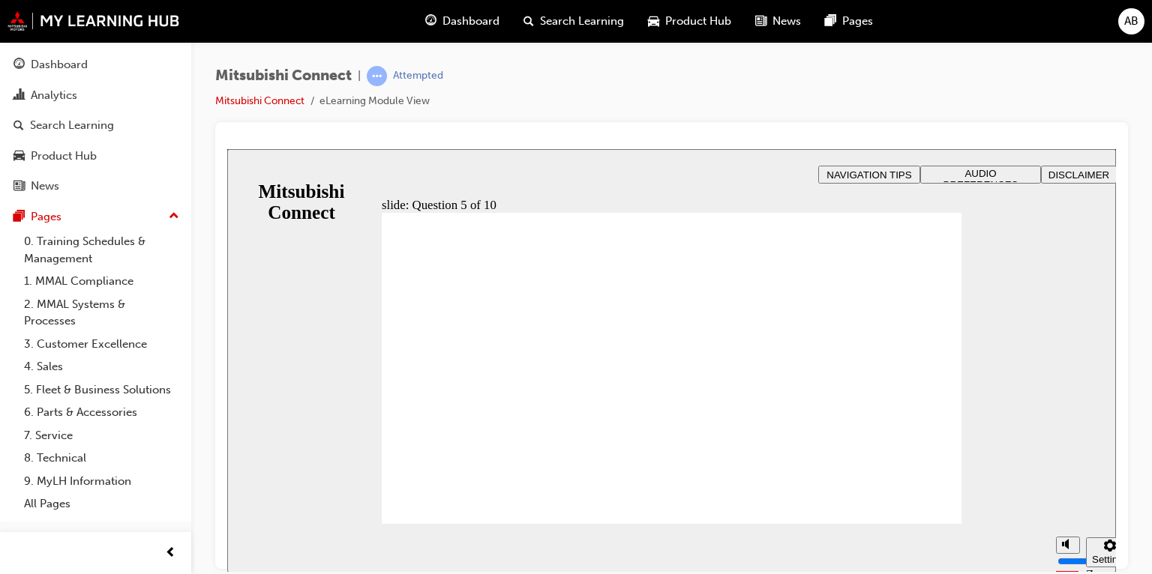
checkbox input "true"
drag, startPoint x: 658, startPoint y: 348, endPoint x: 472, endPoint y: 492, distance: 235.1
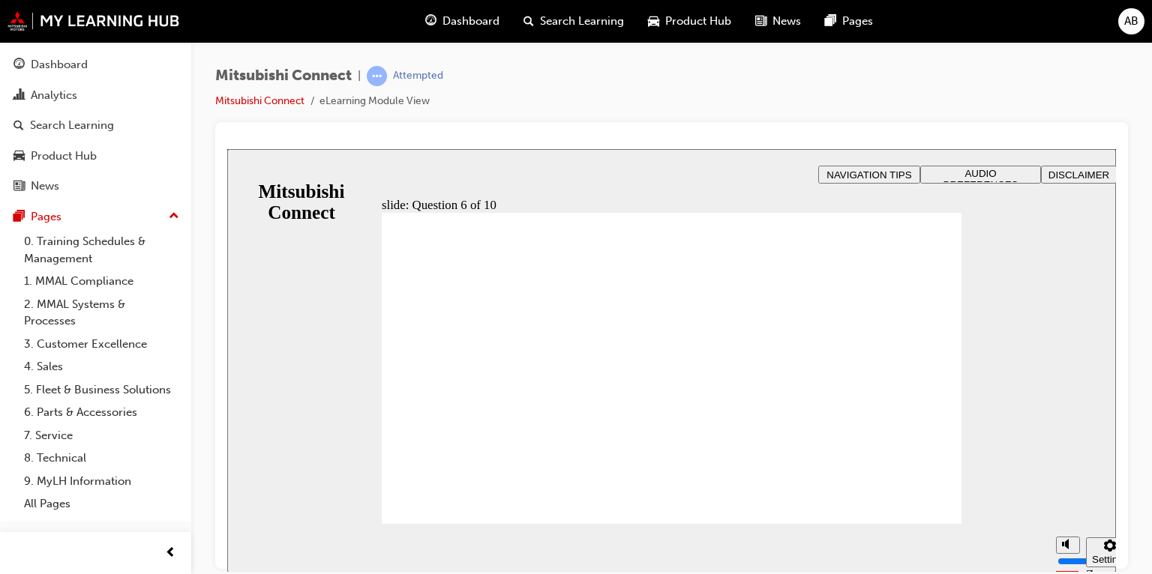
checkbox input "true"
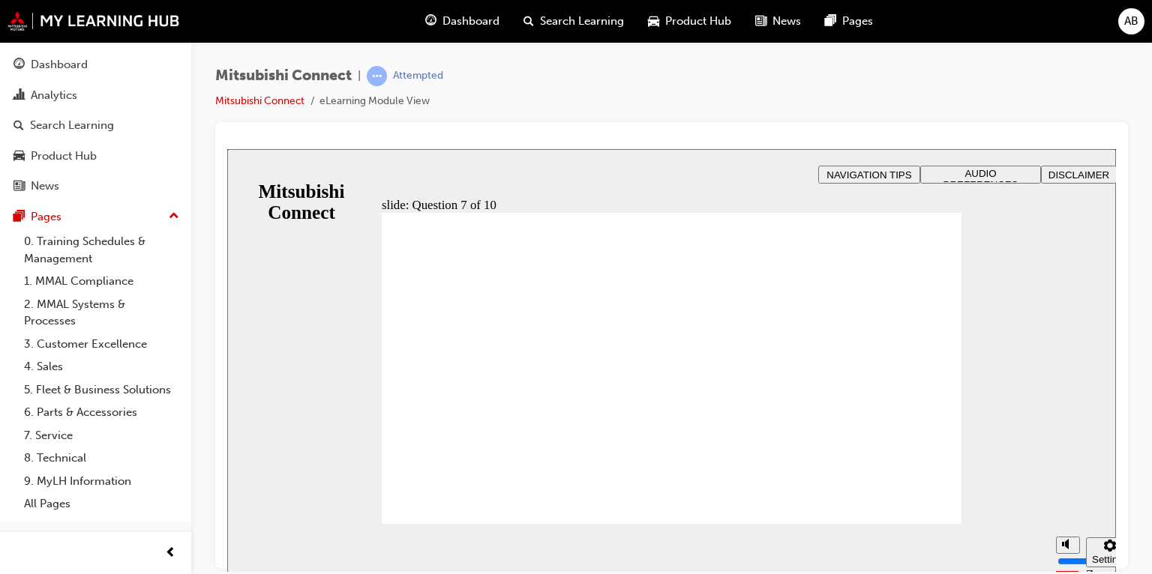
checkbox input "true"
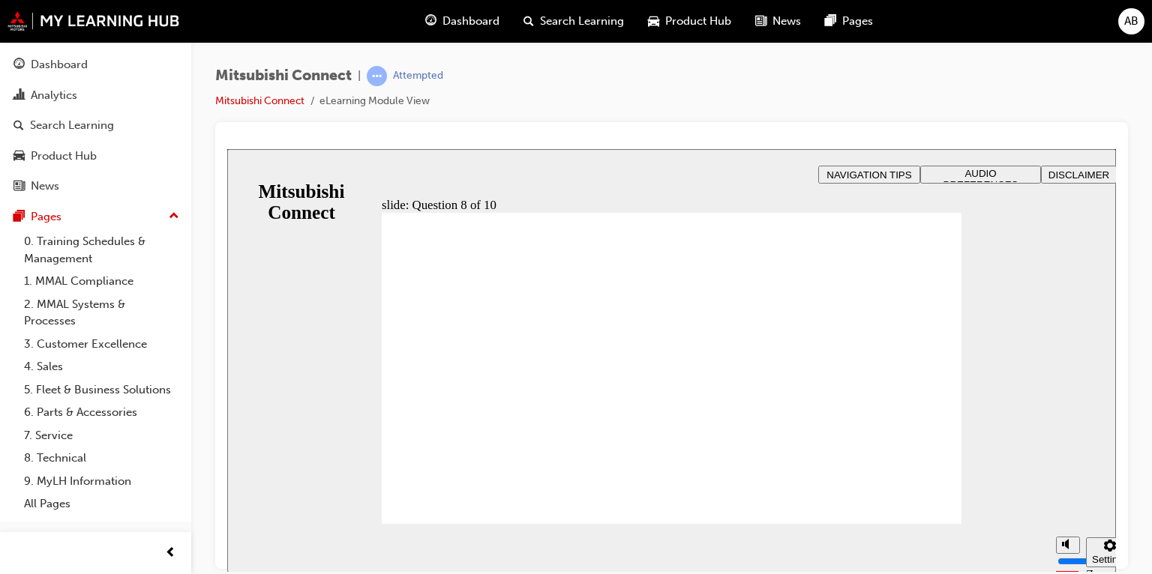
radio input "true"
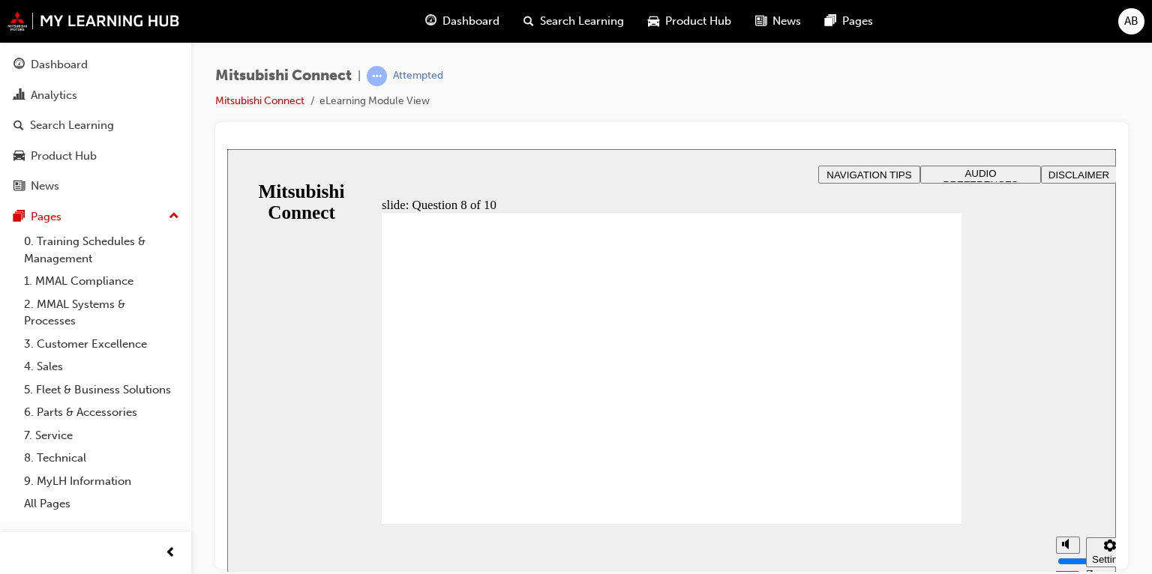
radio input "true"
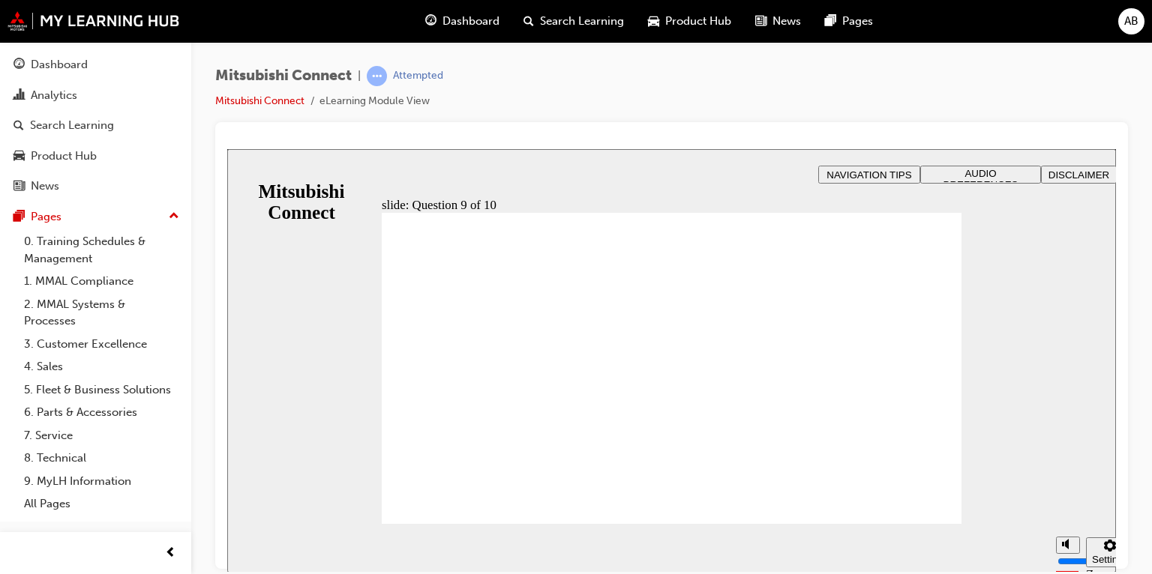
checkbox input "true"
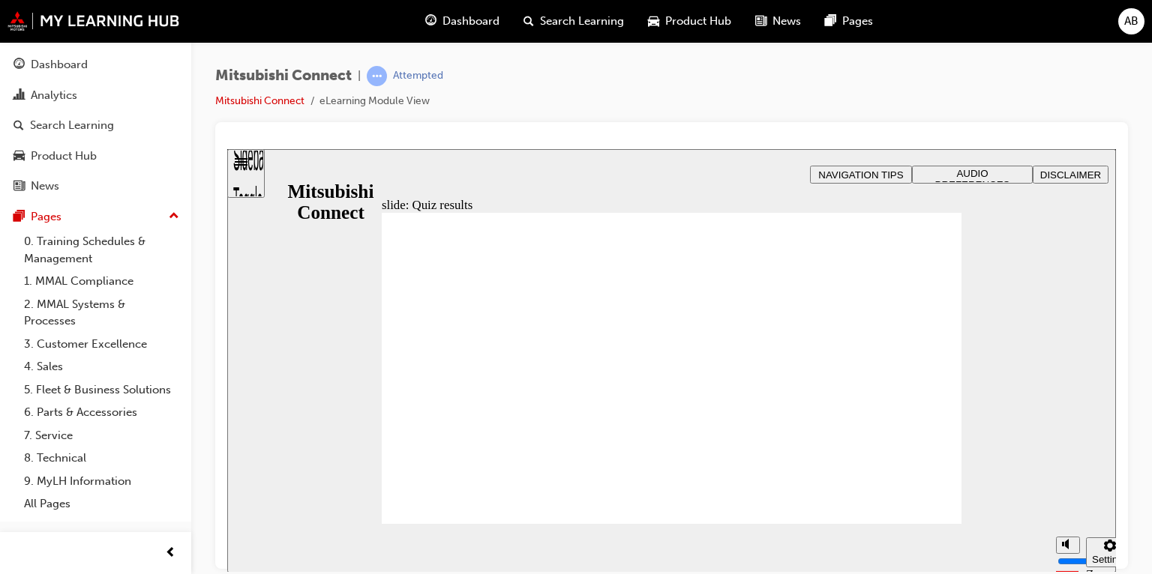
click at [54, 61] on div "Dashboard" at bounding box center [59, 64] width 57 height 17
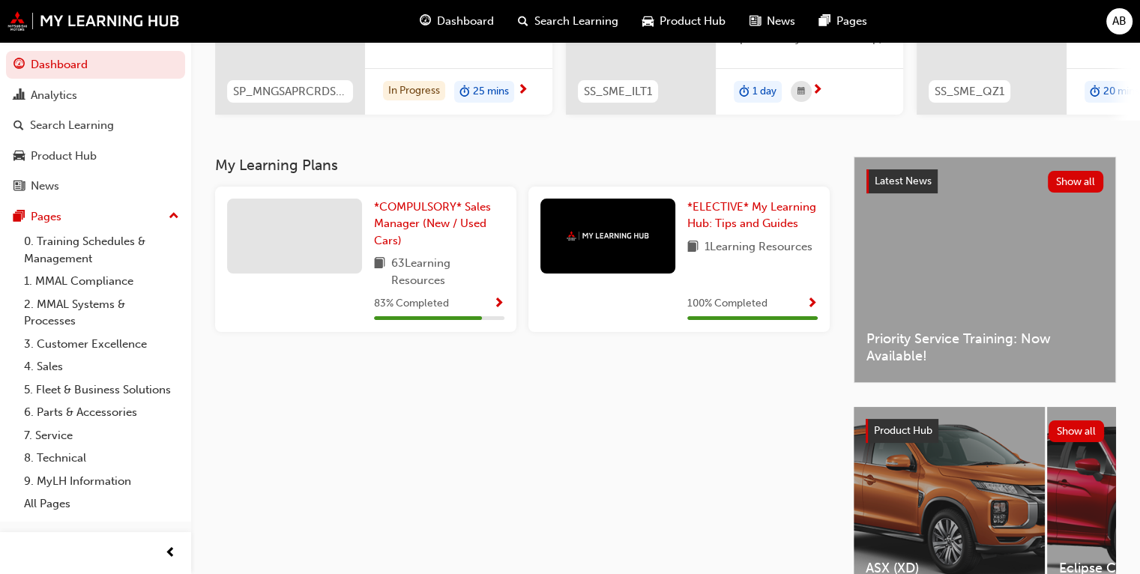
scroll to position [150, 0]
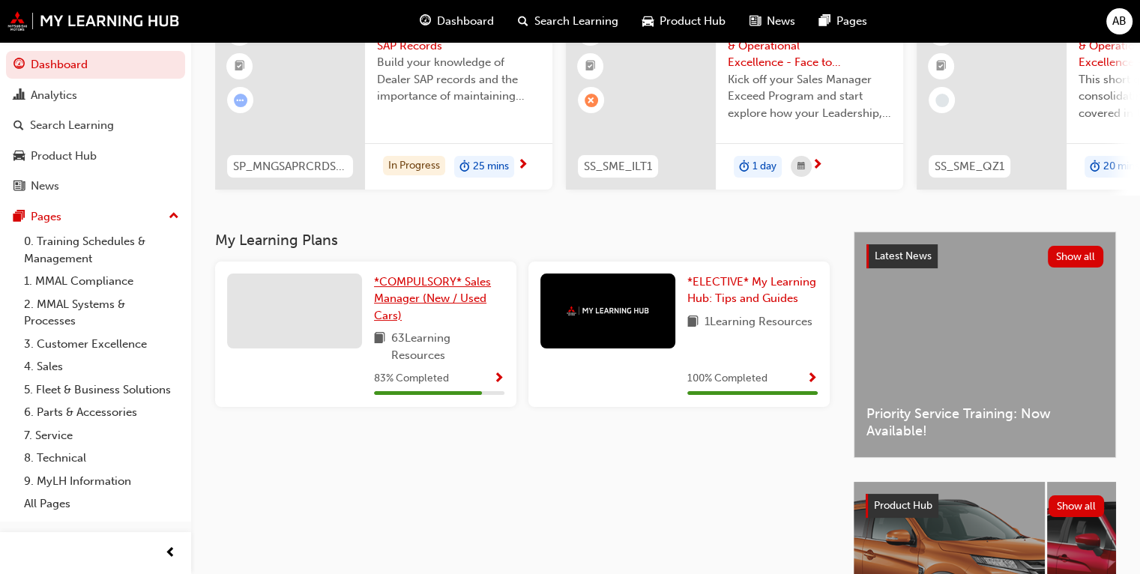
click at [423, 292] on span "*COMPULSORY* Sales Manager (New / Used Cars)" at bounding box center [432, 298] width 117 height 47
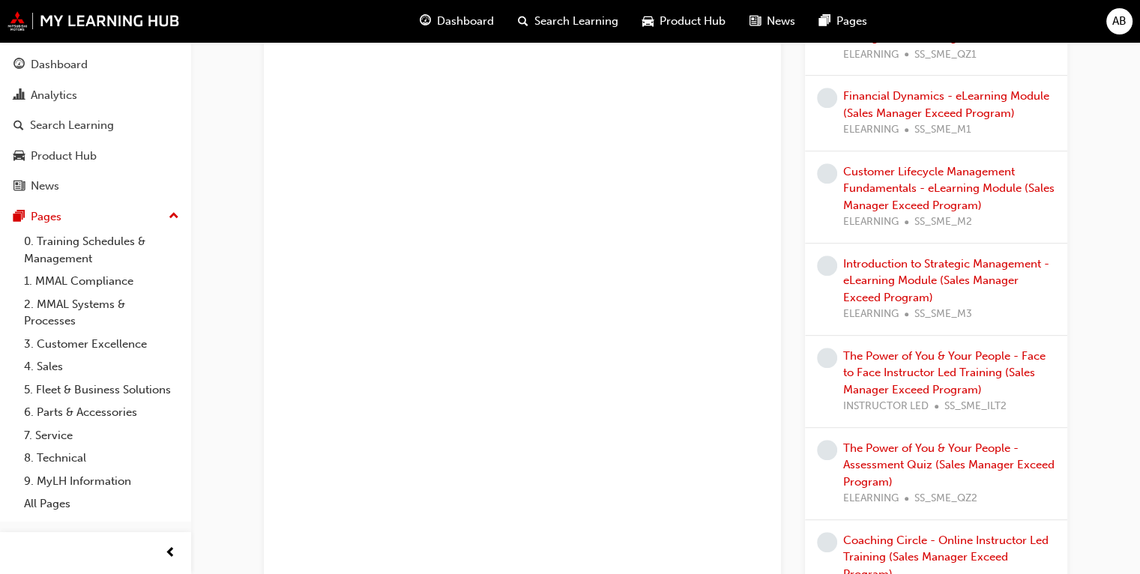
scroll to position [1200, 0]
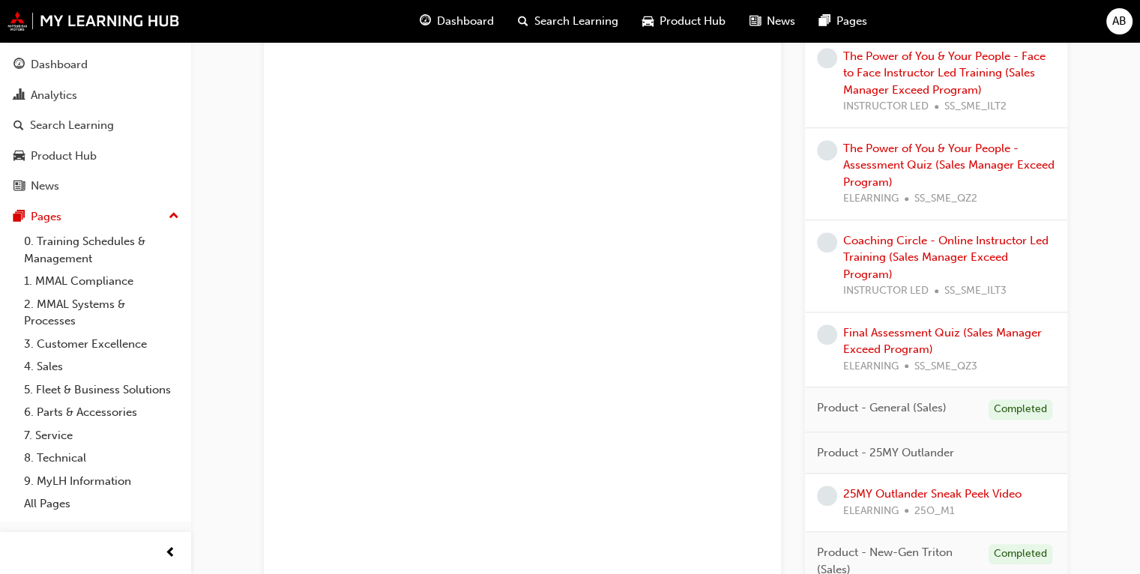
click at [937, 508] on span "25O_M1" at bounding box center [935, 511] width 40 height 17
click at [937, 487] on link "25MY Outlander Sneak Peek Video" at bounding box center [932, 493] width 178 height 13
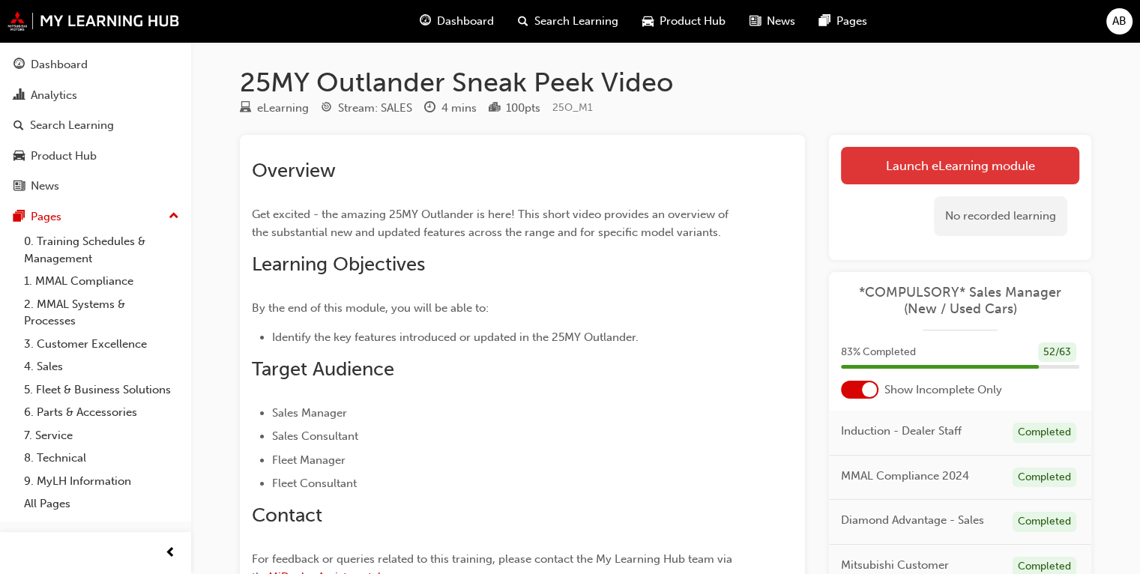
click at [983, 175] on link "Launch eLearning module" at bounding box center [960, 165] width 238 height 37
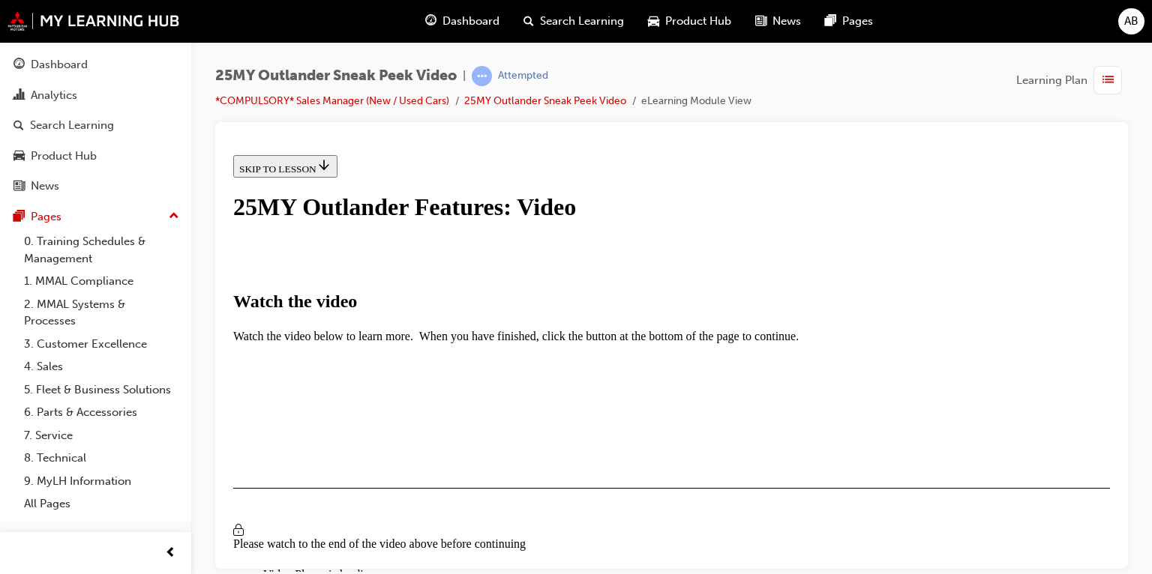
click at [385, 523] on button "I HAVE WATCHED THIS VIDEO" at bounding box center [309, 531] width 152 height 16
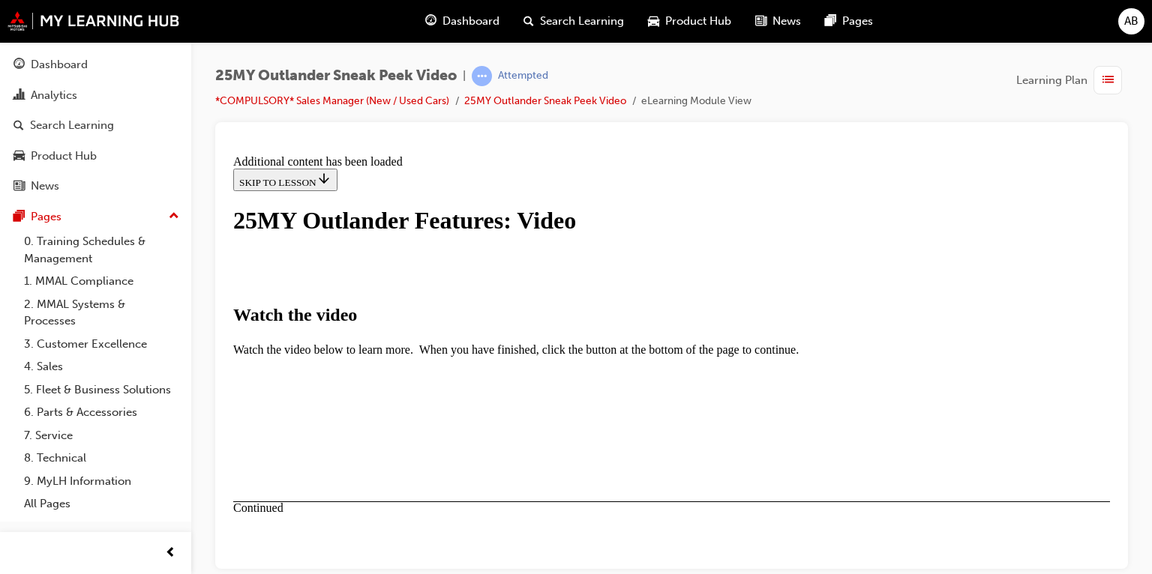
scroll to position [584, 0]
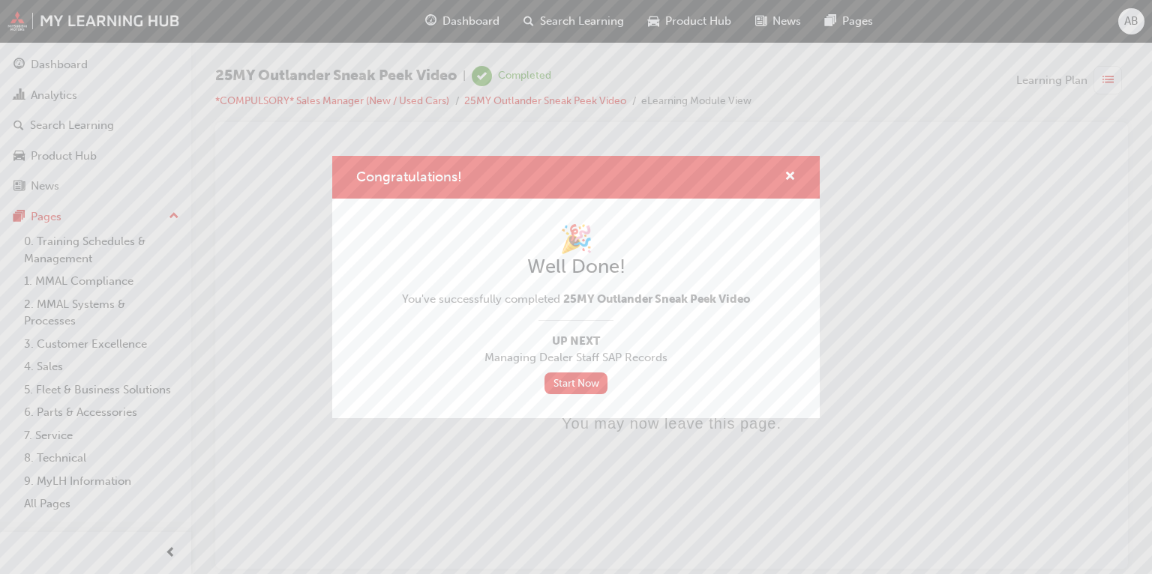
scroll to position [0, 0]
click at [788, 172] on span "cross-icon" at bounding box center [789, 177] width 11 height 13
